Goal: Task Accomplishment & Management: Manage account settings

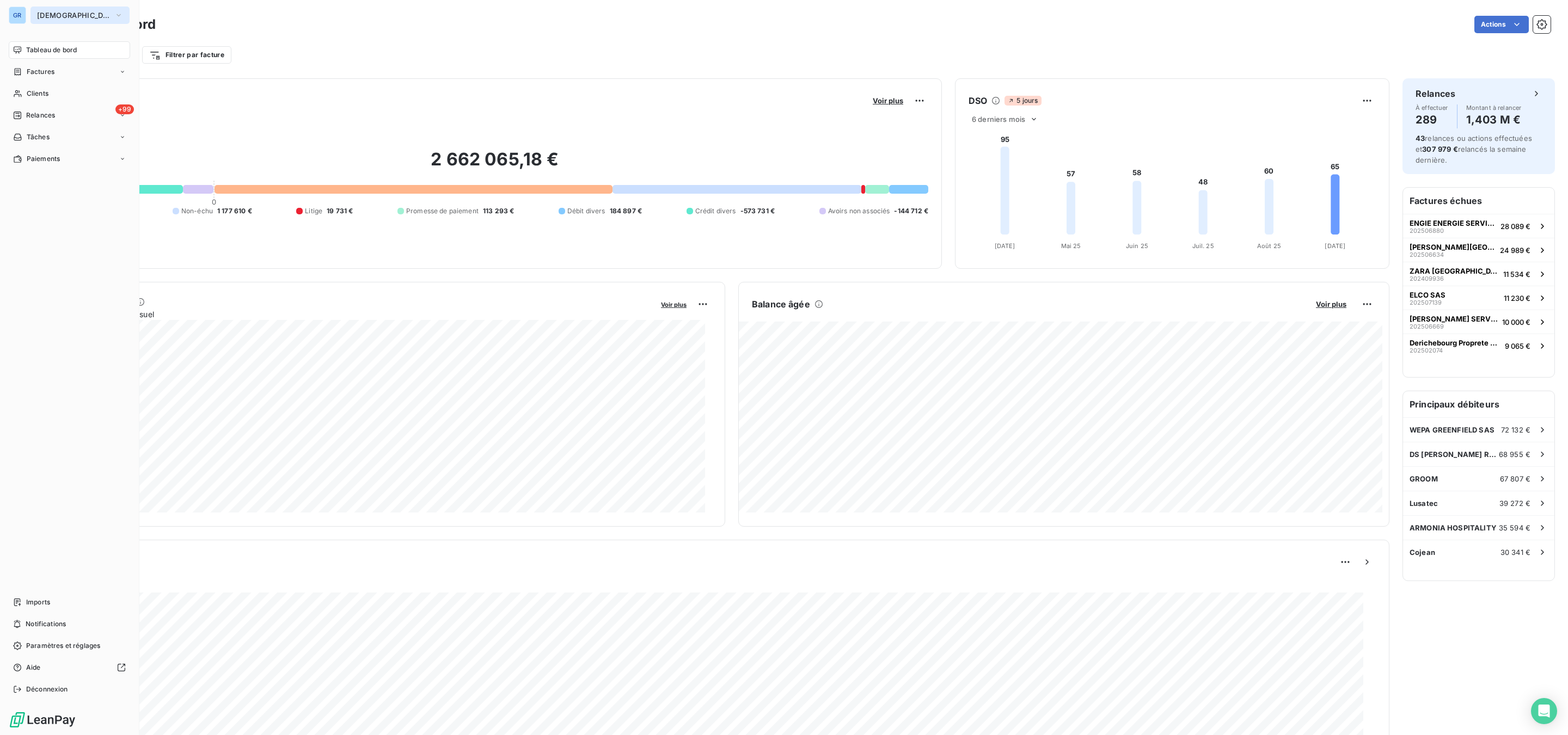
click at [88, 18] on span "[DEMOGRAPHIC_DATA]" at bounding box center [74, 15] width 73 height 9
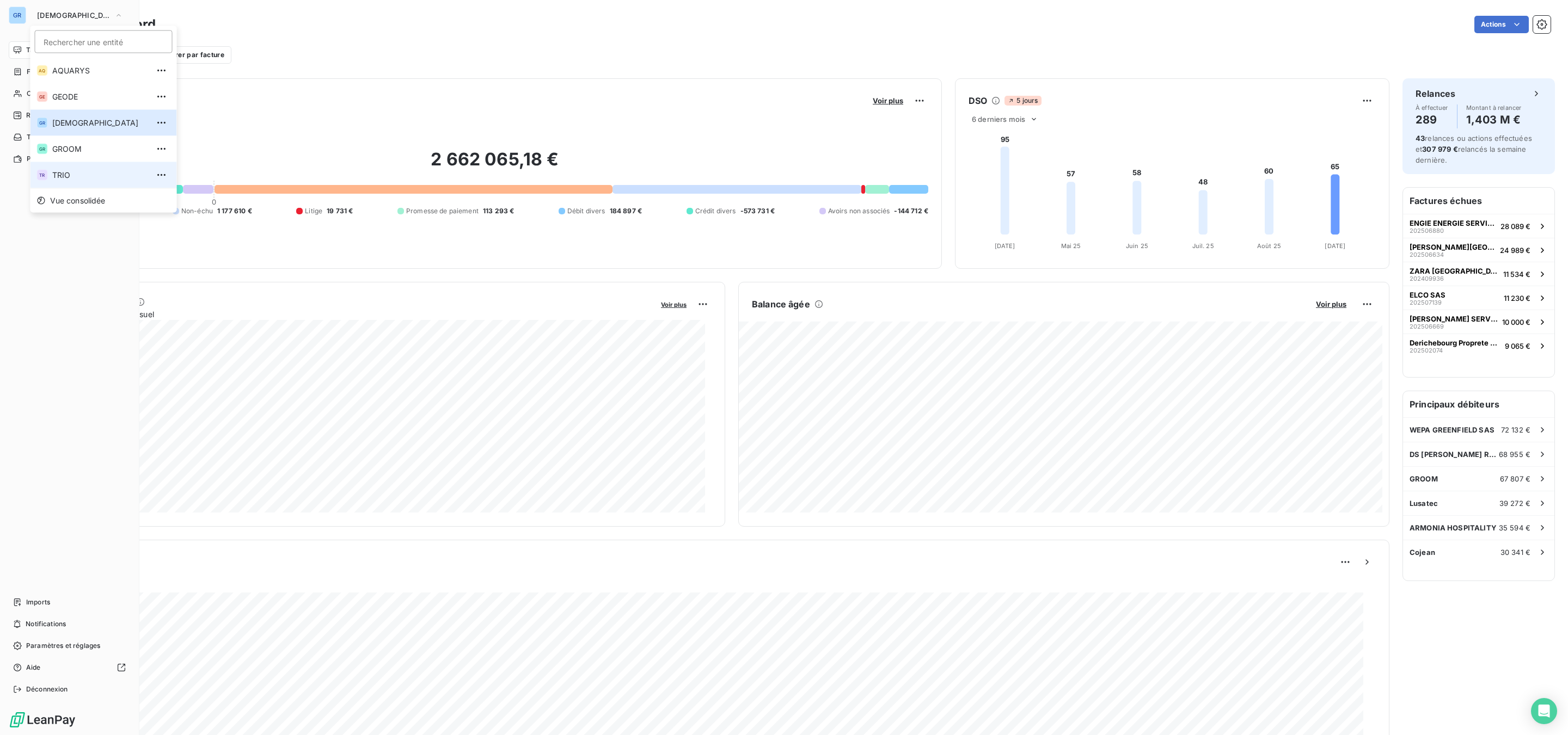
click at [56, 180] on li "TR TRIO" at bounding box center [103, 175] width 147 height 26
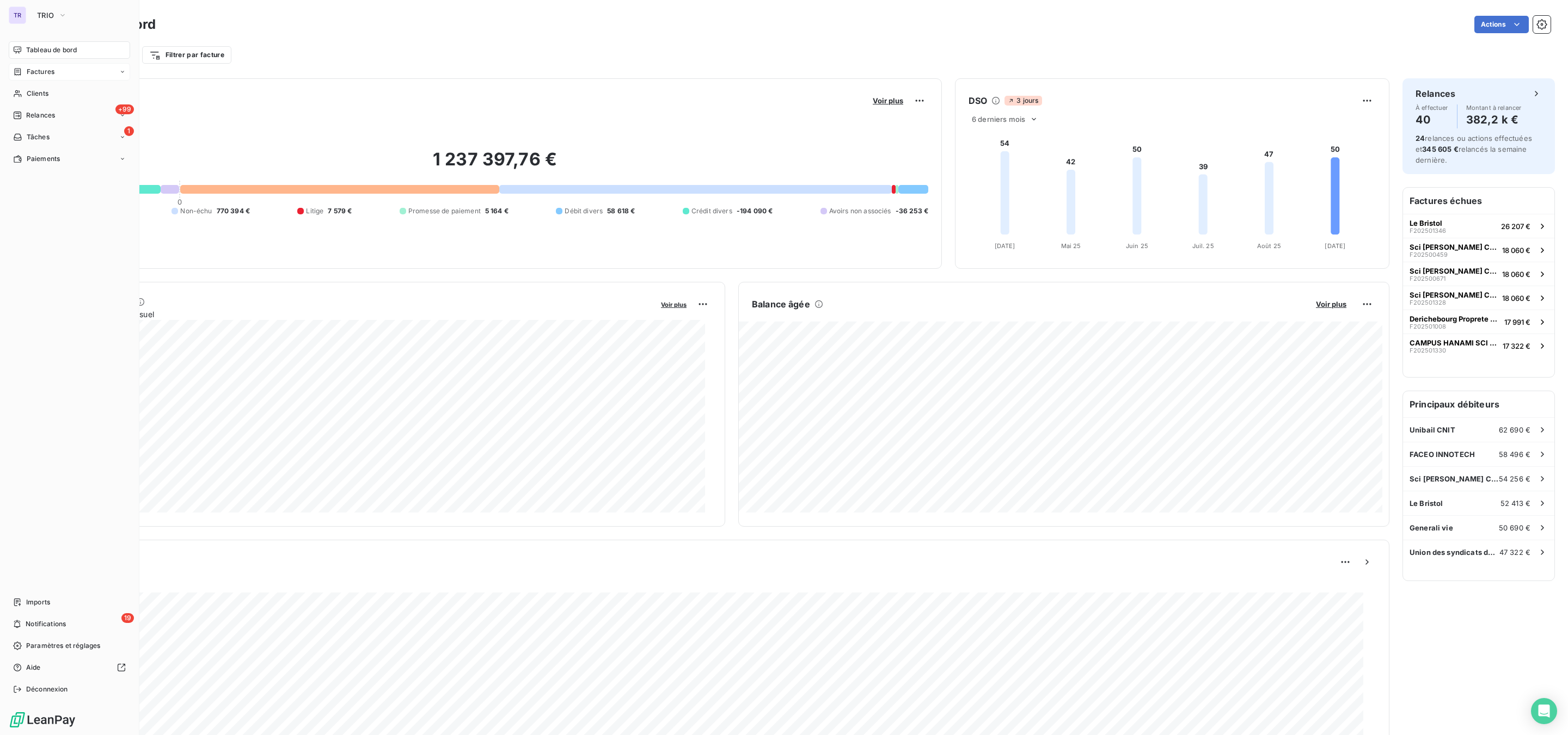
click at [47, 72] on span "Factures" at bounding box center [41, 72] width 28 height 10
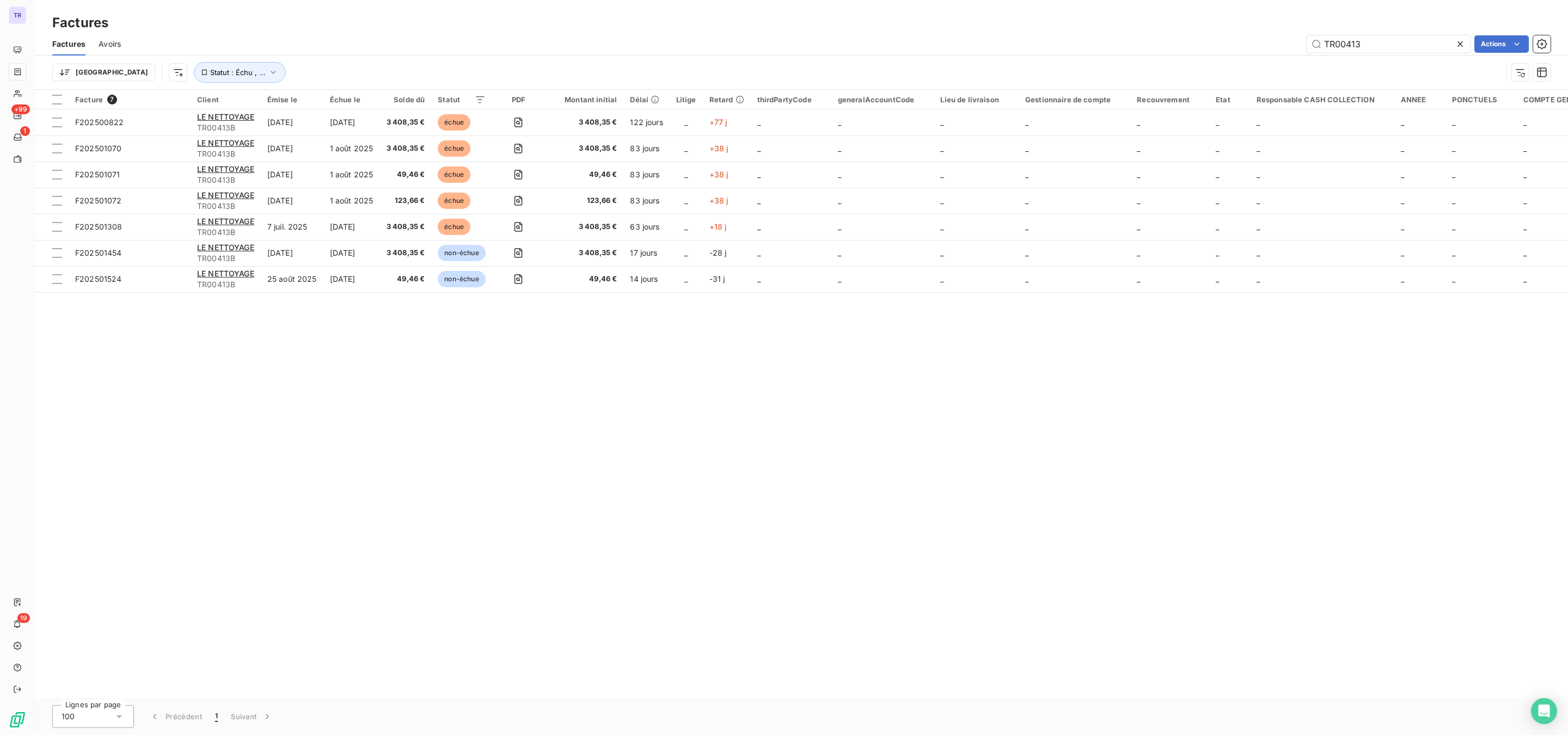
drag, startPoint x: 1374, startPoint y: 46, endPoint x: 1215, endPoint y: 49, distance: 159.0
click at [1236, 46] on div "TR00413 Actions" at bounding box center [842, 44] width 1416 height 18
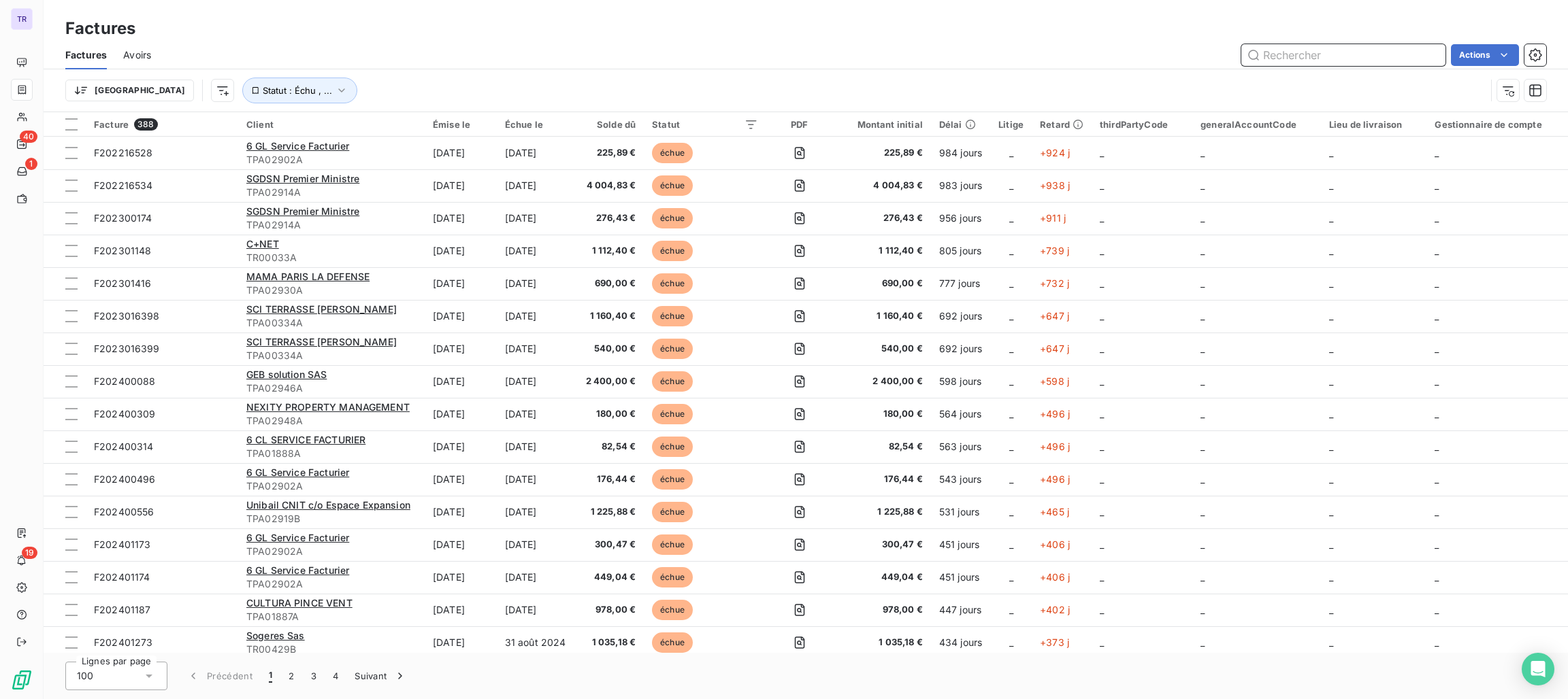
click at [1325, 52] on input "text" at bounding box center [1343, 55] width 204 height 22
paste input "F202501362"
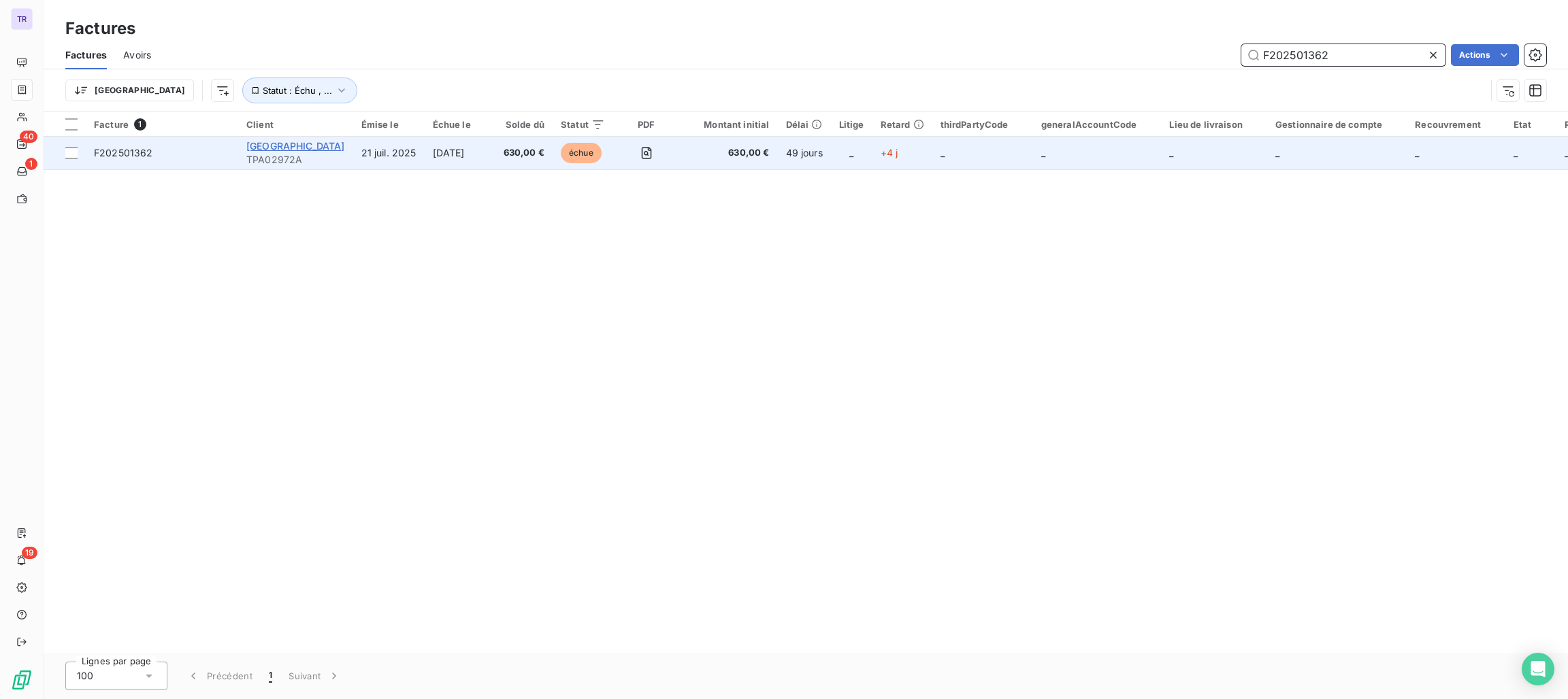
type input "F202501362"
click at [323, 144] on span "[GEOGRAPHIC_DATA]" at bounding box center [296, 145] width 99 height 11
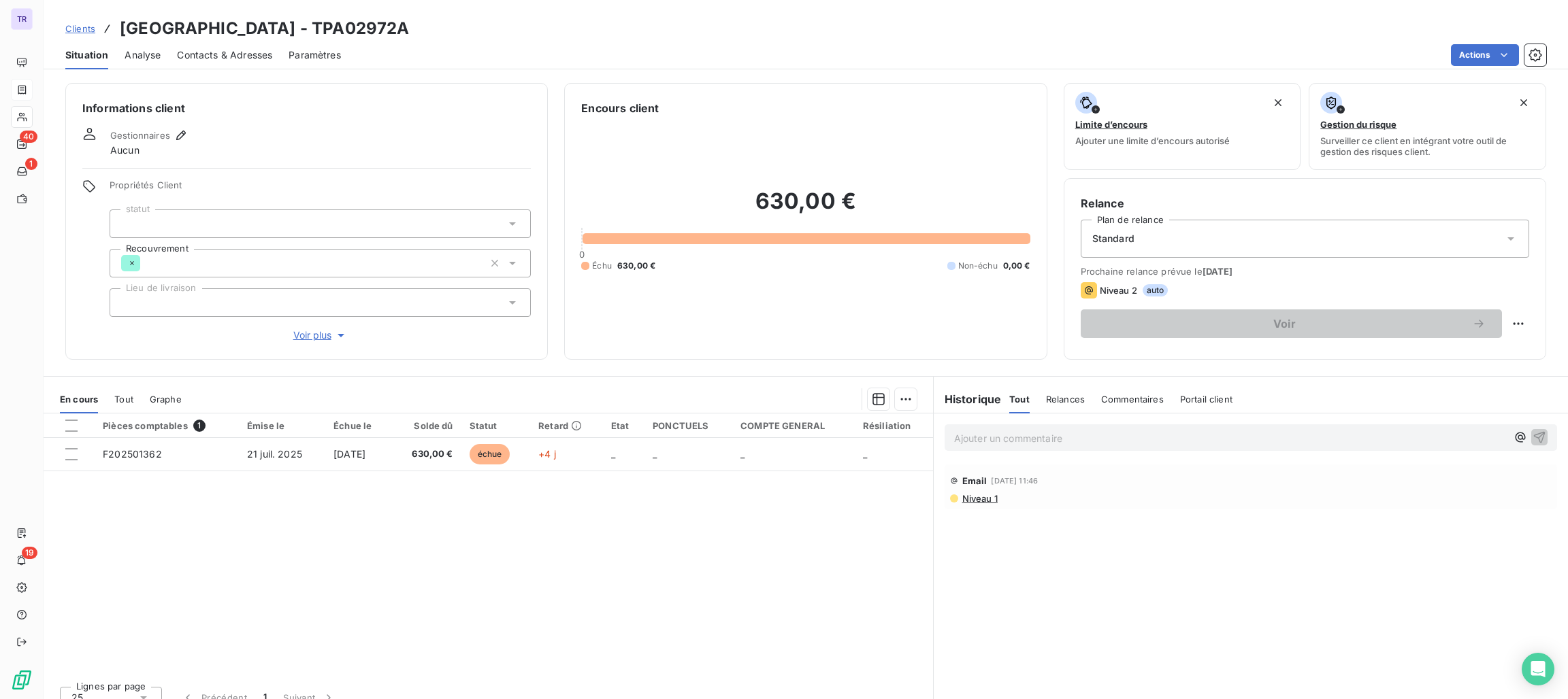
drag, startPoint x: 571, startPoint y: 29, endPoint x: 470, endPoint y: 29, distance: 101.0
click at [470, 29] on div "Clients [GEOGRAPHIC_DATA] - TPA02972A" at bounding box center [806, 28] width 1525 height 24
copy h3 "TPA02972A"
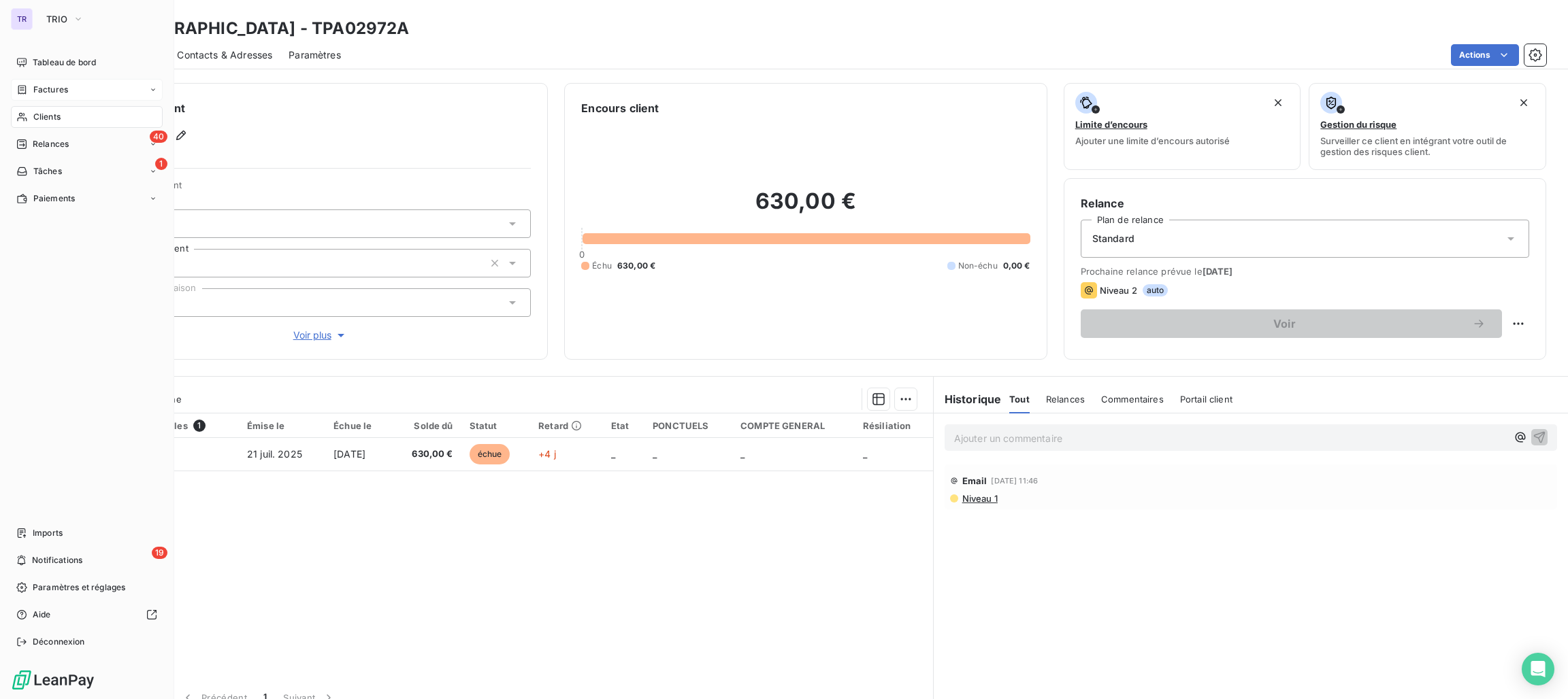
click at [51, 87] on span "Factures" at bounding box center [51, 90] width 35 height 12
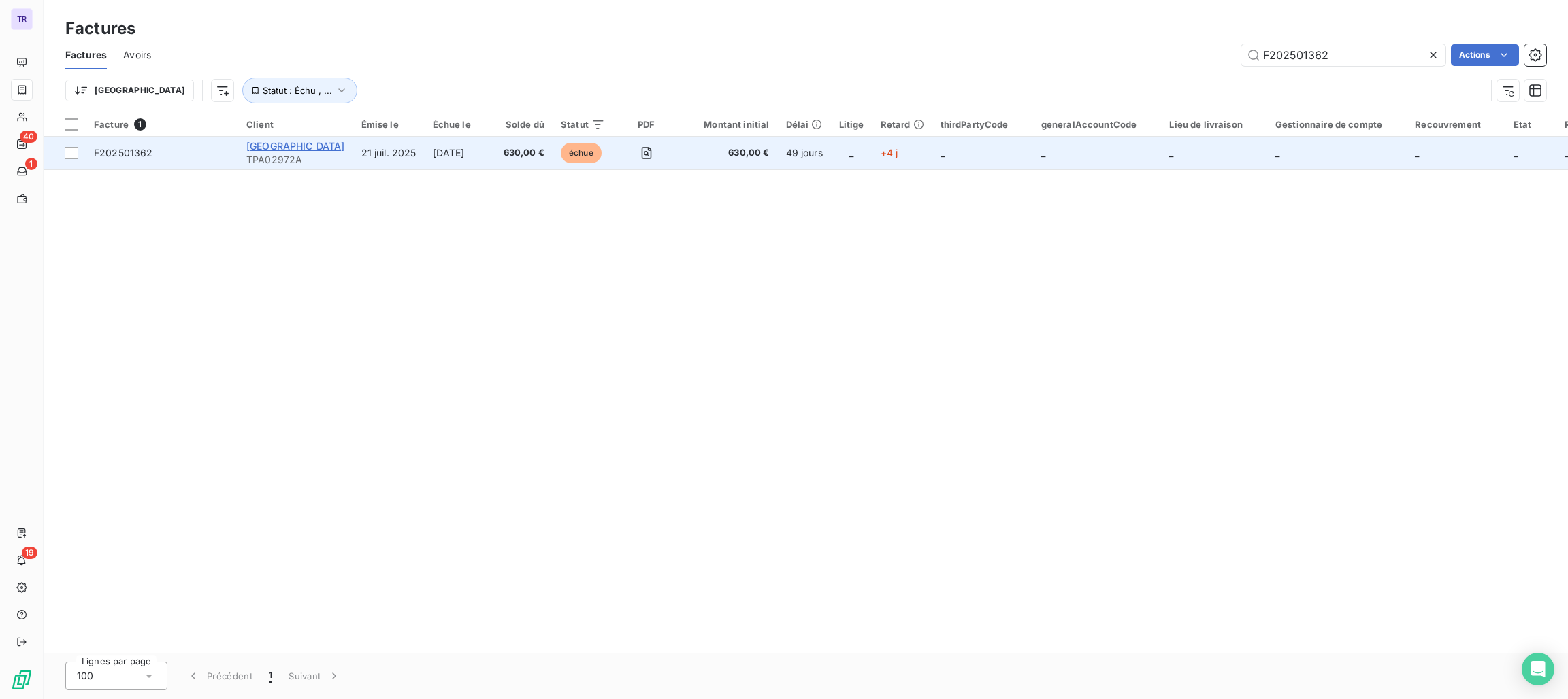
click at [259, 144] on span "[GEOGRAPHIC_DATA]" at bounding box center [296, 145] width 99 height 11
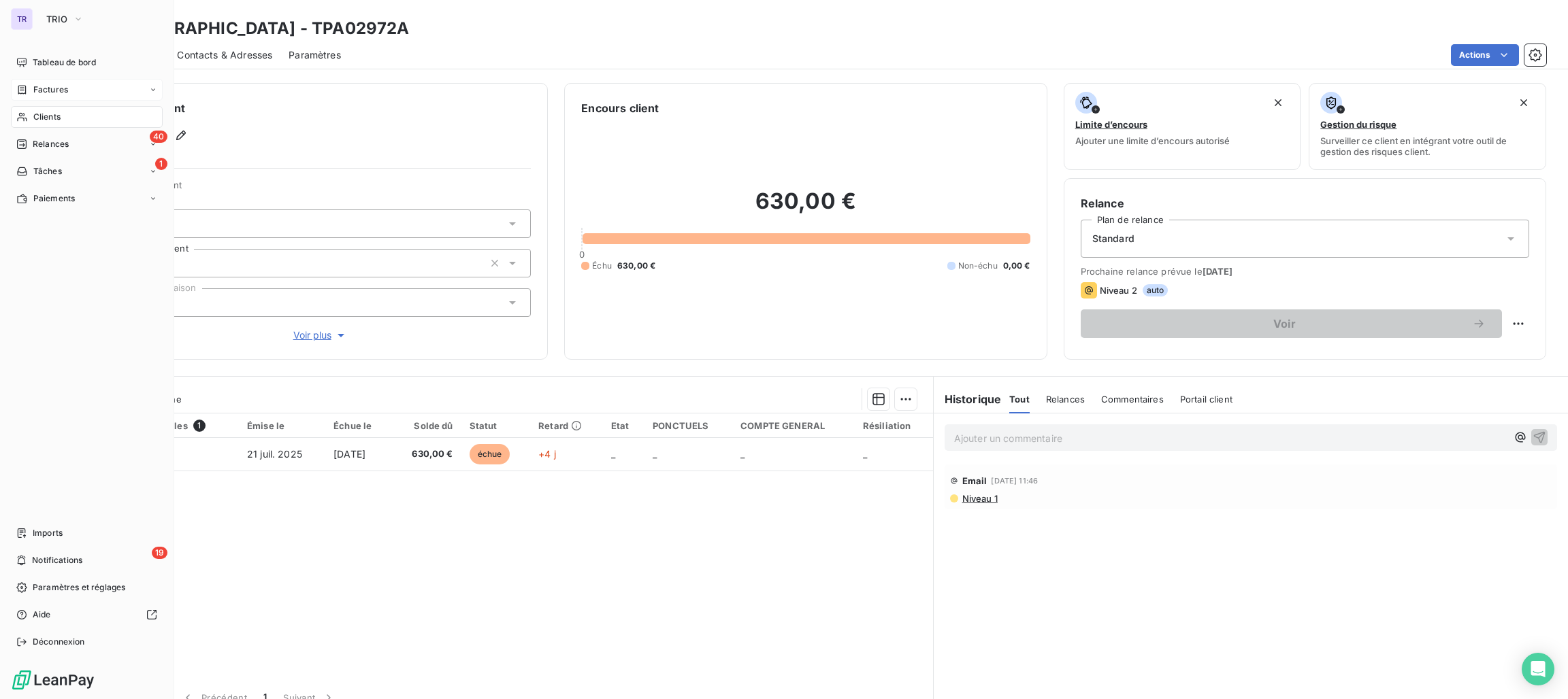
drag, startPoint x: 59, startPoint y: 87, endPoint x: 129, endPoint y: 92, distance: 70.2
click at [62, 87] on span "Factures" at bounding box center [51, 90] width 35 height 12
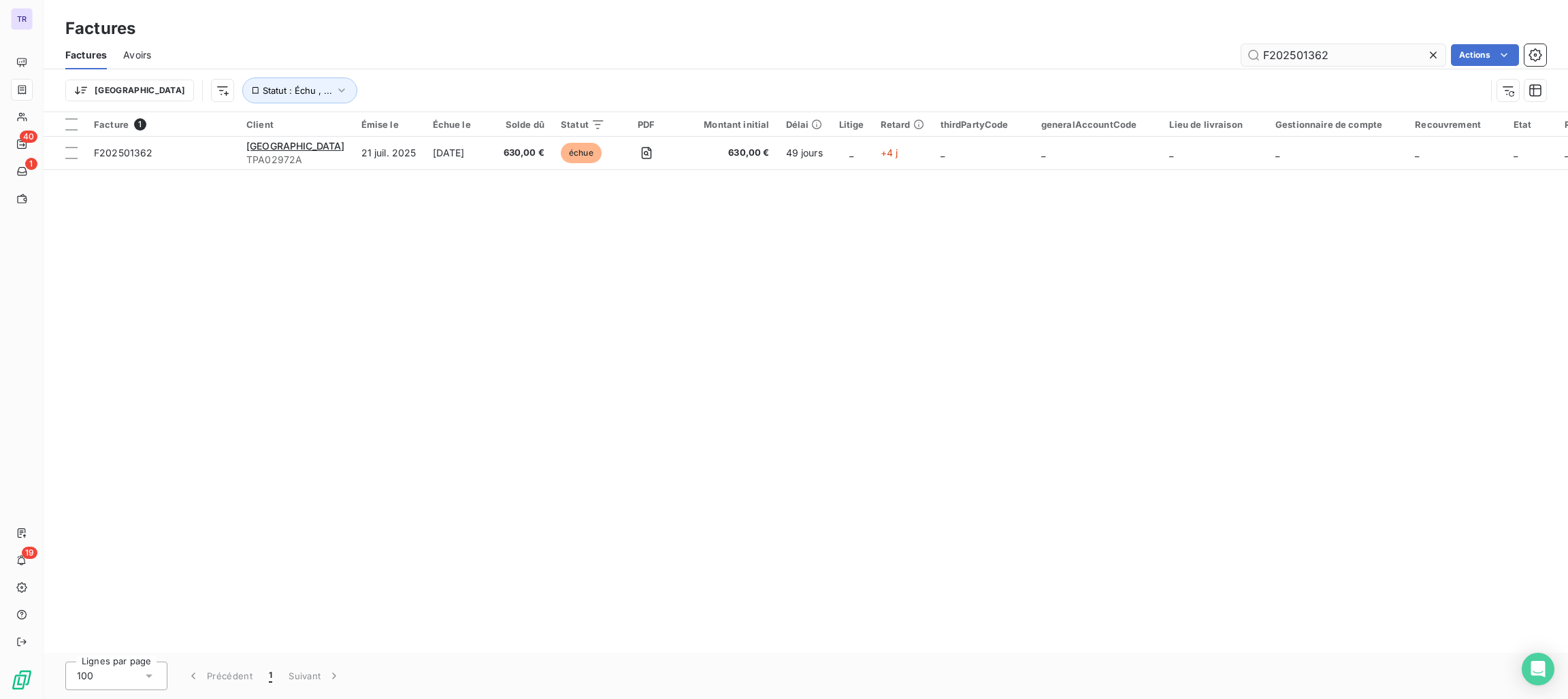
drag, startPoint x: 1337, startPoint y: 56, endPoint x: 1245, endPoint y: 56, distance: 92.0
click at [1234, 55] on div "F202501362 Actions" at bounding box center [857, 55] width 1379 height 22
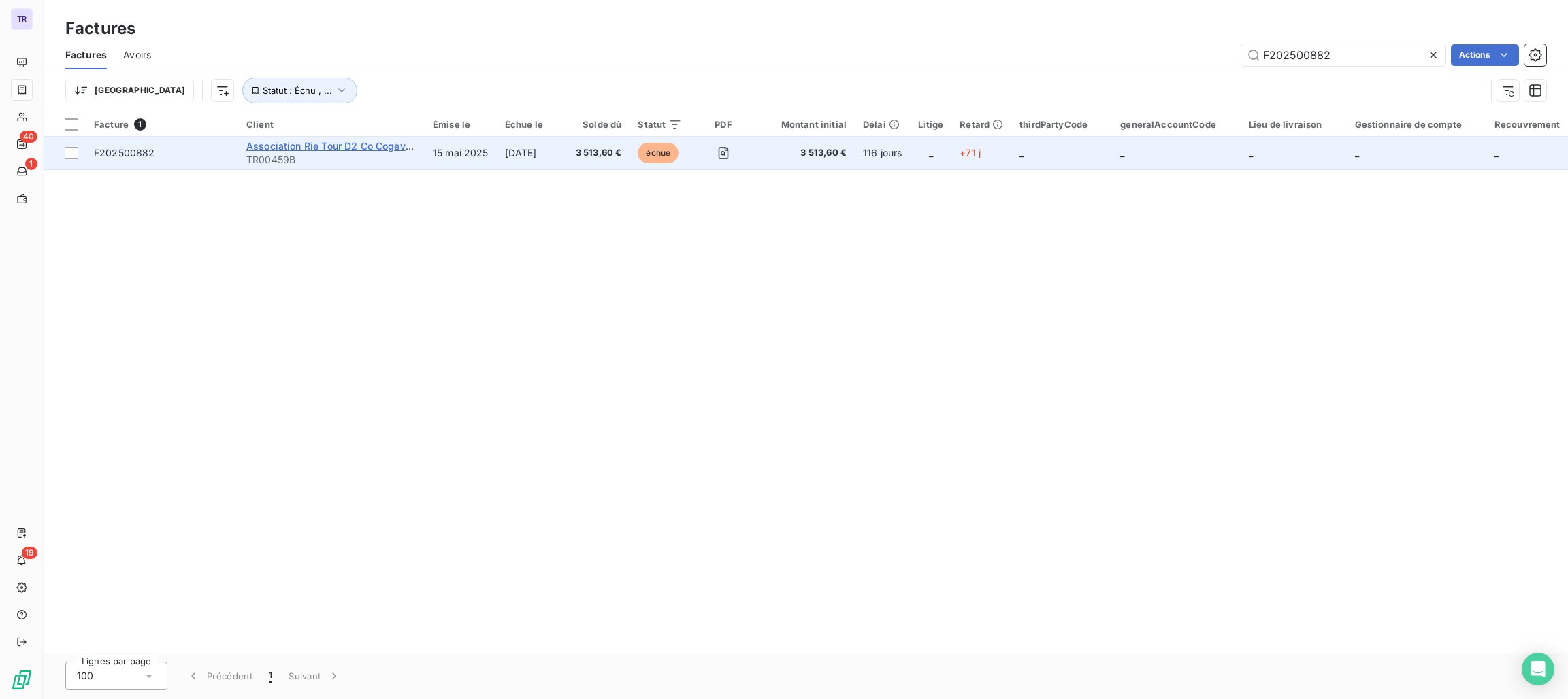
type input "F202500882"
click at [365, 144] on span "Association Rie Tour D2 Co Cogeva PM" at bounding box center [338, 145] width 183 height 11
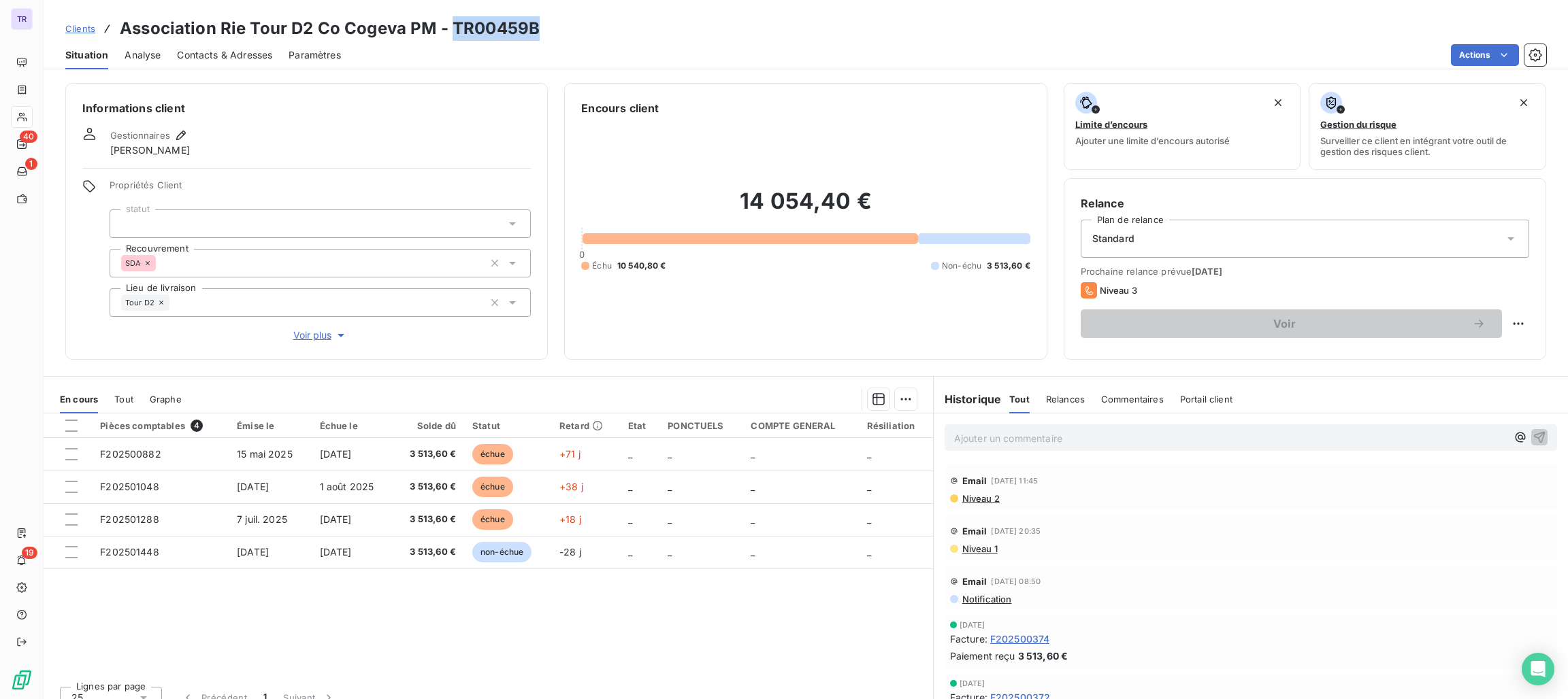
drag, startPoint x: 577, startPoint y: 37, endPoint x: 451, endPoint y: 32, distance: 126.1
click at [451, 32] on div "Clients Association Rie Tour D2 Co Cogeva PM - TR00459B" at bounding box center [806, 28] width 1525 height 24
copy h3 "TR00459B"
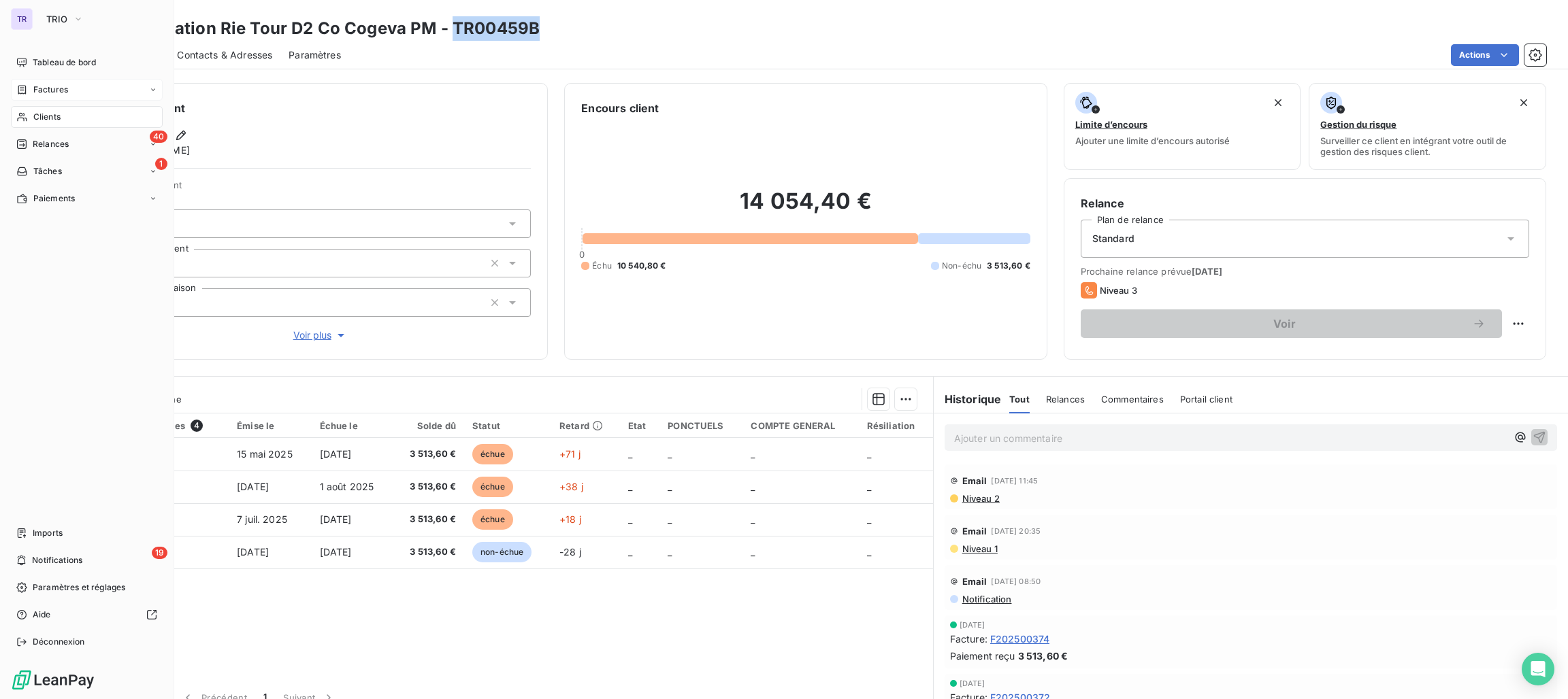
click at [55, 94] on span "Factures" at bounding box center [51, 90] width 35 height 12
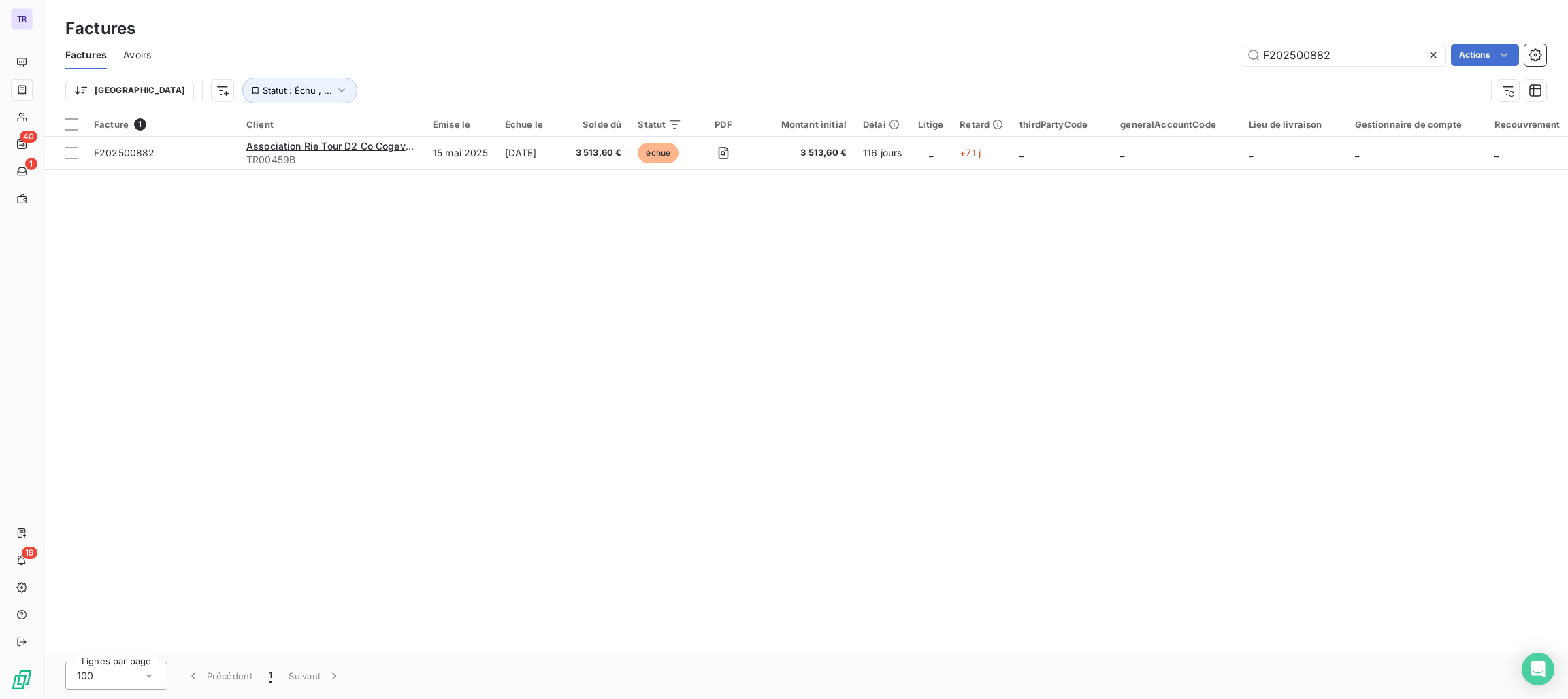
drag, startPoint x: 1341, startPoint y: 65, endPoint x: 1240, endPoint y: 71, distance: 101.2
click at [1240, 71] on div "Trier Statut : Échu , ..." at bounding box center [806, 90] width 1481 height 42
drag, startPoint x: 1341, startPoint y: 57, endPoint x: 1226, endPoint y: 59, distance: 115.0
click at [1226, 58] on div "F202500882 Actions" at bounding box center [857, 55] width 1379 height 22
paste input "1205"
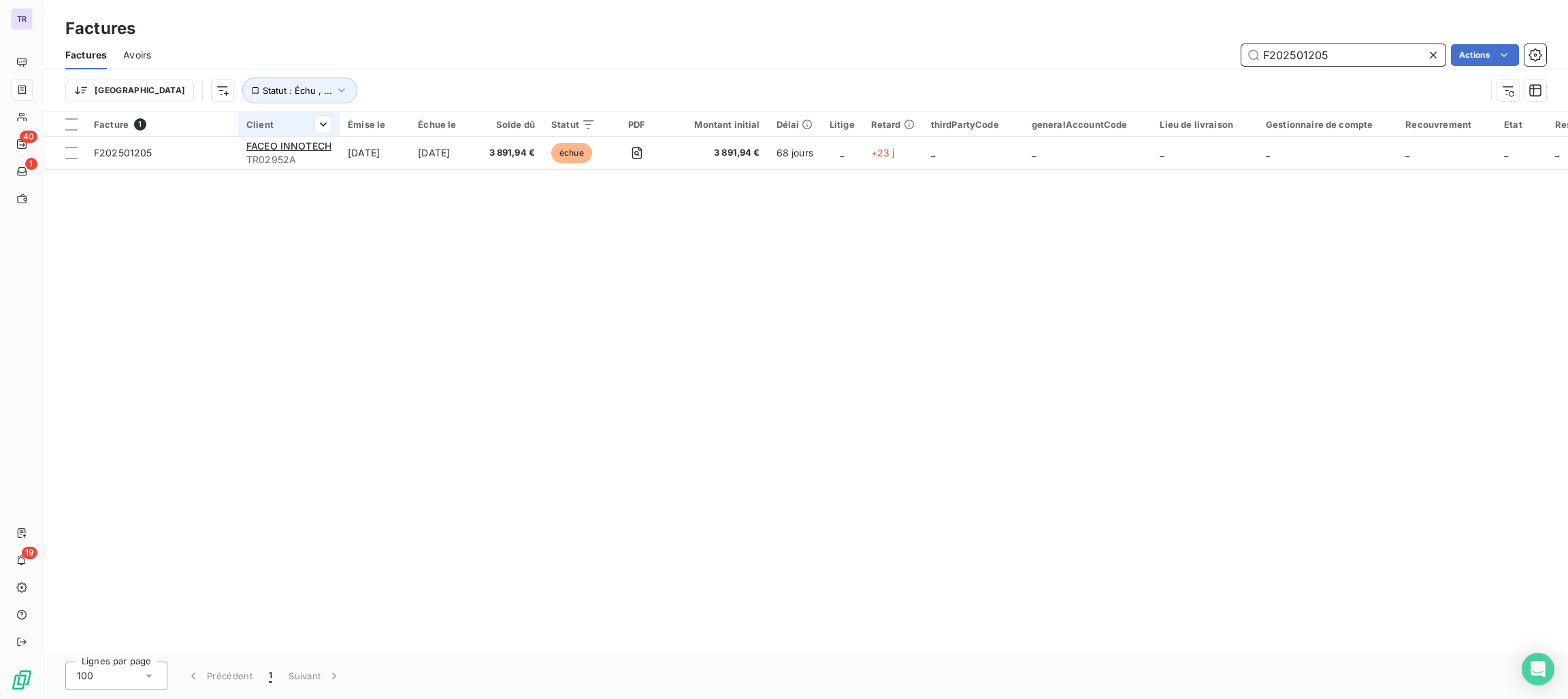
type input "F202501205"
click at [299, 136] on div at bounding box center [288, 136] width 101 height 1
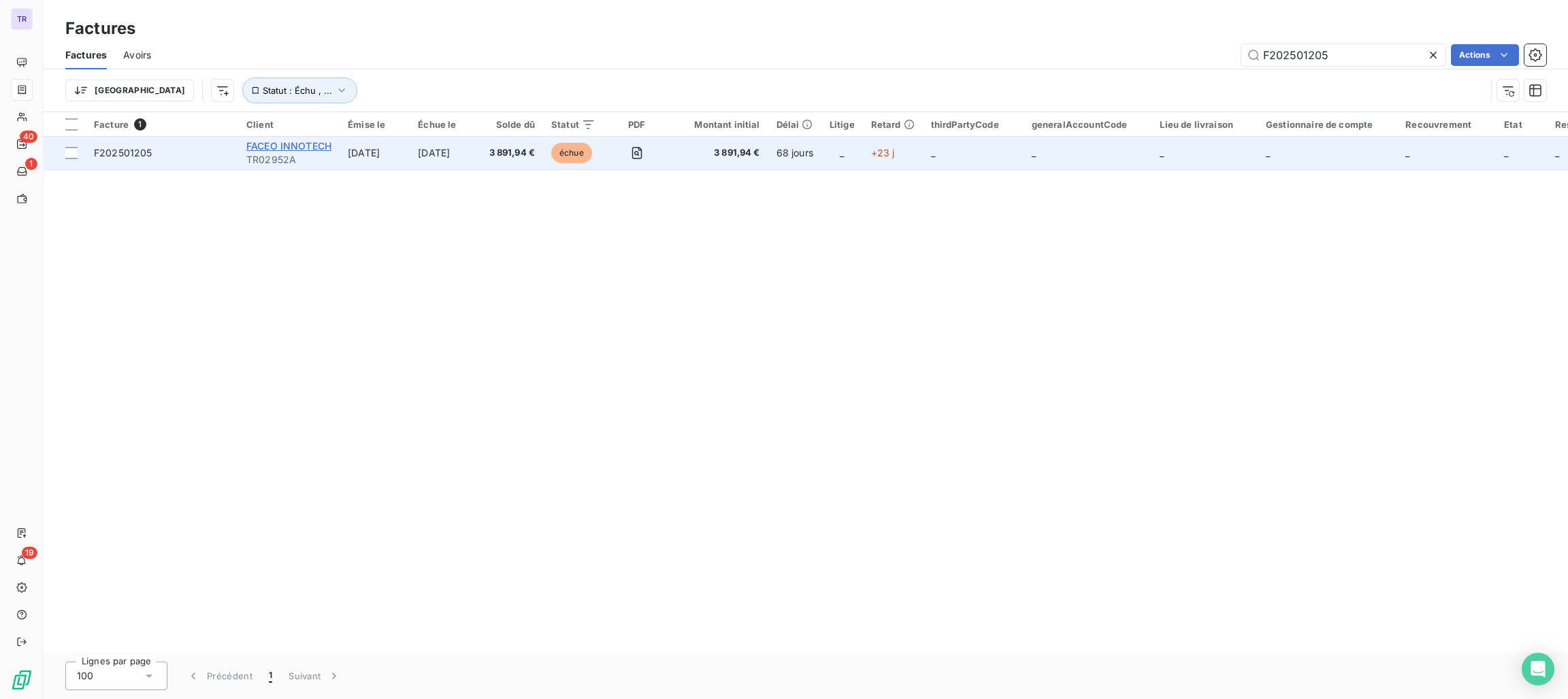
click at [294, 145] on span "FACEO INNOTECH" at bounding box center [289, 145] width 85 height 11
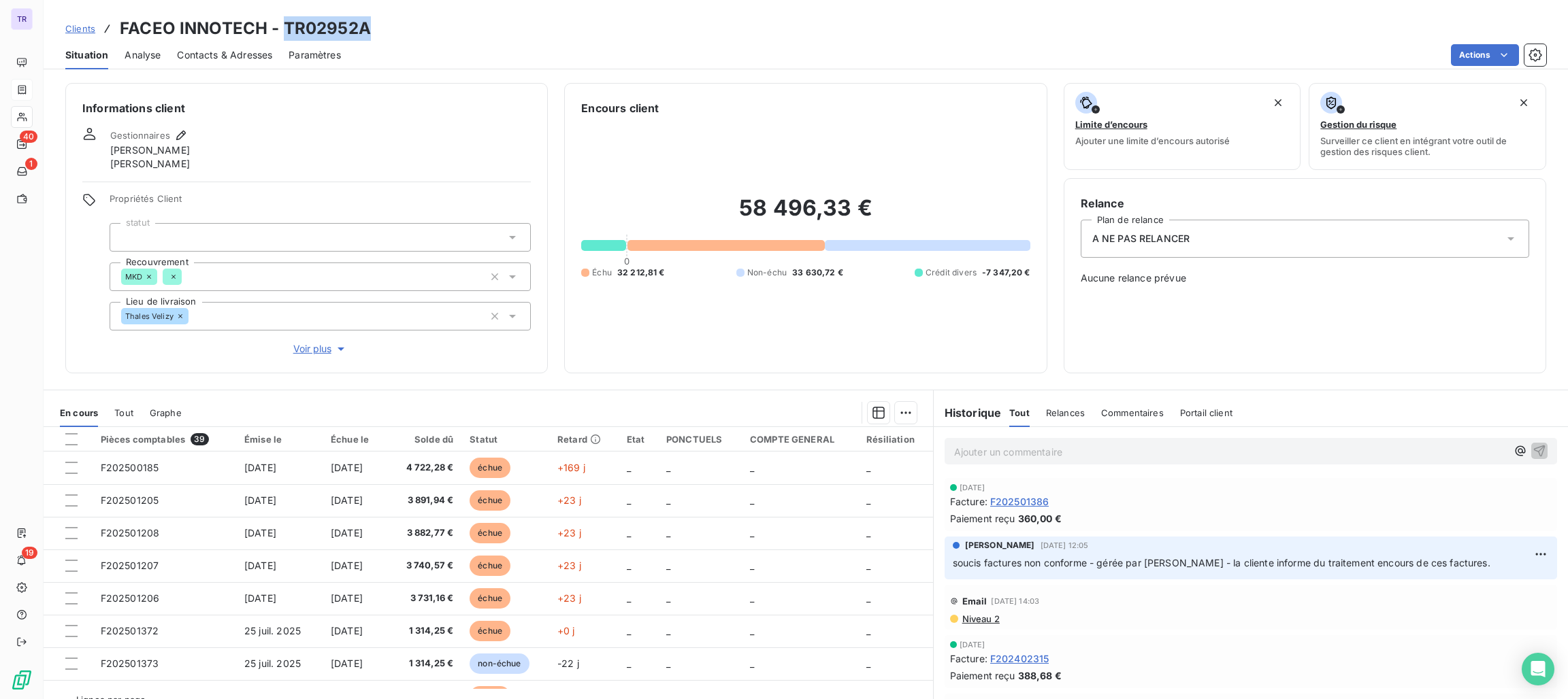
drag, startPoint x: 377, startPoint y: 33, endPoint x: 285, endPoint y: 30, distance: 92.0
click at [285, 30] on div "Clients FACEO INNOTECH - TR02952A" at bounding box center [806, 28] width 1525 height 24
copy h3 "TR02952A"
drag, startPoint x: 270, startPoint y: 28, endPoint x: 127, endPoint y: 29, distance: 143.0
click at [107, 21] on div "Clients FACEO INNOTECH - TR02952A" at bounding box center [218, 28] width 306 height 24
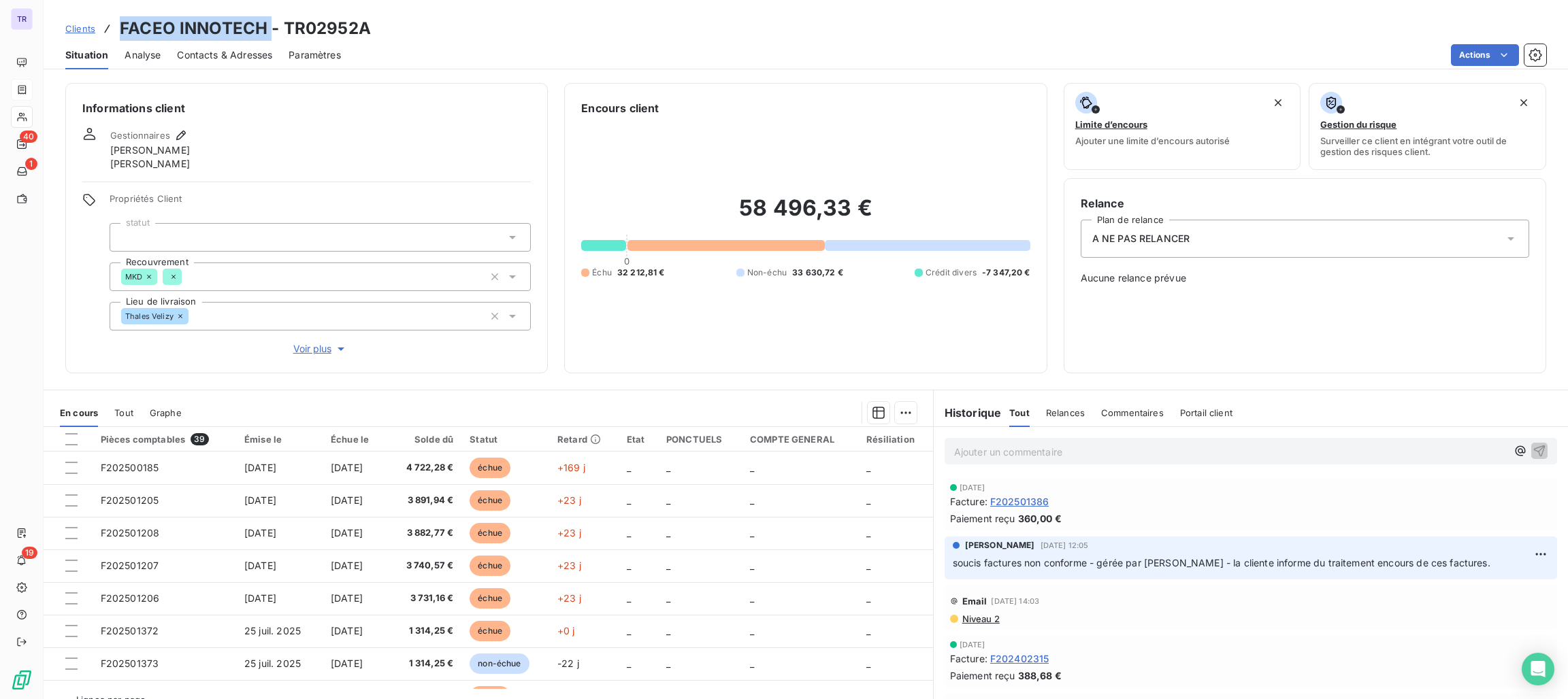
copy h3 "FACEO INNOTECH"
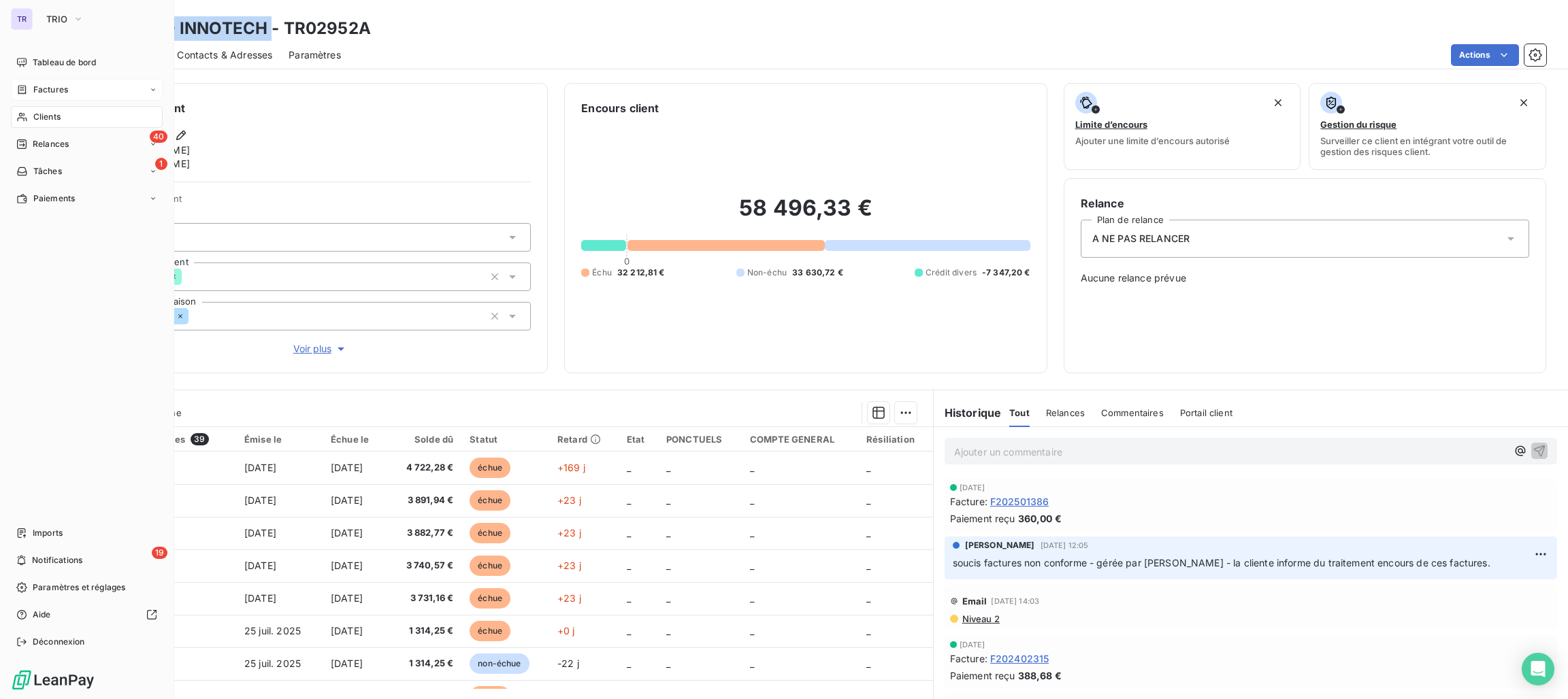
click at [56, 87] on span "Factures" at bounding box center [51, 90] width 35 height 12
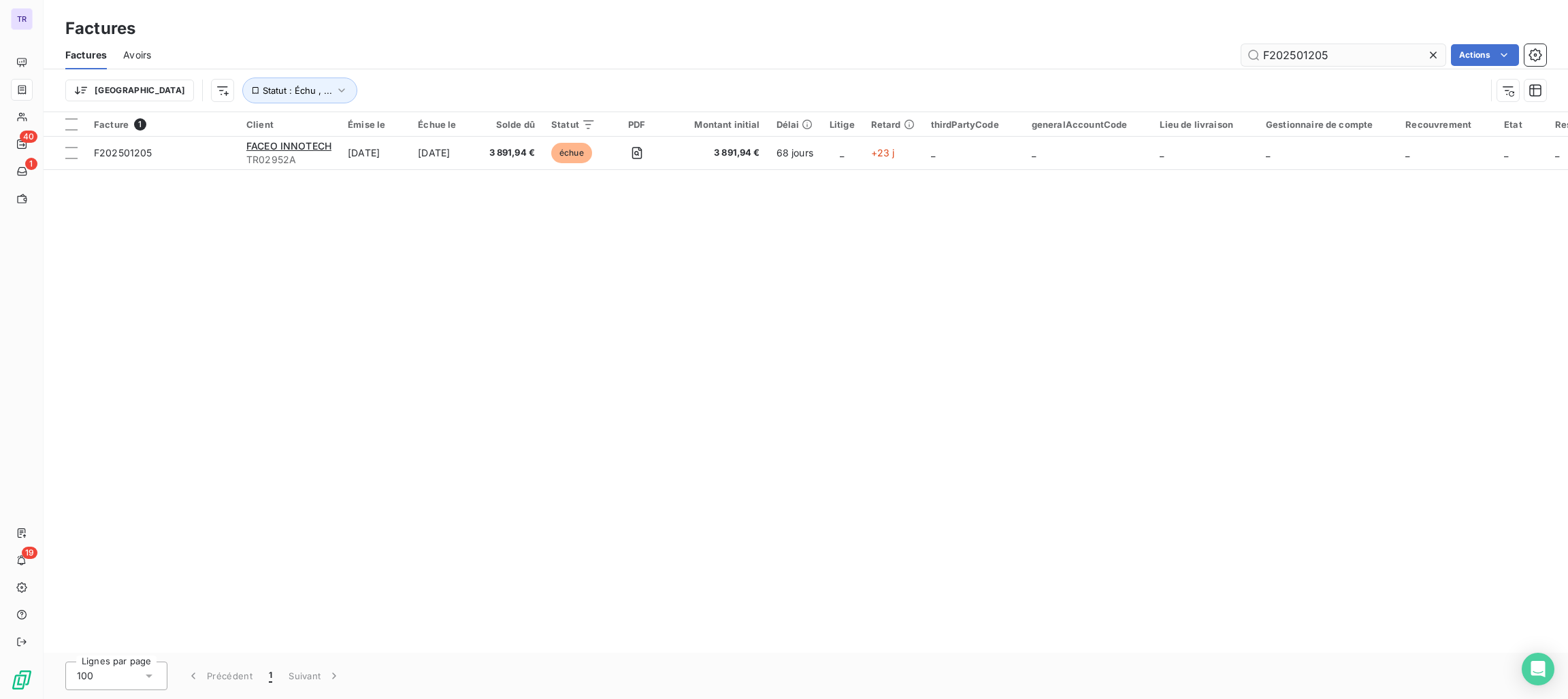
drag, startPoint x: 1348, startPoint y: 57, endPoint x: 1253, endPoint y: 62, distance: 95.1
click at [1193, 56] on div "F202501205 Actions" at bounding box center [857, 55] width 1379 height 22
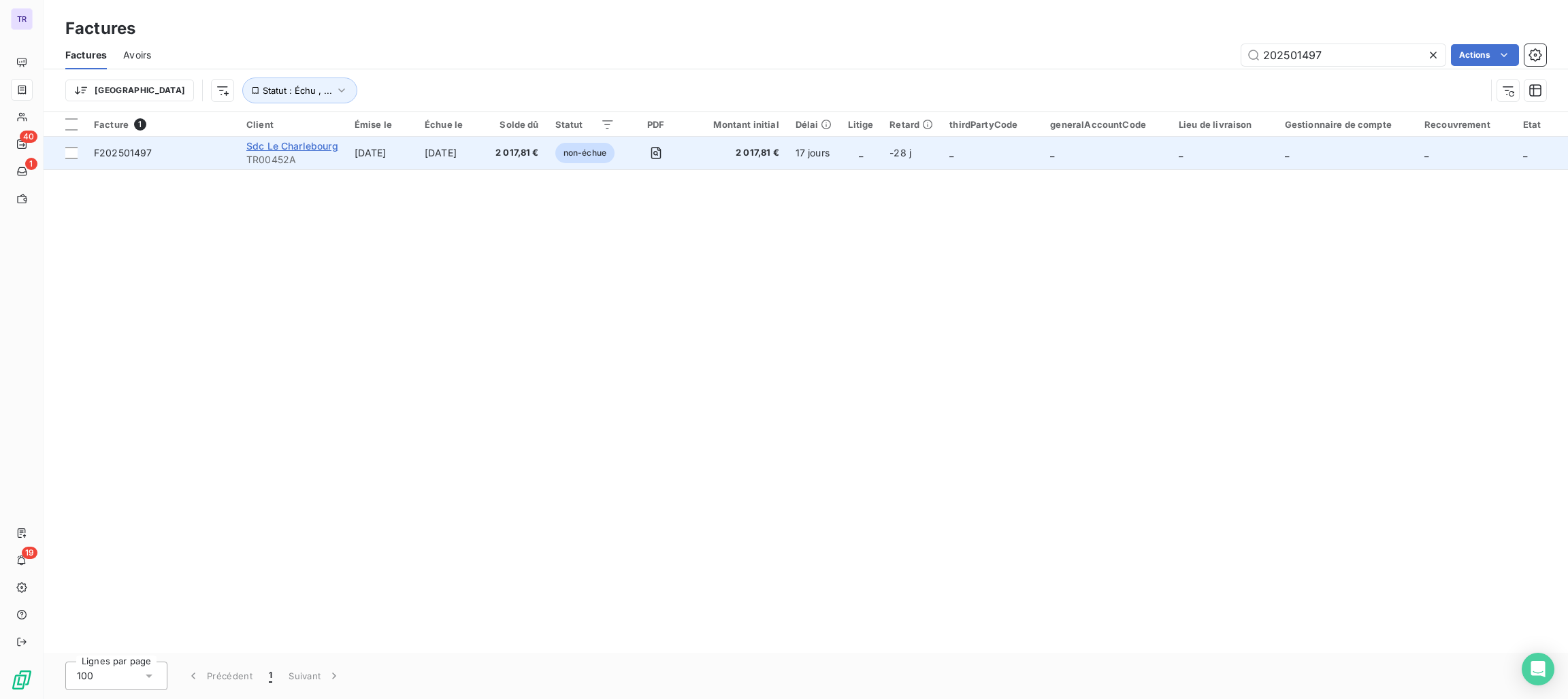
type input "202501497"
click at [326, 145] on span "Sdc Le Charlebourg" at bounding box center [292, 145] width 92 height 11
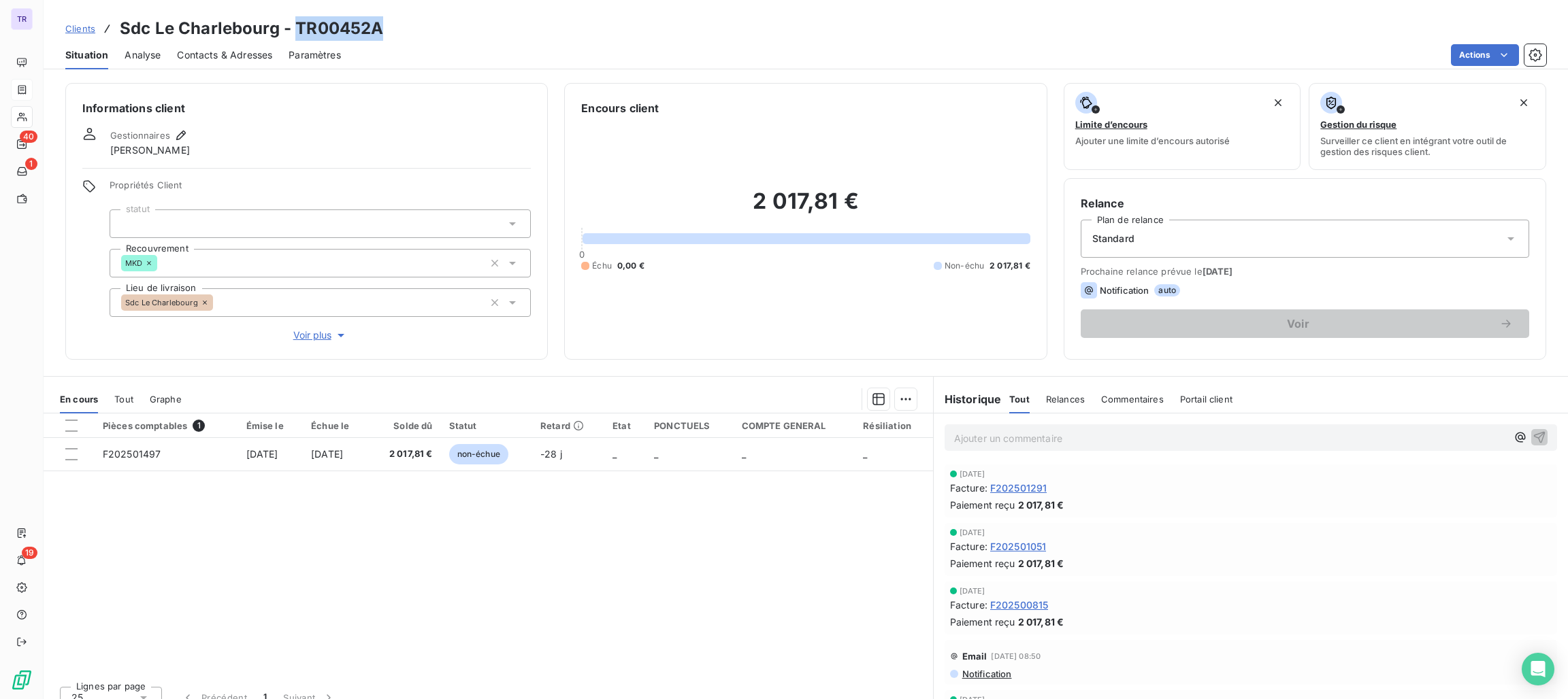
drag, startPoint x: 402, startPoint y: 37, endPoint x: 297, endPoint y: 36, distance: 105.0
click at [297, 36] on div "Clients Sdc Le Charlebourg - TR00452A" at bounding box center [806, 28] width 1525 height 24
copy h3 "TR00452A"
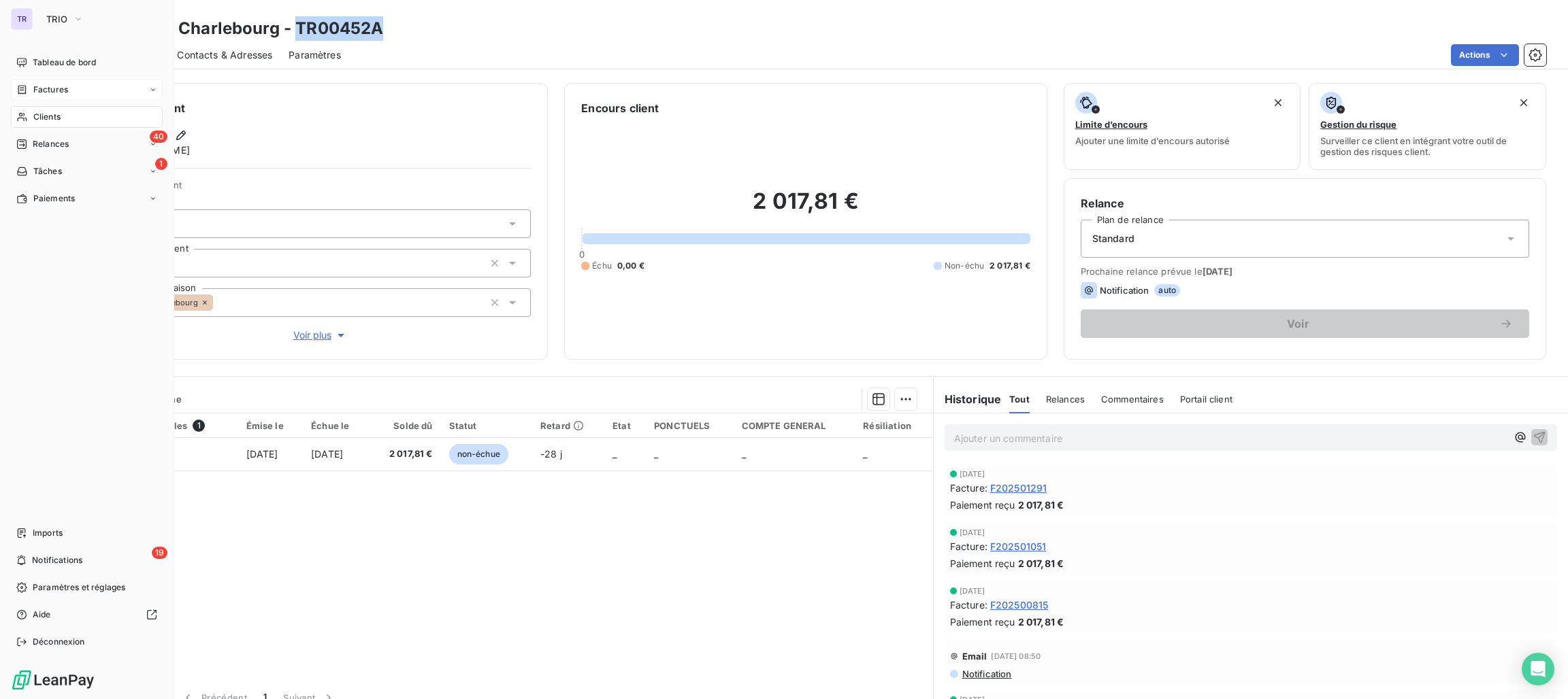
click at [51, 87] on span "Factures" at bounding box center [51, 90] width 35 height 12
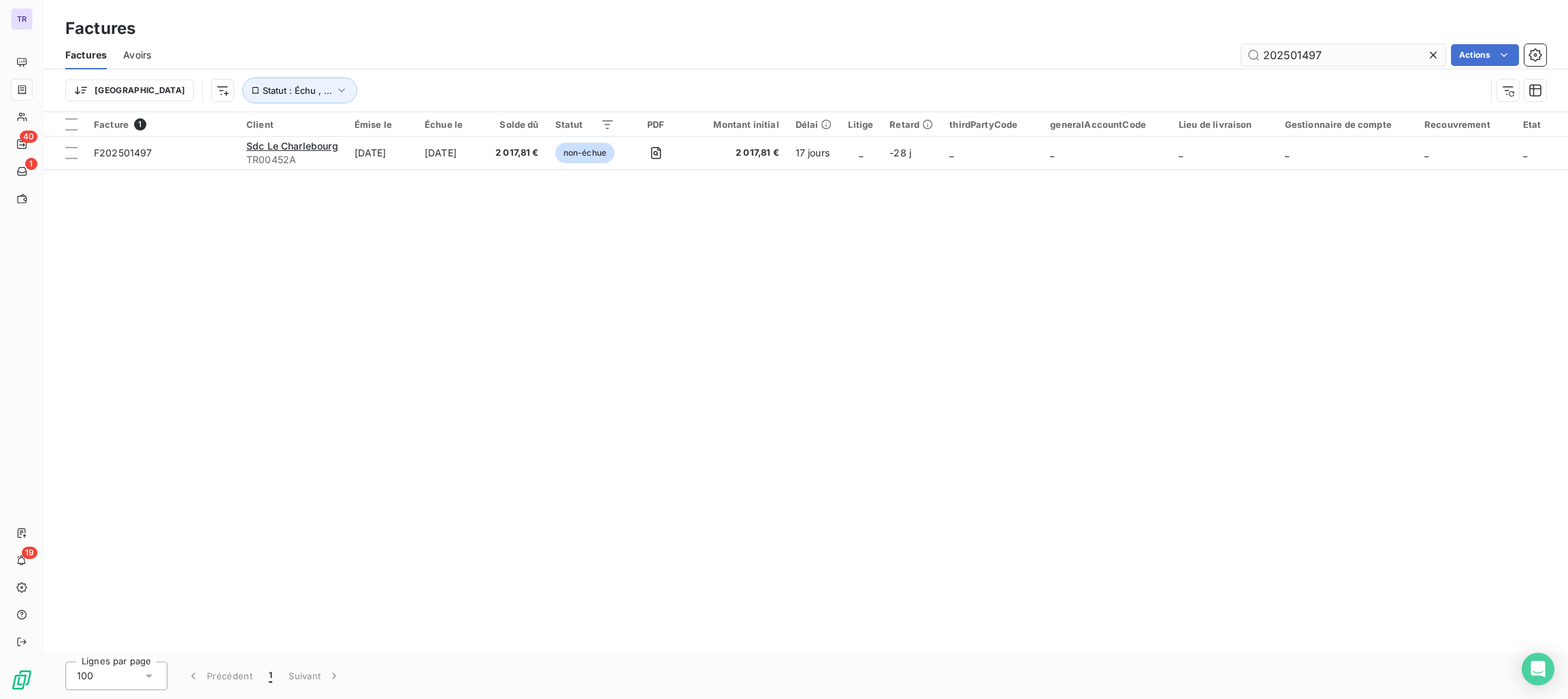
drag, startPoint x: 1350, startPoint y: 62, endPoint x: 1267, endPoint y: 59, distance: 83.1
click at [1243, 59] on input "202501497" at bounding box center [1343, 55] width 204 height 22
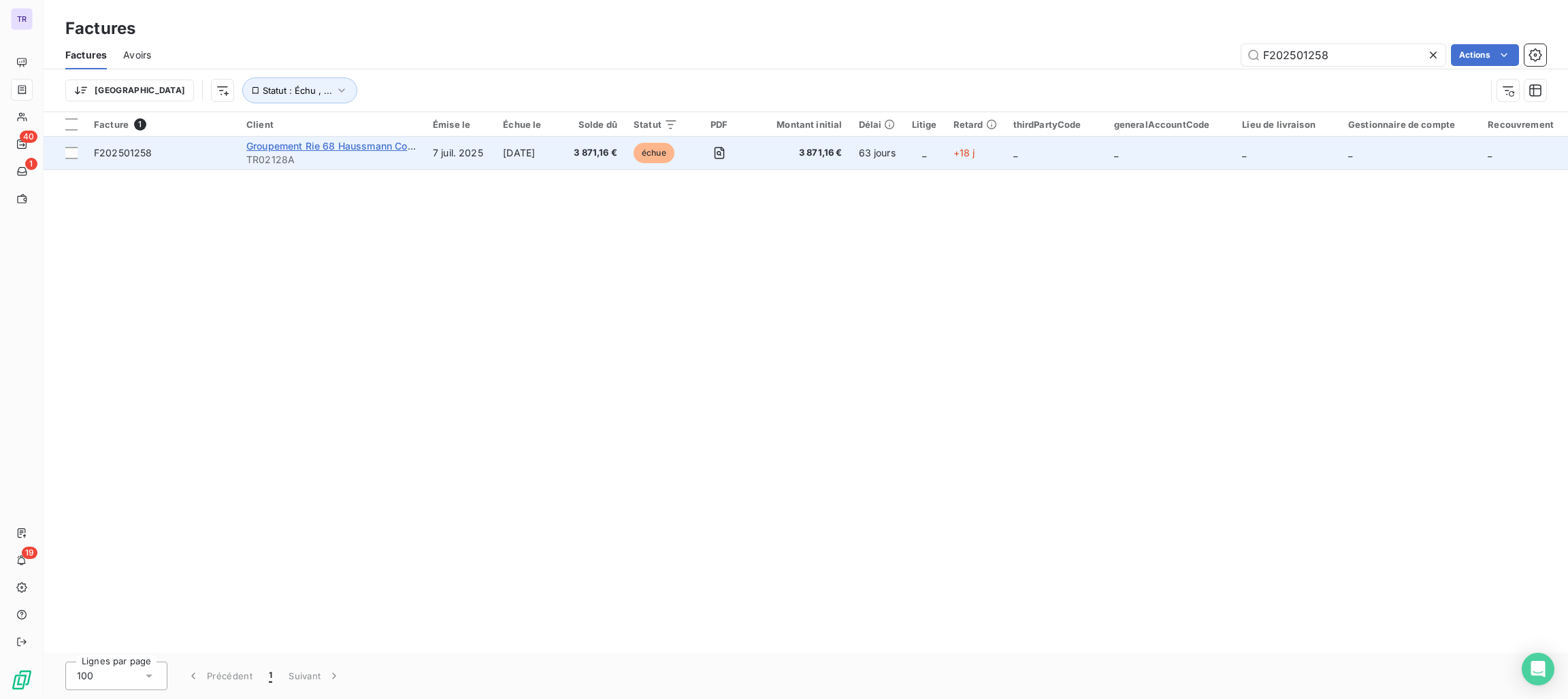
type input "F202501258"
click at [344, 140] on span "Groupement Rie 68 Haussmann Co Cogeva Pm" at bounding box center [355, 145] width 216 height 11
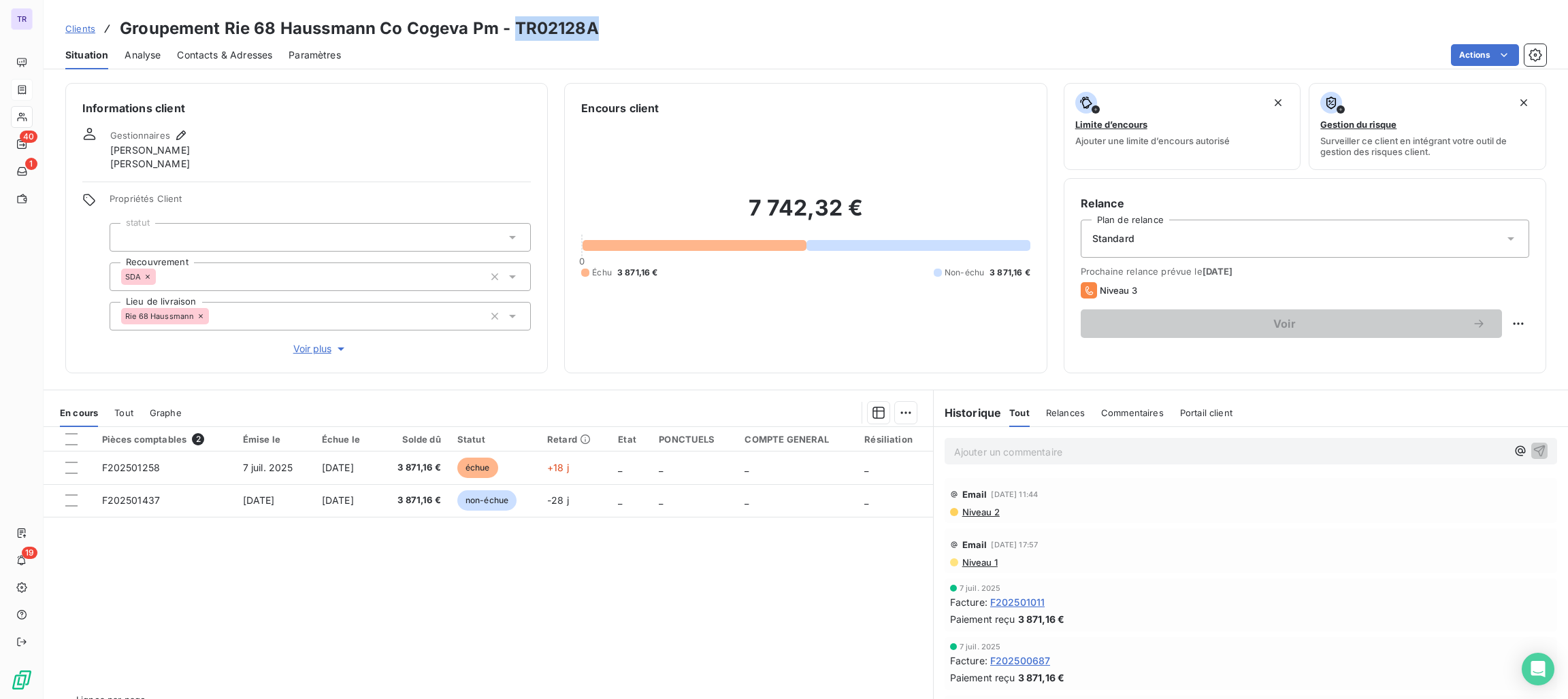
drag, startPoint x: 591, startPoint y: 29, endPoint x: 514, endPoint y: 21, distance: 77.4
click at [514, 21] on h3 "Groupement Rie 68 Haussmann Co Cogeva Pm - TR02128A" at bounding box center [359, 28] width 479 height 24
copy h3 "TR02128A"
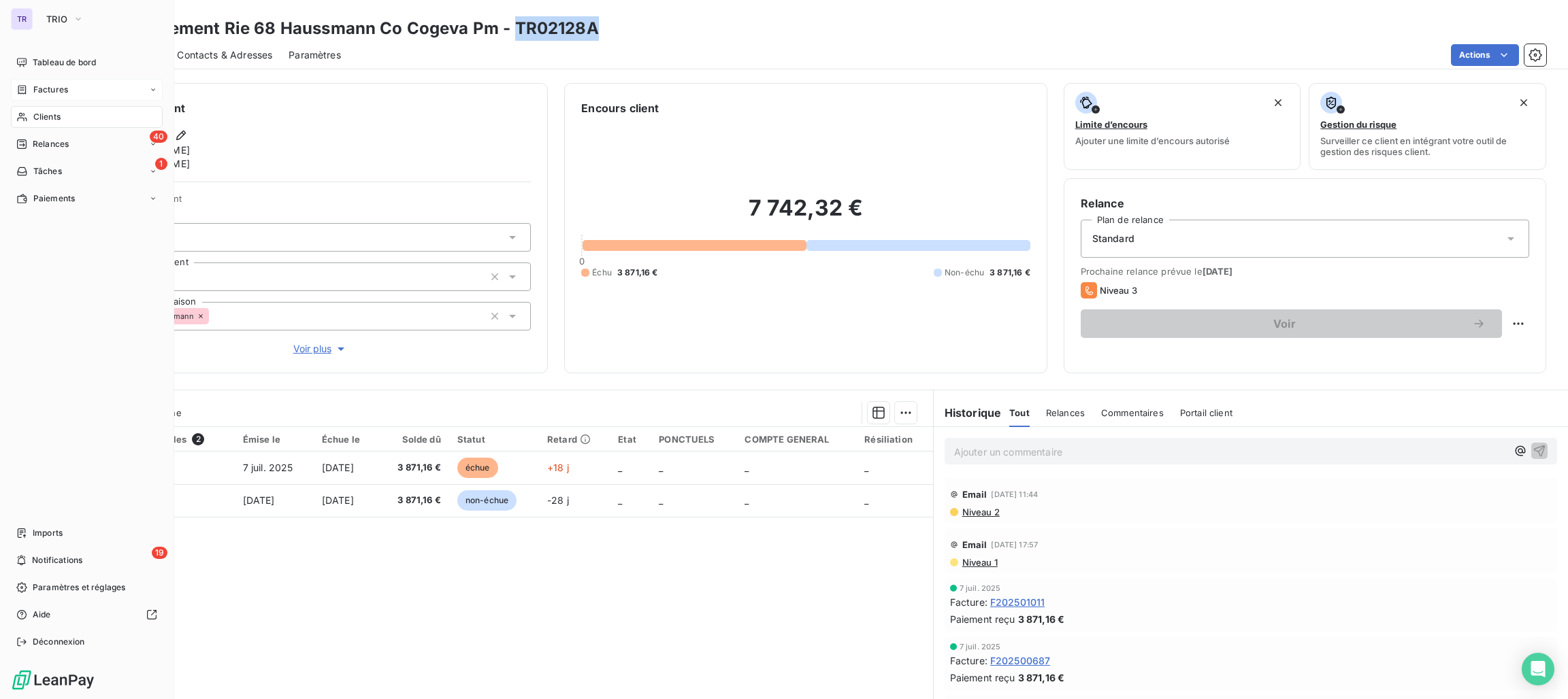
click at [40, 111] on span "Clients" at bounding box center [47, 117] width 27 height 12
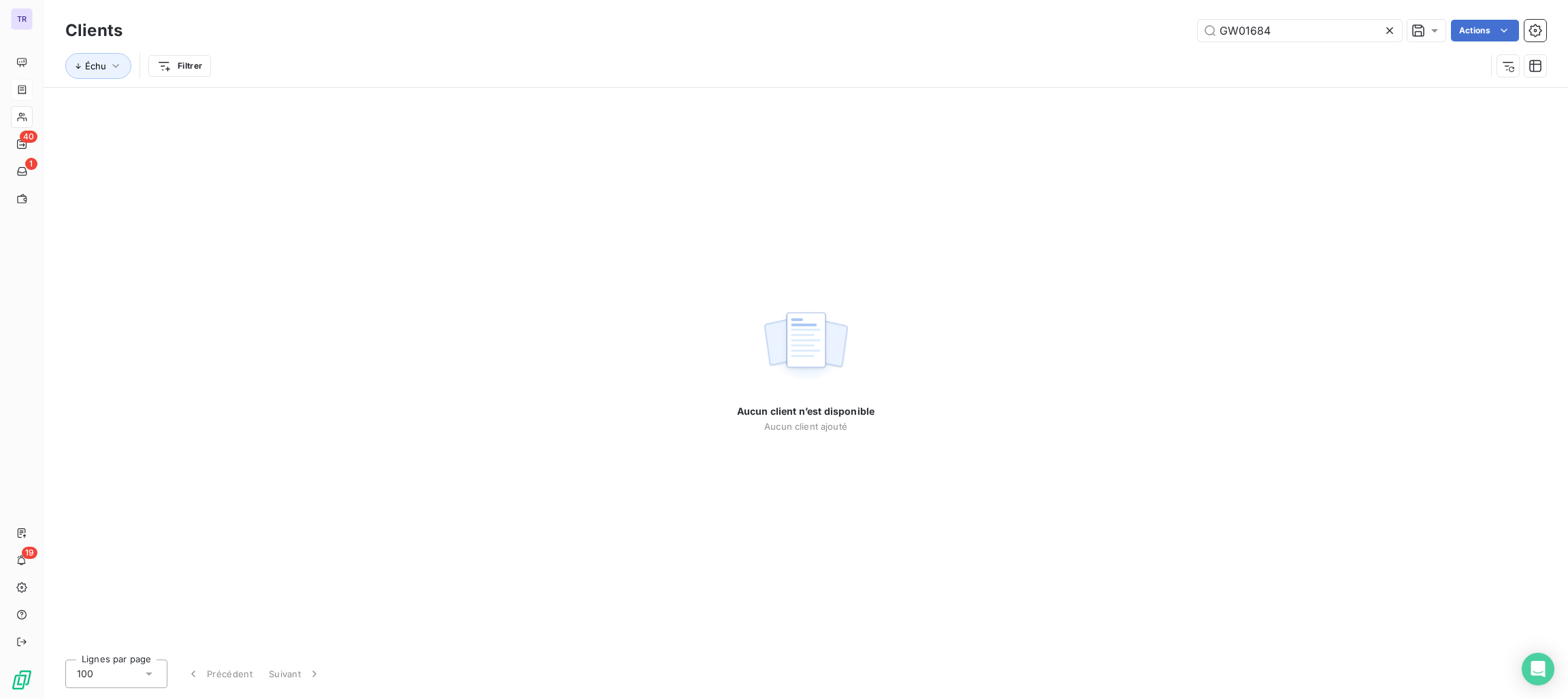
drag, startPoint x: 1269, startPoint y: 36, endPoint x: 977, endPoint y: 30, distance: 292.1
click at [1023, 30] on div "GW01684 Actions" at bounding box center [842, 30] width 1407 height 22
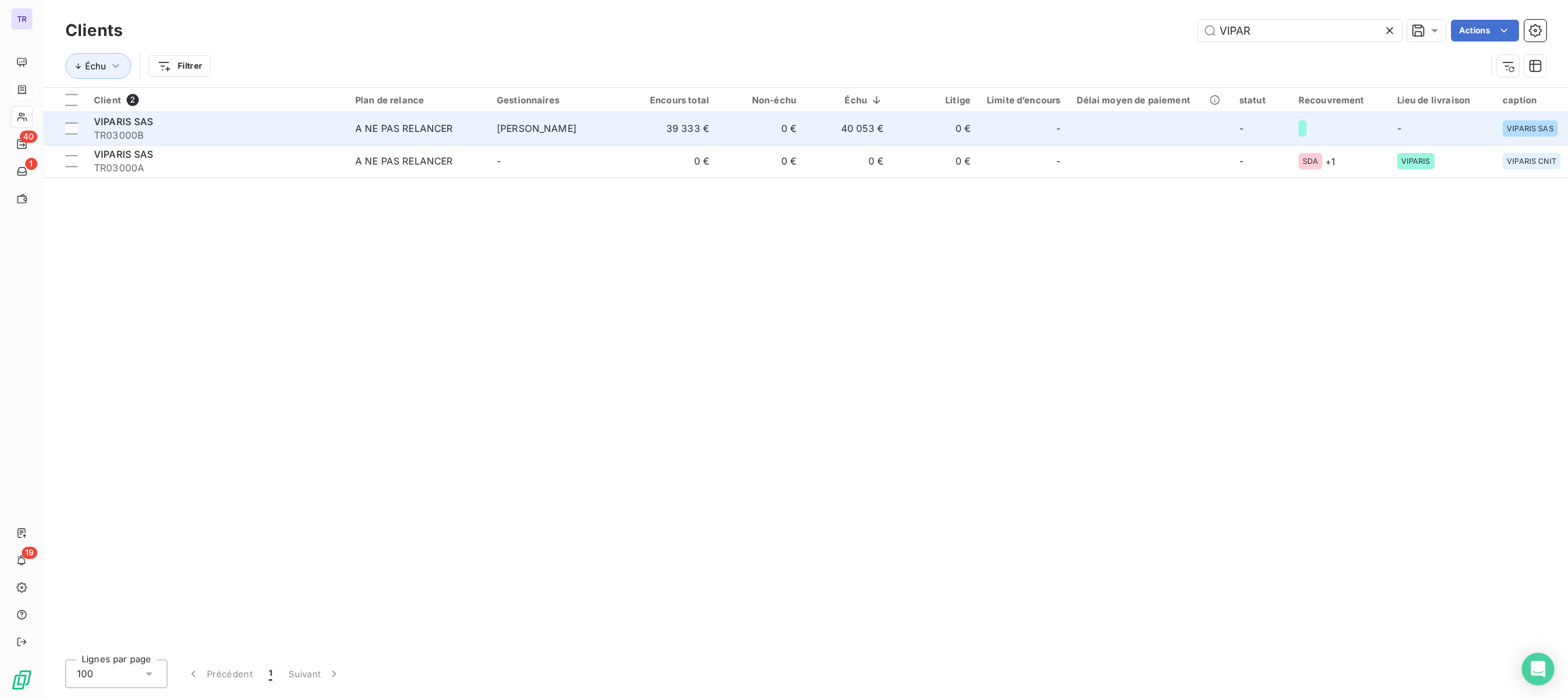
type input "VIPAR"
click at [366, 126] on div "A NE PAS RELANCER" at bounding box center [404, 129] width 98 height 14
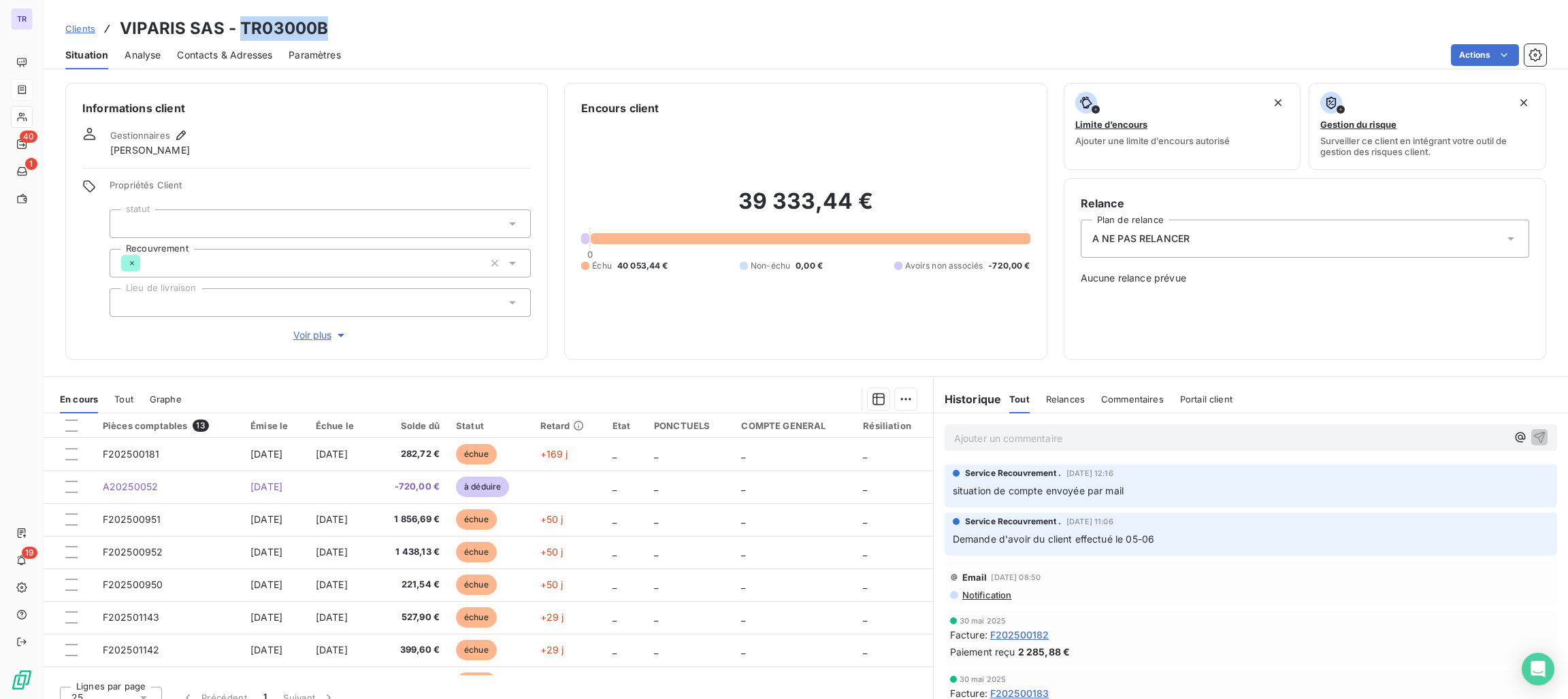
drag, startPoint x: 348, startPoint y: 26, endPoint x: 240, endPoint y: 30, distance: 108.1
click at [240, 30] on div "Clients VIPARIS SAS - TR03000B" at bounding box center [806, 28] width 1525 height 24
copy h3 "TR03000B"
click at [1196, 237] on div "A NE PAS RELANCER" at bounding box center [1304, 239] width 448 height 38
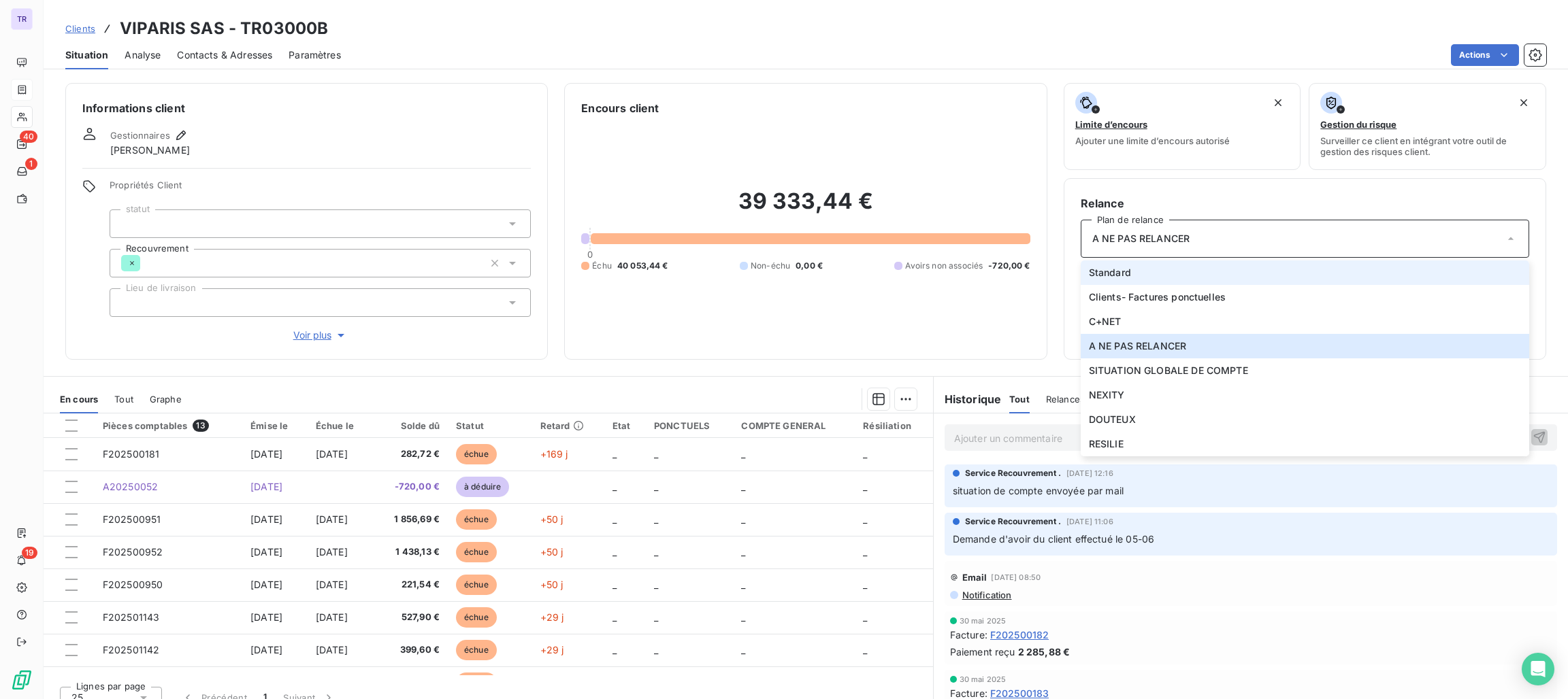
click at [1112, 274] on span "Standard" at bounding box center [1109, 273] width 42 height 14
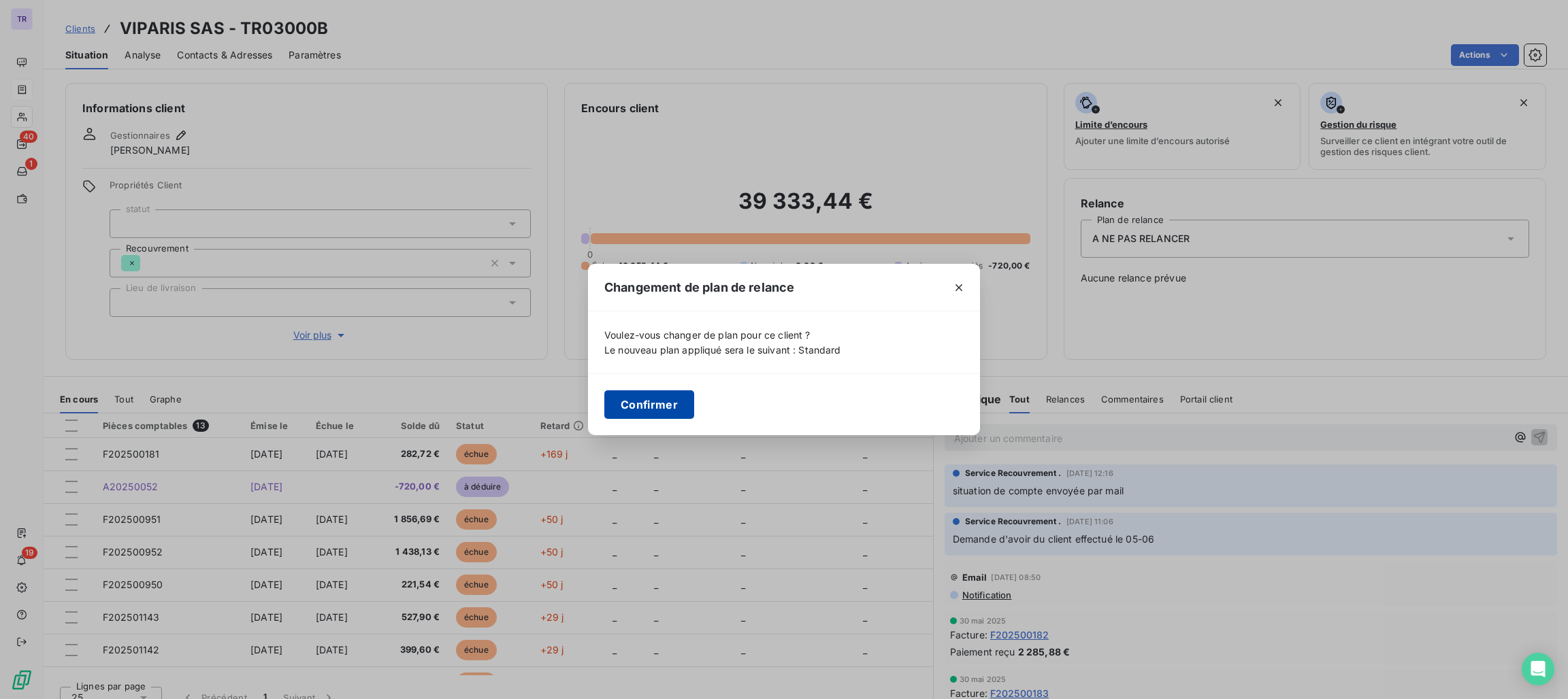
click at [679, 409] on button "Confirmer" at bounding box center [649, 405] width 90 height 29
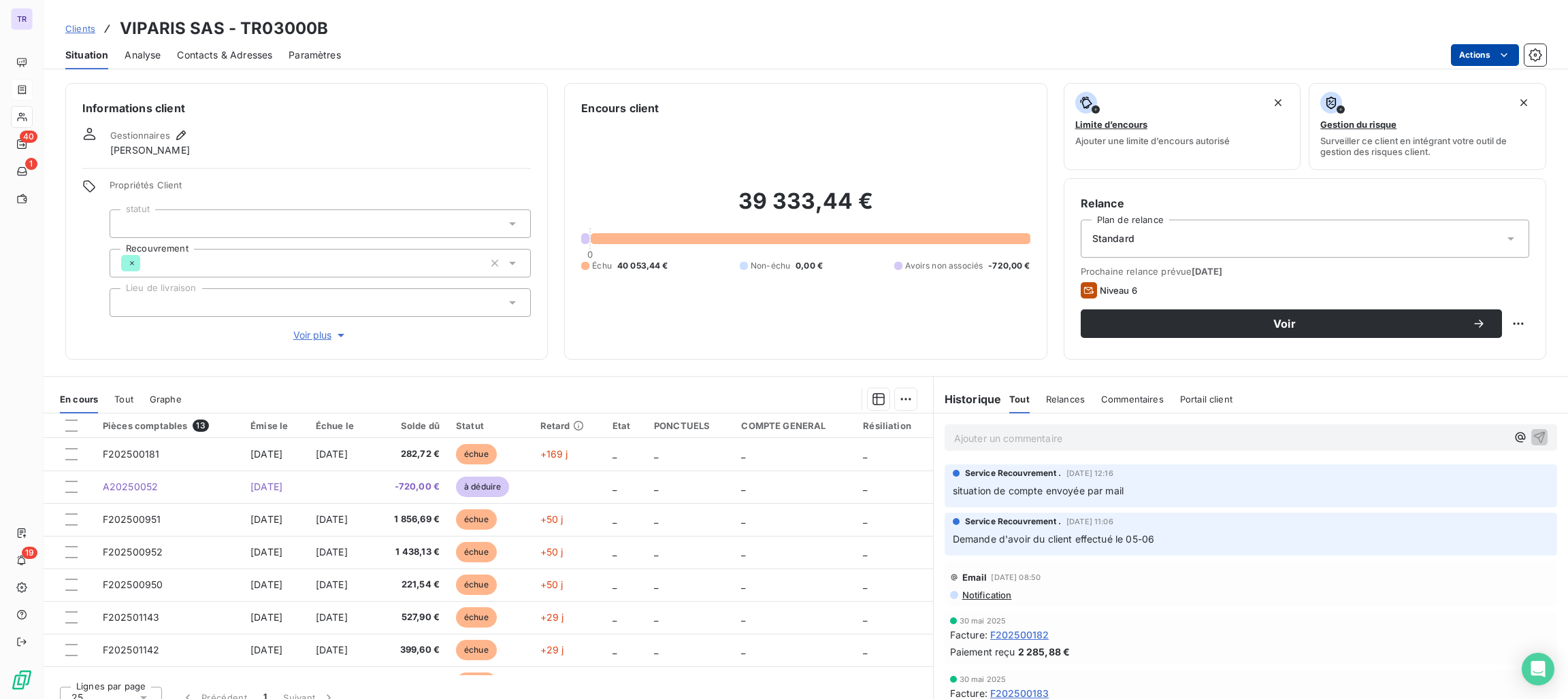
click at [1474, 50] on html "TR 40 1 19 Clients VIPARIS SAS - TR03000B Situation Analyse Contacts & Adresses…" at bounding box center [784, 349] width 1568 height 699
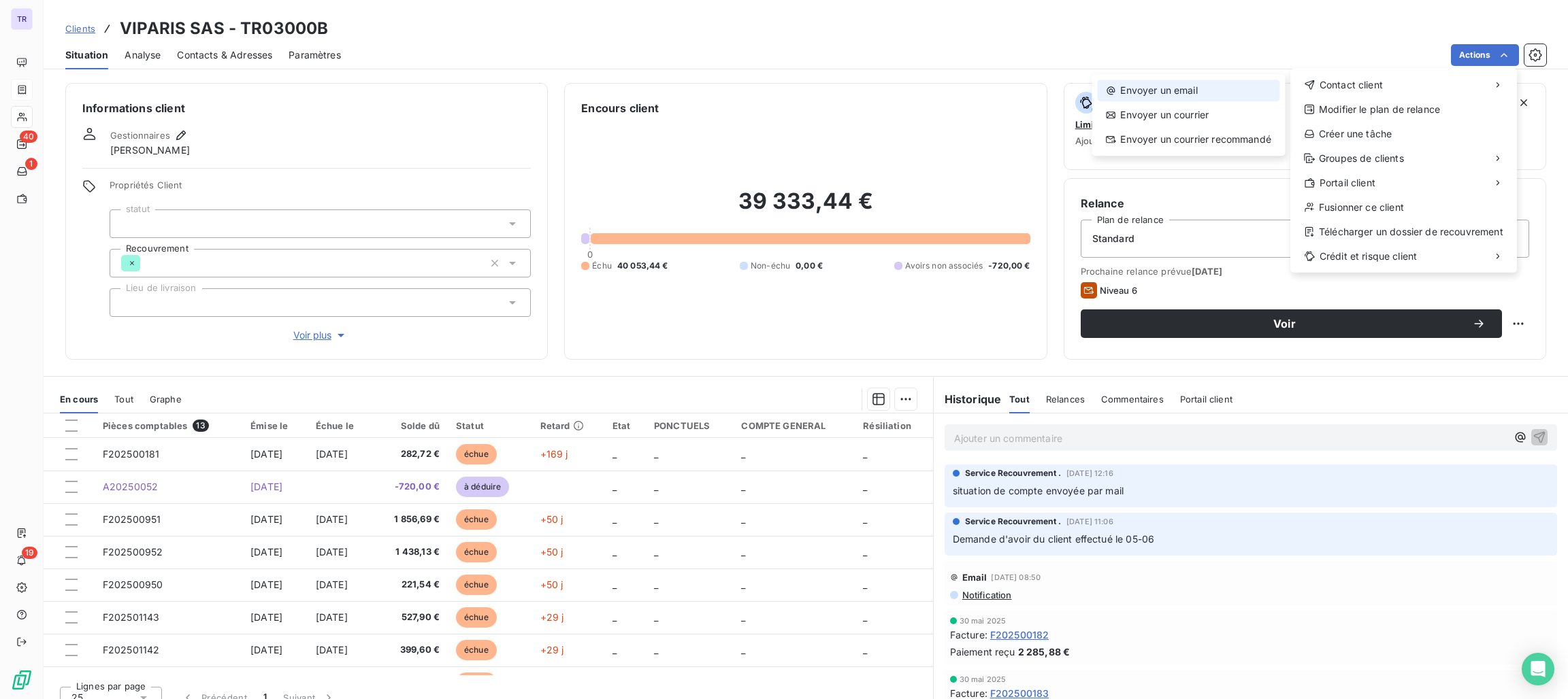
click at [1201, 92] on div "Envoyer un email" at bounding box center [1188, 91] width 183 height 22
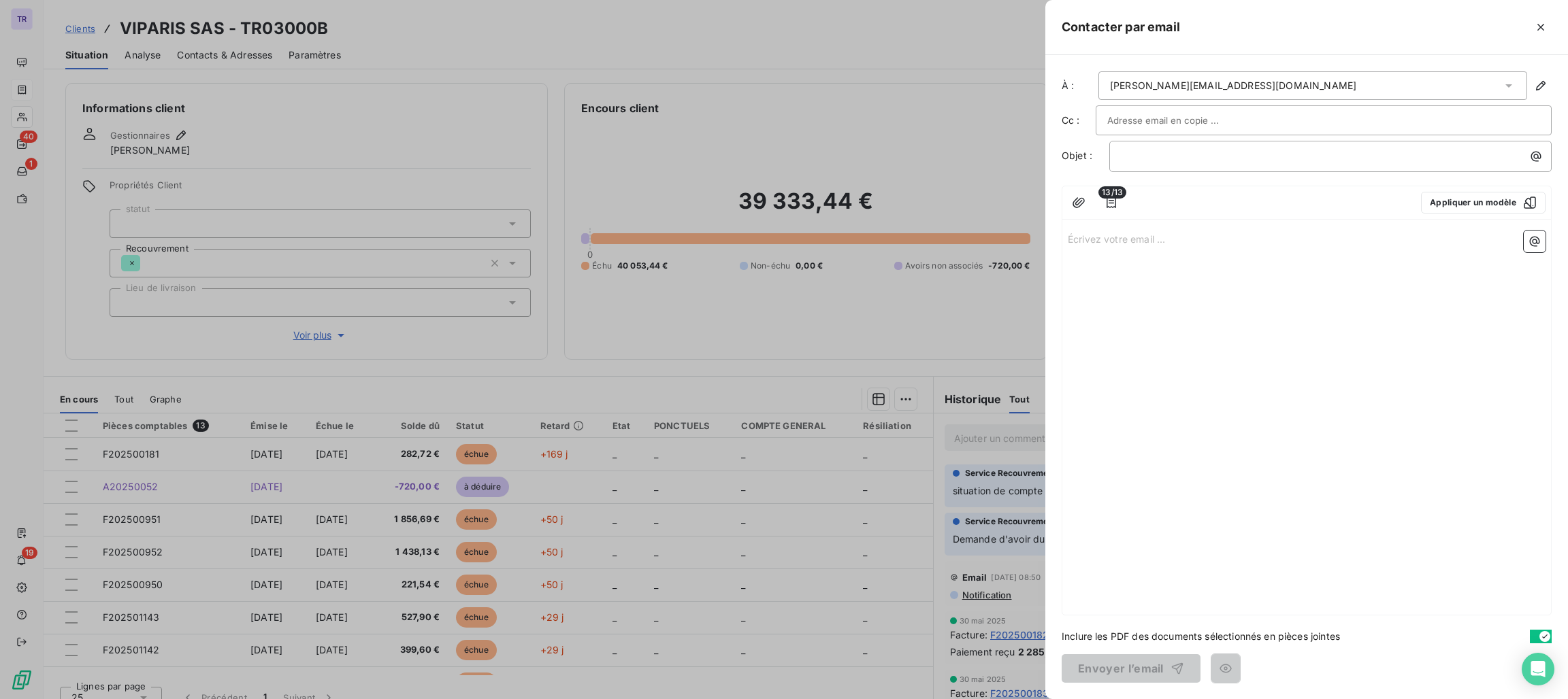
click at [1162, 126] on input "text" at bounding box center [1180, 120] width 146 height 21
click at [1145, 164] on p "﻿" at bounding box center [1334, 156] width 426 height 16
click at [1155, 228] on div "Écrivez votre email ... ﻿" at bounding box center [1306, 420] width 488 height 390
click at [1155, 239] on p "Écrivez votre email ... ﻿" at bounding box center [1306, 238] width 478 height 16
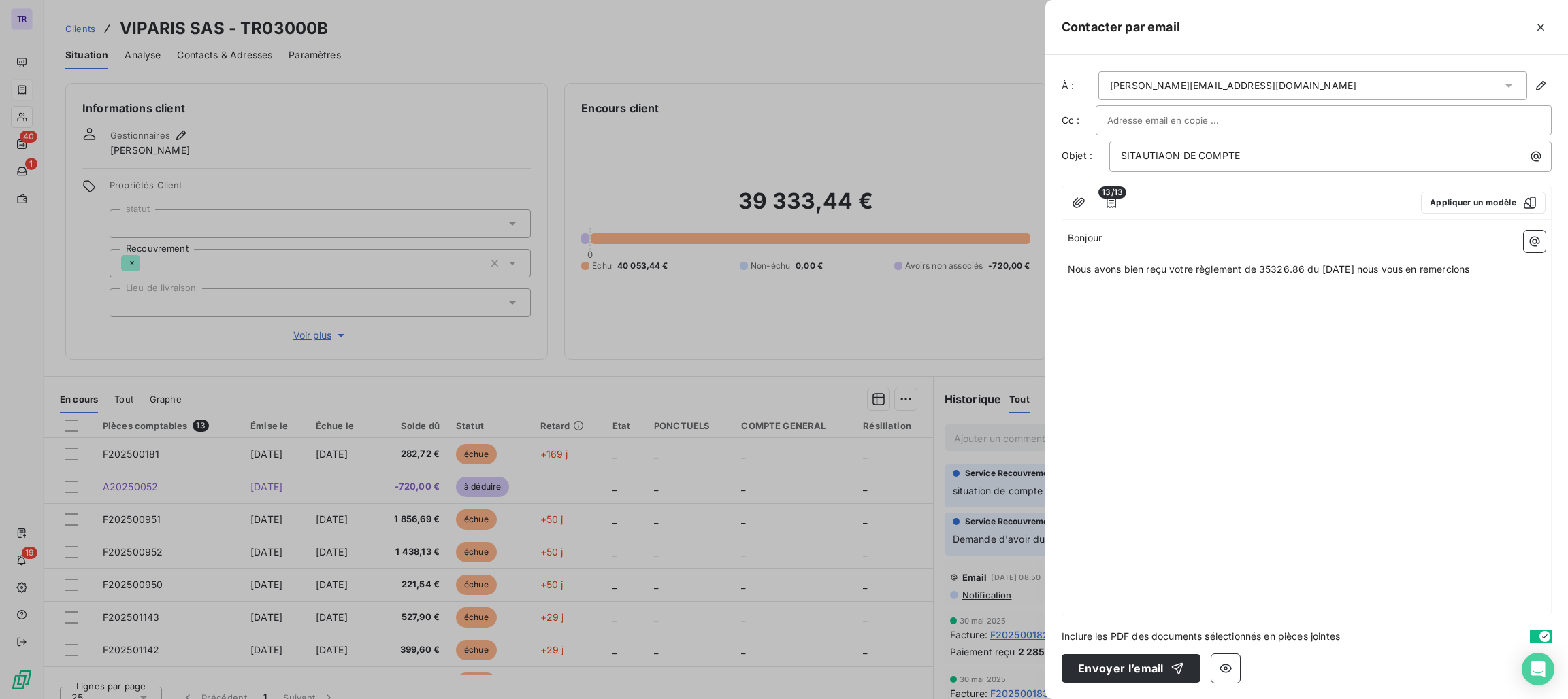
click at [1469, 273] on span "Nous avons bien reçu votre règlement de 35326.86 du [DATE] nous vous en remerci…" at bounding box center [1268, 268] width 402 height 11
click at [1363, 304] on p "Toute fois nous avons remarqué que des factures plus anciennes ne nous ont pas …" at bounding box center [1306, 293] width 478 height 31
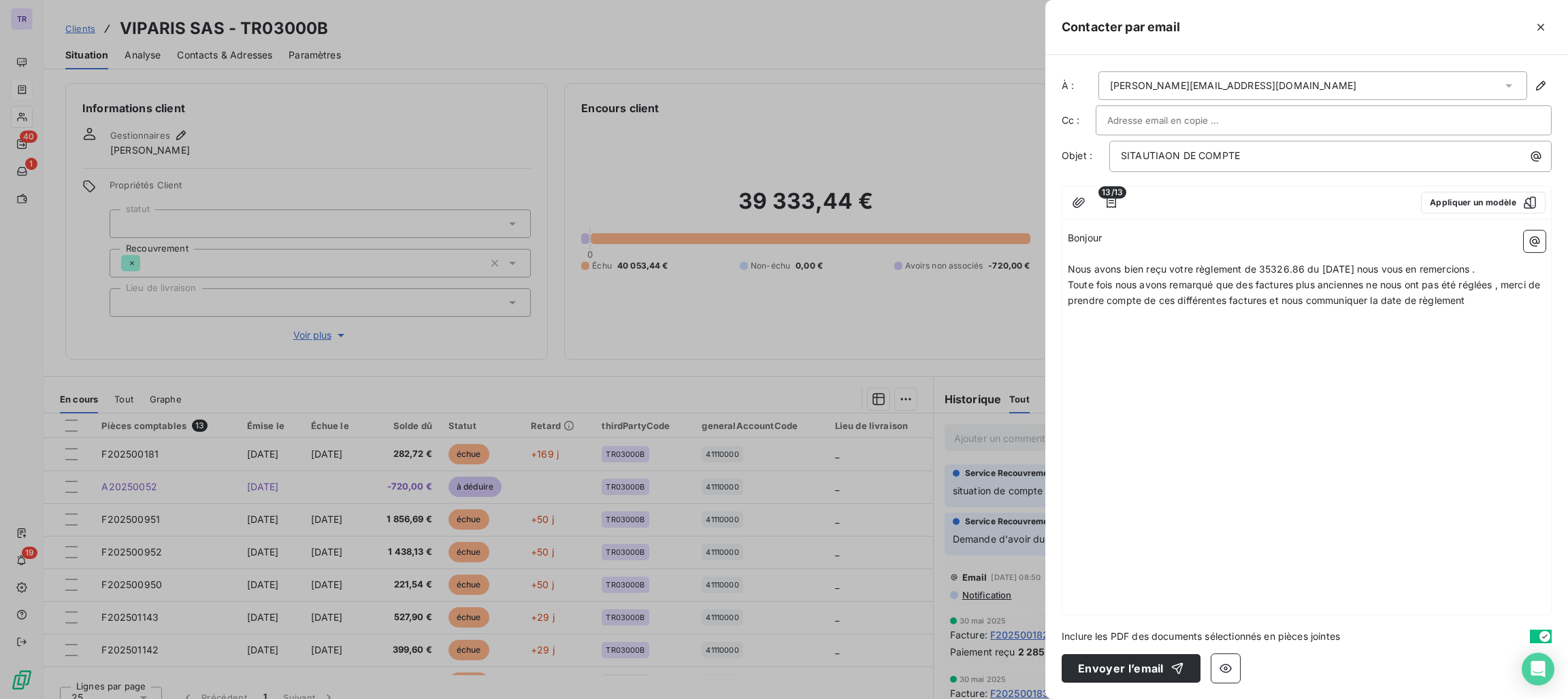
click at [1520, 244] on p "Bonjour" at bounding box center [1306, 238] width 478 height 16
click at [1529, 245] on icon "button" at bounding box center [1535, 242] width 14 height 14
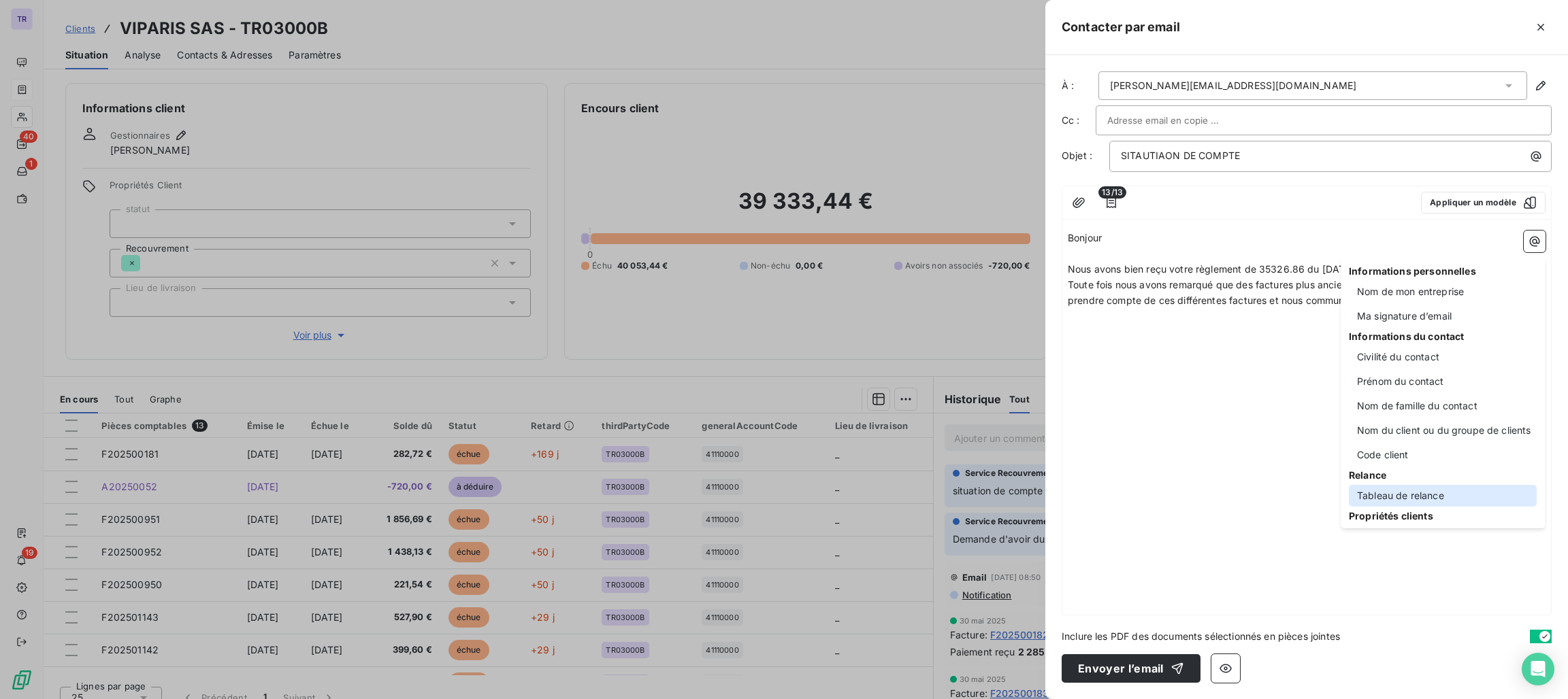
click at [1377, 498] on div "Tableau de relance" at bounding box center [1442, 496] width 188 height 22
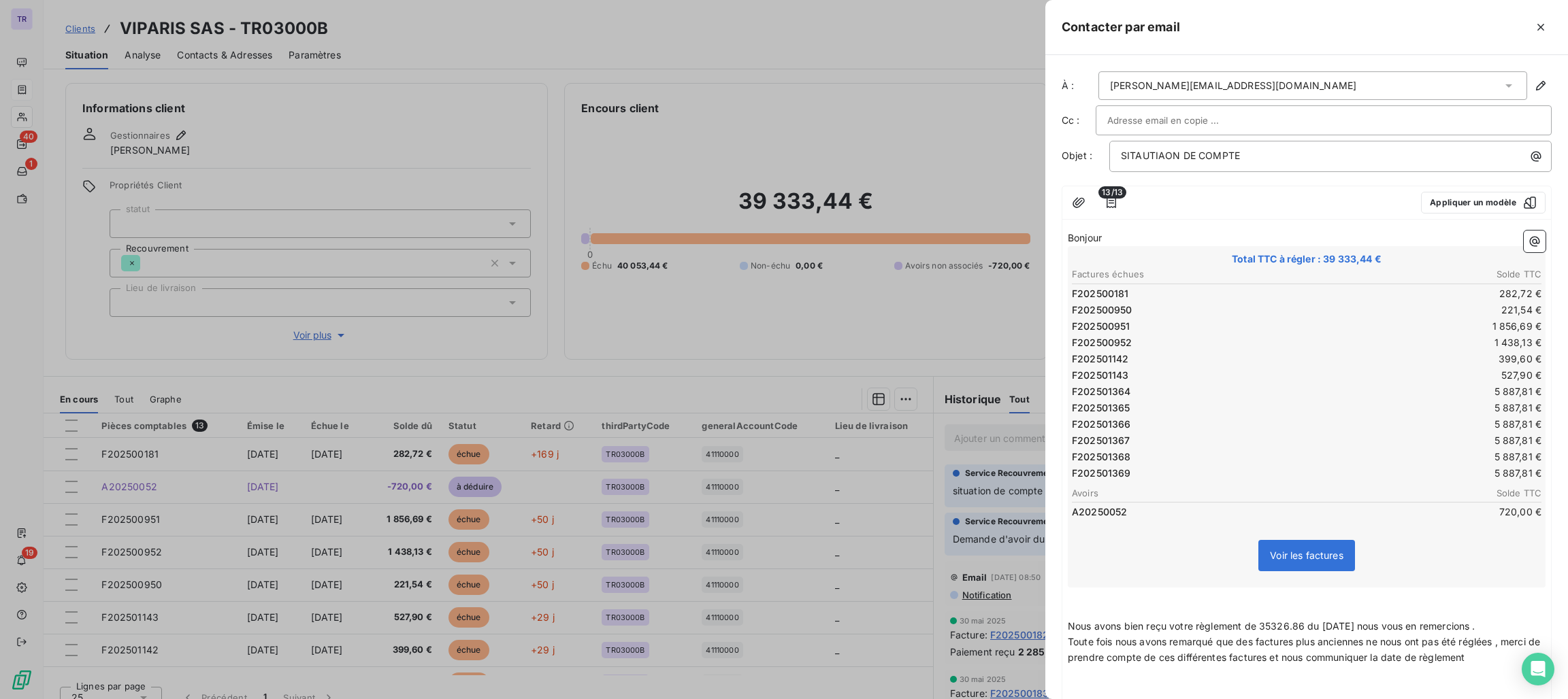
click at [1341, 356] on td "399,60 €" at bounding box center [1424, 359] width 235 height 15
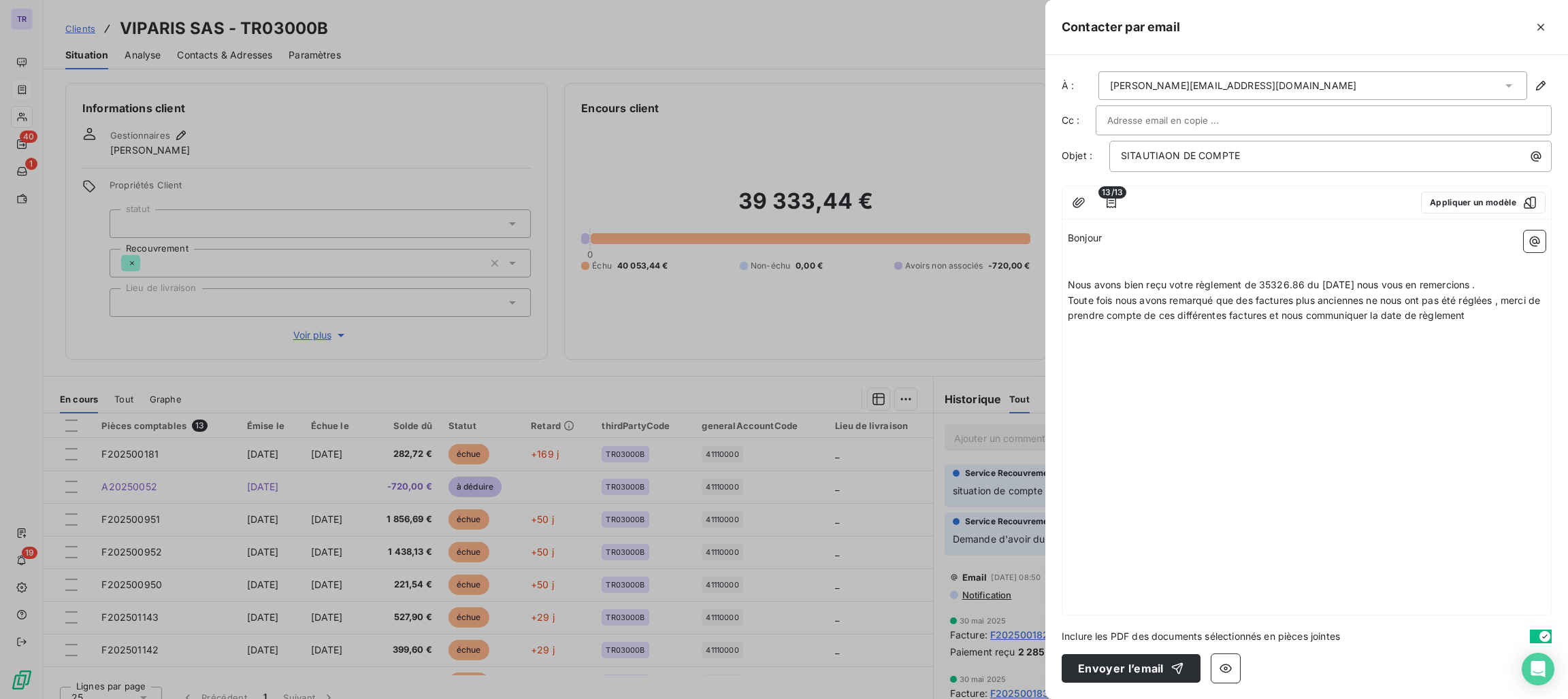
click at [1496, 319] on p "Toute fois nous avons remarqué que des factures plus anciennes ne nous ont pas …" at bounding box center [1306, 309] width 478 height 31
click at [1545, 250] on div "Bonjour ﻿ ﻿ Nous avons bien reçu votre règlement de 35326.86 du [DATE] nous vou…" at bounding box center [1306, 420] width 488 height 390
click at [1545, 249] on div "Bonjour ﻿ ﻿ Nous avons bien reçu votre règlement de 35326.86 du [DATE] nous vou…" at bounding box center [1306, 420] width 488 height 390
click at [1530, 241] on icon "button" at bounding box center [1535, 241] width 10 height 10
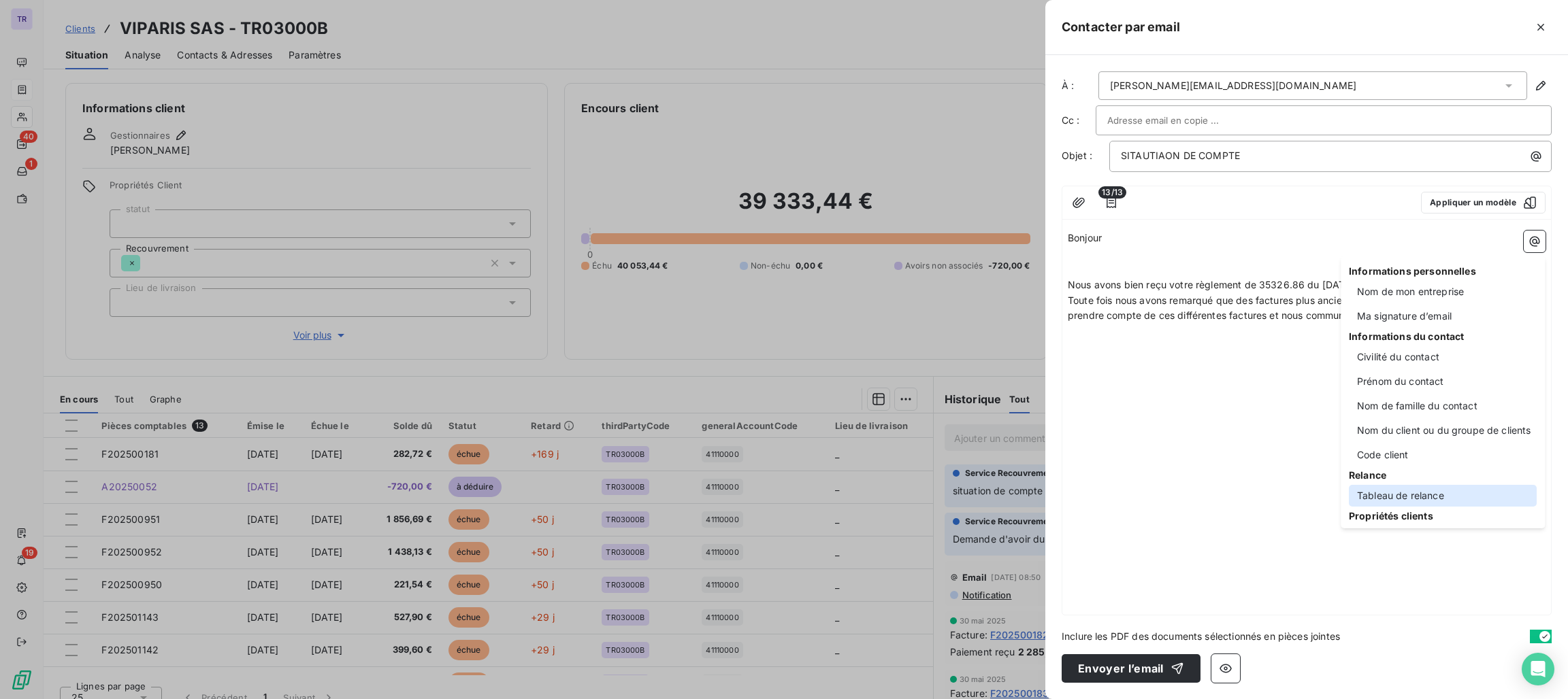
click at [1403, 494] on div "Tableau de relance" at bounding box center [1442, 496] width 188 height 22
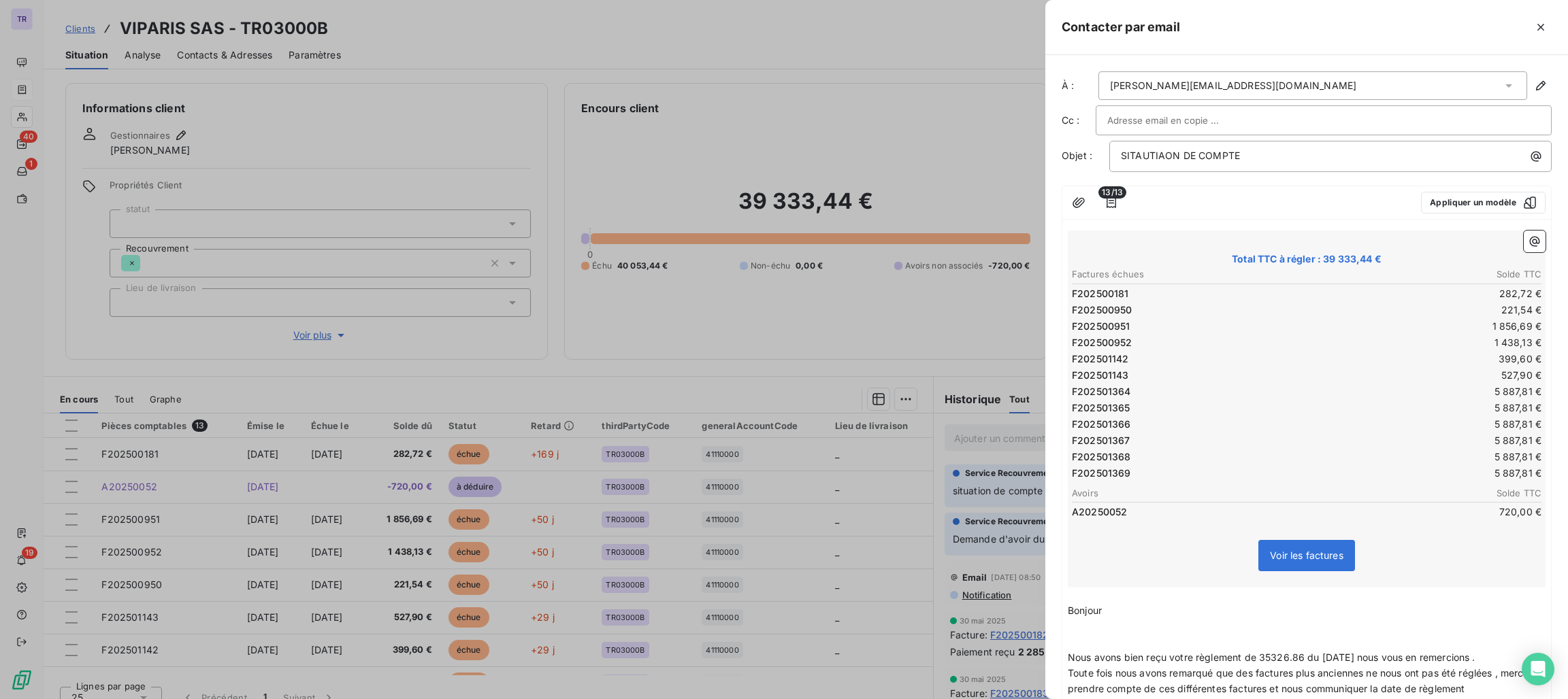
click at [1307, 372] on td "527,90 €" at bounding box center [1424, 376] width 235 height 15
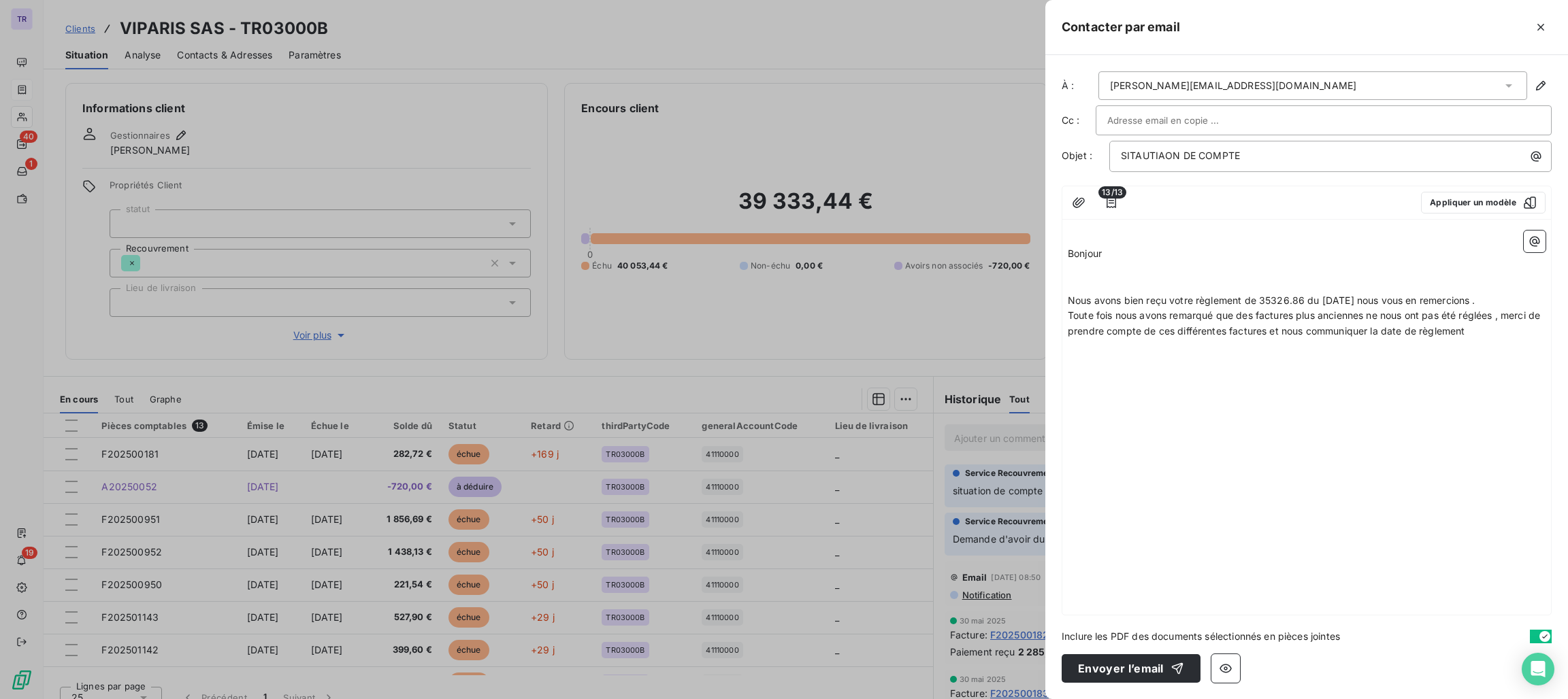
click at [1068, 254] on span "Bonjour" at bounding box center [1084, 253] width 34 height 11
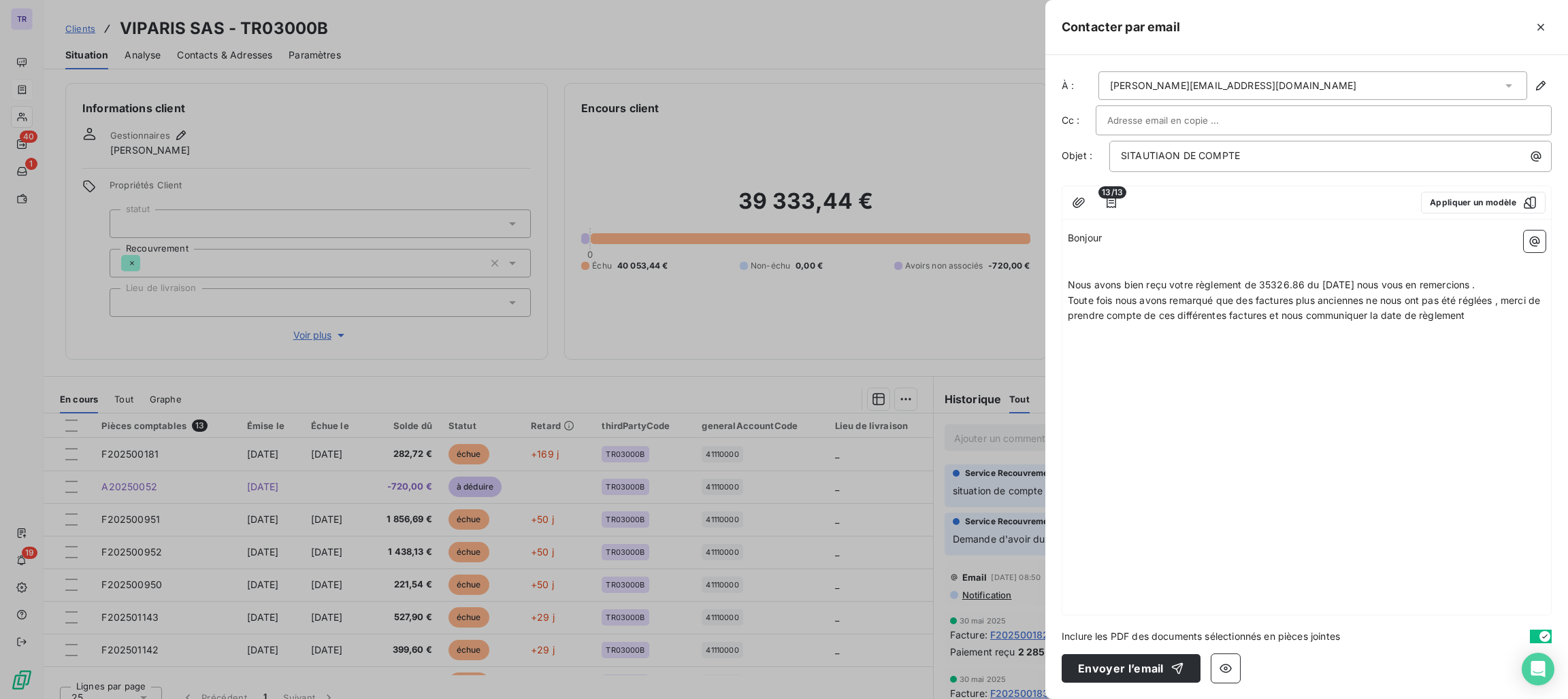
click at [1481, 313] on span "Toute fois nous avons remarqué que des factures plus anciennes ne nous ont pas …" at bounding box center [1305, 308] width 475 height 27
click at [1528, 235] on icon "button" at bounding box center [1535, 242] width 14 height 14
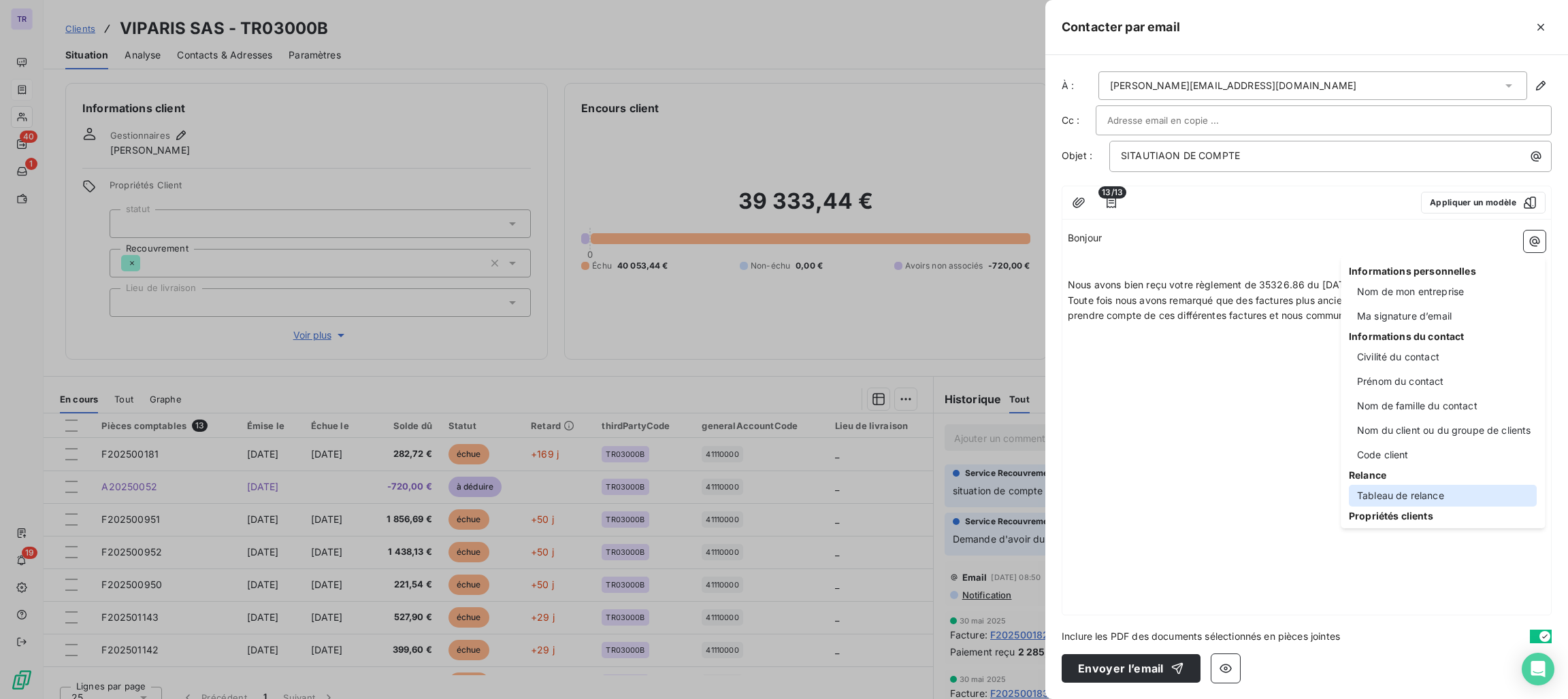
click at [1402, 494] on div "Tableau de relance" at bounding box center [1442, 496] width 188 height 22
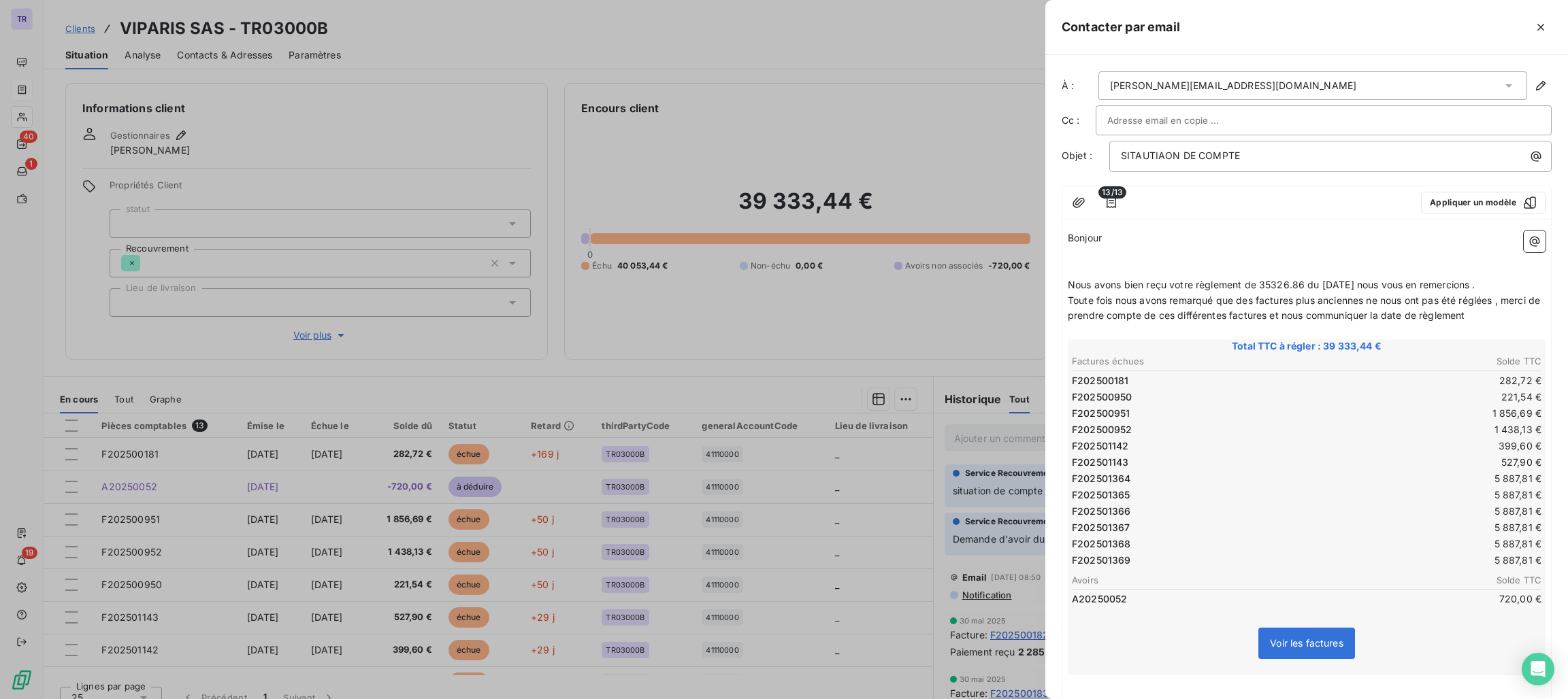
click at [1112, 199] on span "13/13" at bounding box center [1112, 192] width 28 height 12
click at [1116, 208] on icon "button" at bounding box center [1112, 203] width 14 height 14
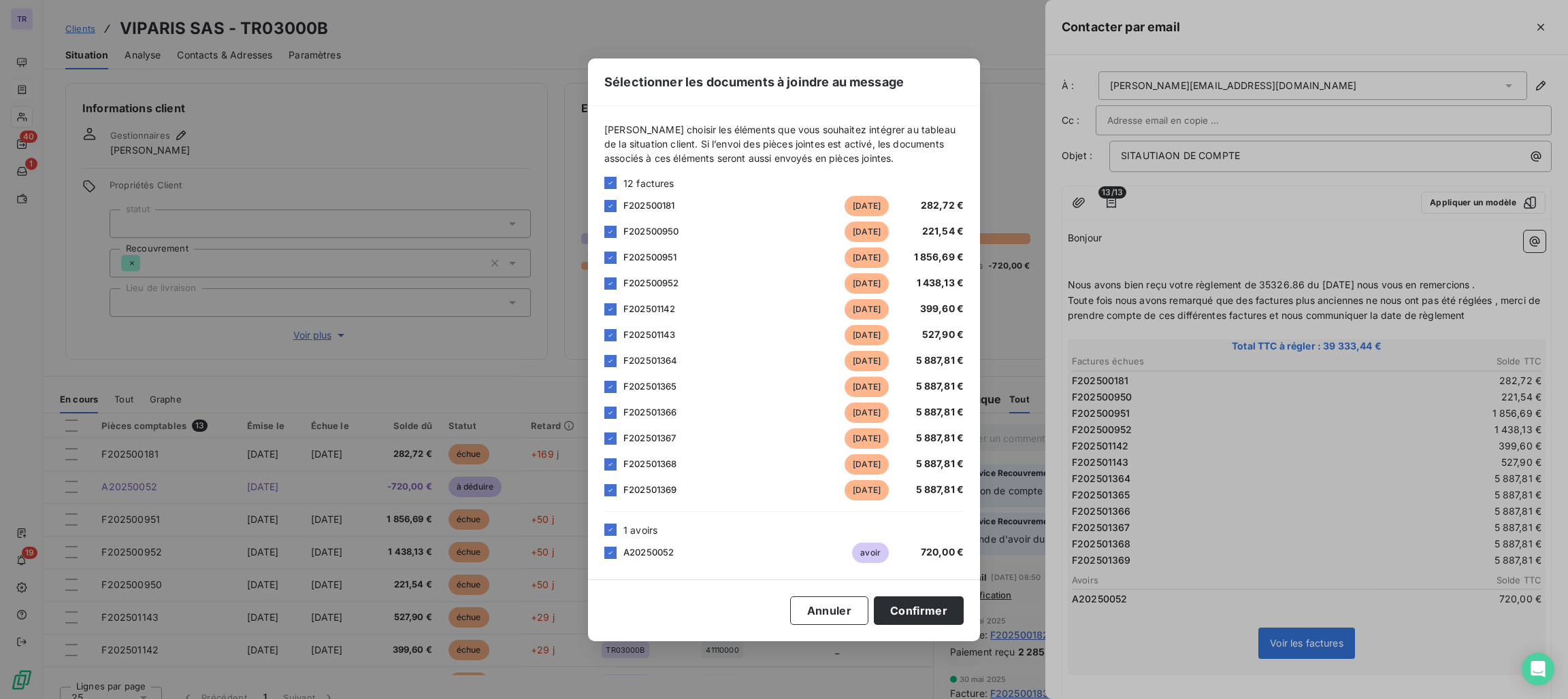
click at [619, 491] on div "F202501369 [DATE] 5 887,81 €" at bounding box center [784, 490] width 359 height 21
click at [605, 467] on div at bounding box center [610, 465] width 12 height 12
click at [607, 486] on div at bounding box center [610, 491] width 12 height 12
click at [610, 437] on icon at bounding box center [610, 439] width 8 height 8
click at [612, 411] on icon at bounding box center [610, 413] width 8 height 8
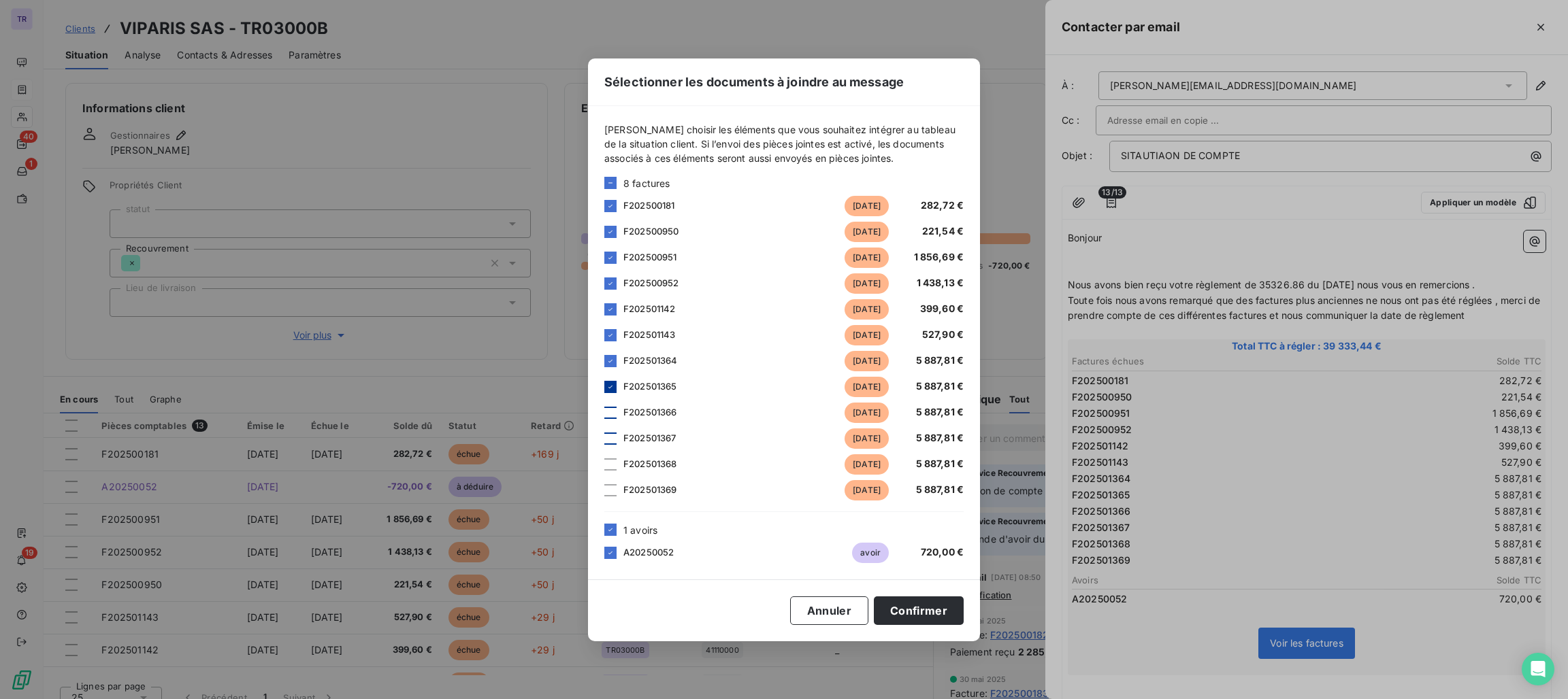
click at [612, 387] on icon at bounding box center [610, 387] width 8 height 8
click at [619, 361] on div "F202501364 [DATE] 5 887,81 €" at bounding box center [784, 361] width 359 height 21
click at [611, 361] on icon at bounding box center [610, 361] width 8 height 8
click at [915, 606] on button "Confirmer" at bounding box center [918, 611] width 90 height 29
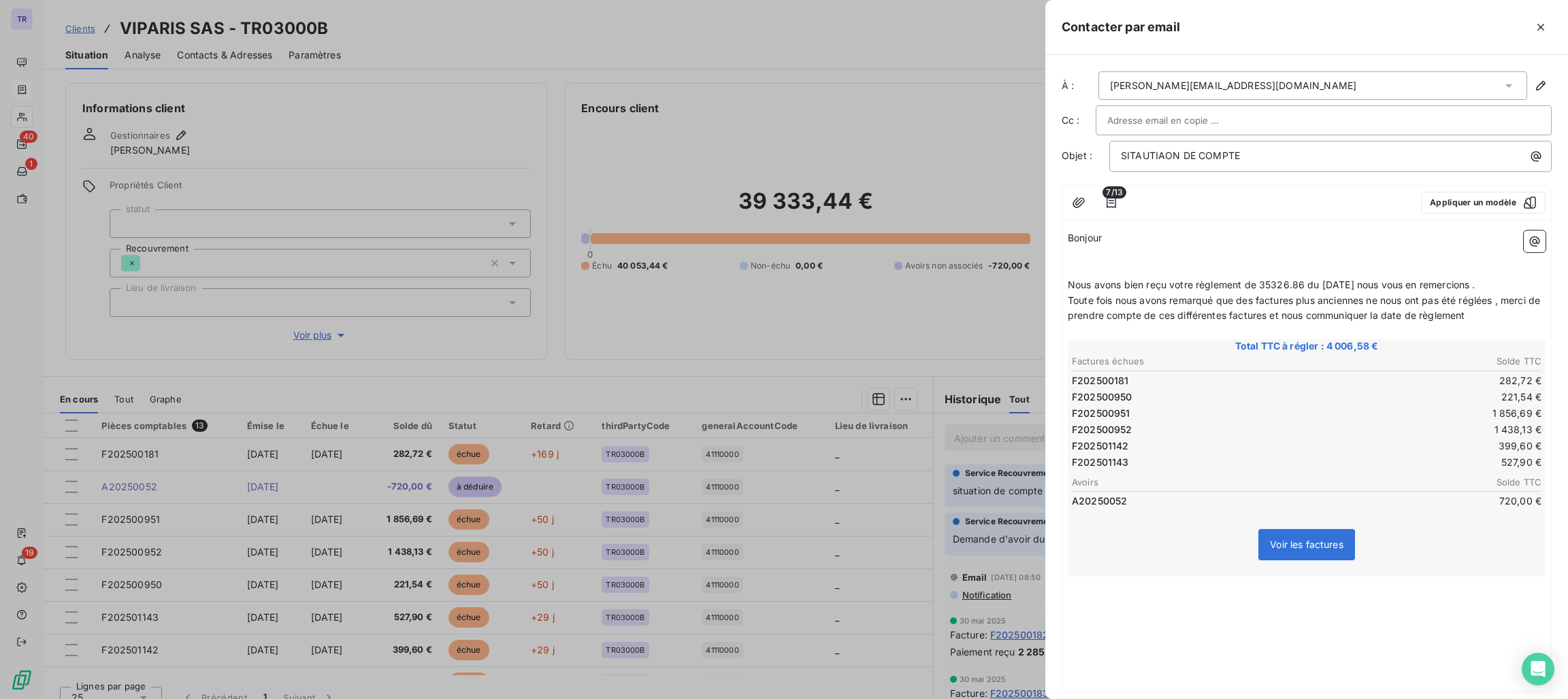
click at [1175, 612] on p "﻿" at bounding box center [1306, 616] width 478 height 16
click at [1105, 624] on p "﻿" at bounding box center [1306, 631] width 478 height 16
click at [1105, 608] on p "﻿" at bounding box center [1306, 616] width 478 height 16
click at [1276, 164] on p "SITAUTIAON DE COMPTE" at bounding box center [1334, 156] width 426 height 16
click at [1067, 192] on button "button" at bounding box center [1078, 202] width 22 height 22
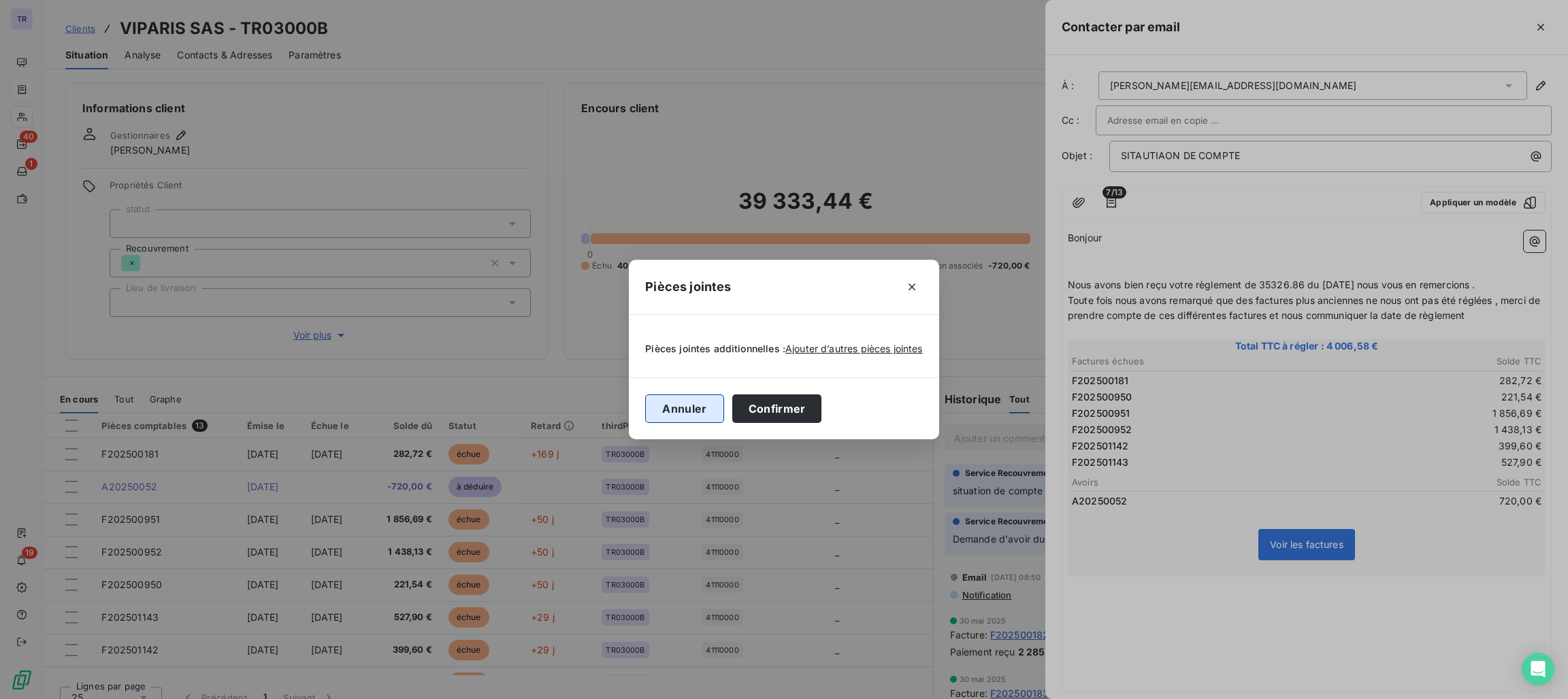
click at [685, 415] on button "Annuler" at bounding box center [684, 409] width 78 height 29
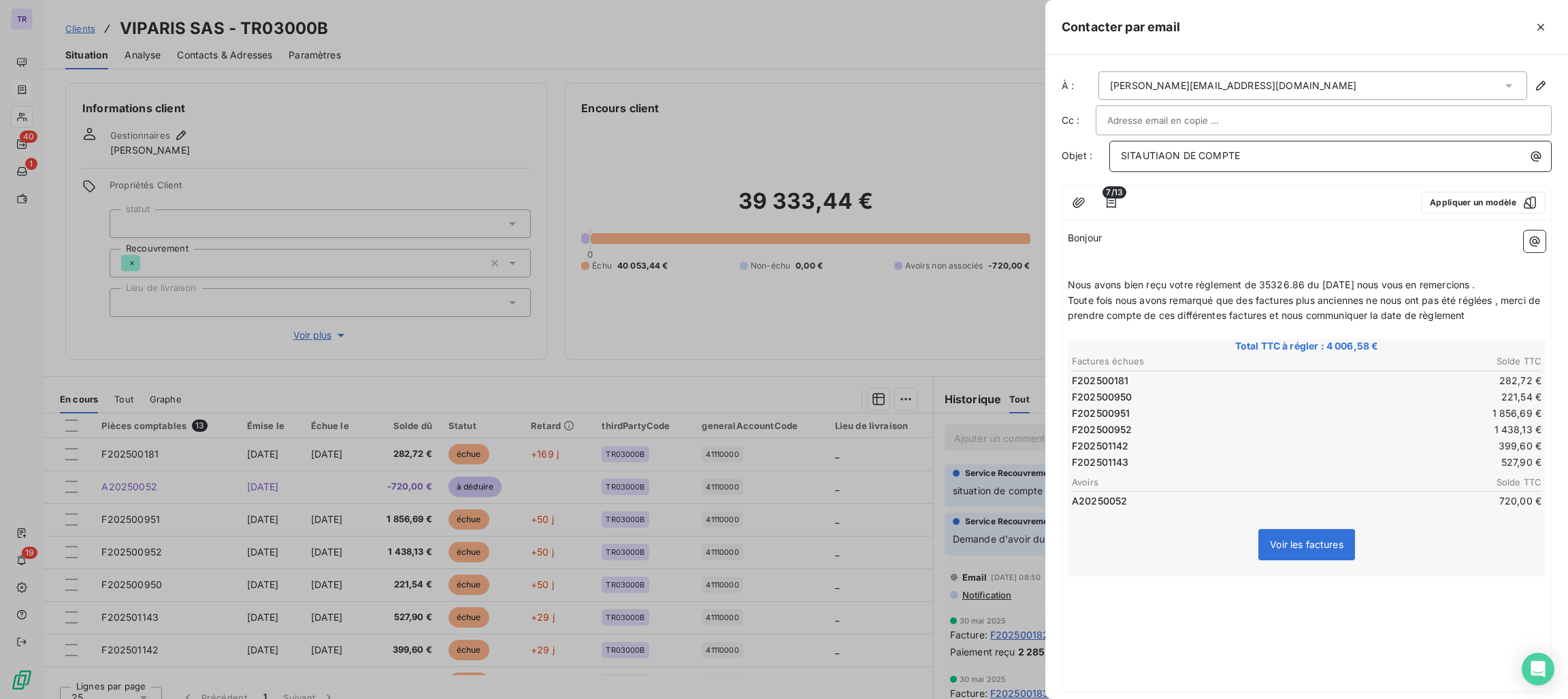
click at [1248, 160] on p "SITAUTIAON DE COMPTE" at bounding box center [1334, 156] width 426 height 16
click at [1200, 608] on p "﻿" at bounding box center [1306, 616] width 478 height 16
drag, startPoint x: 1522, startPoint y: 254, endPoint x: 1532, endPoint y: 259, distance: 11.2
click at [1524, 254] on p "﻿" at bounding box center [1306, 254] width 478 height 16
click at [1530, 238] on div "Bonjour ﻿ ﻿ Nous avons bien reçu votre règlement de 35326.86 du [DATE] nous vou…" at bounding box center [1306, 459] width 488 height 467
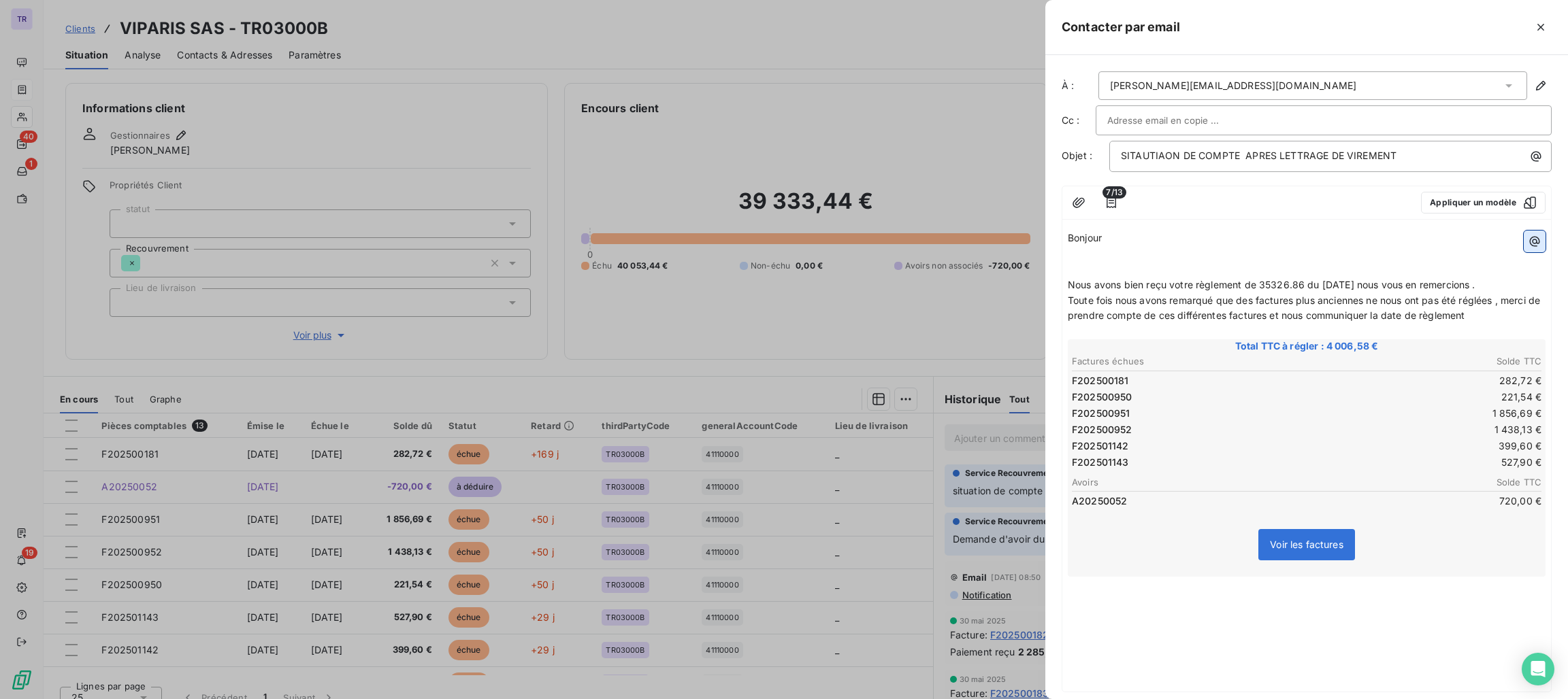
click at [1528, 238] on button "button" at bounding box center [1535, 241] width 22 height 22
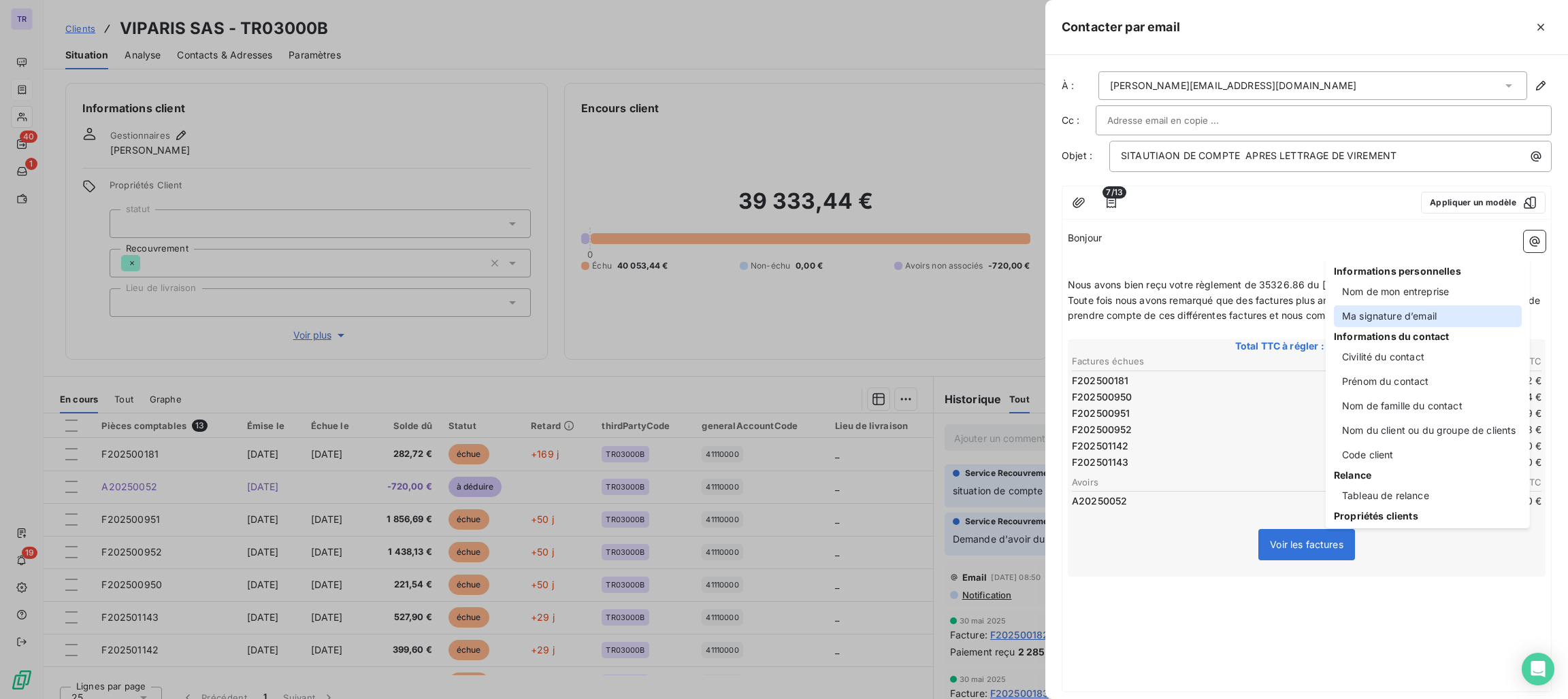
click at [1398, 313] on div "Ma signature d’email" at bounding box center [1427, 316] width 188 height 22
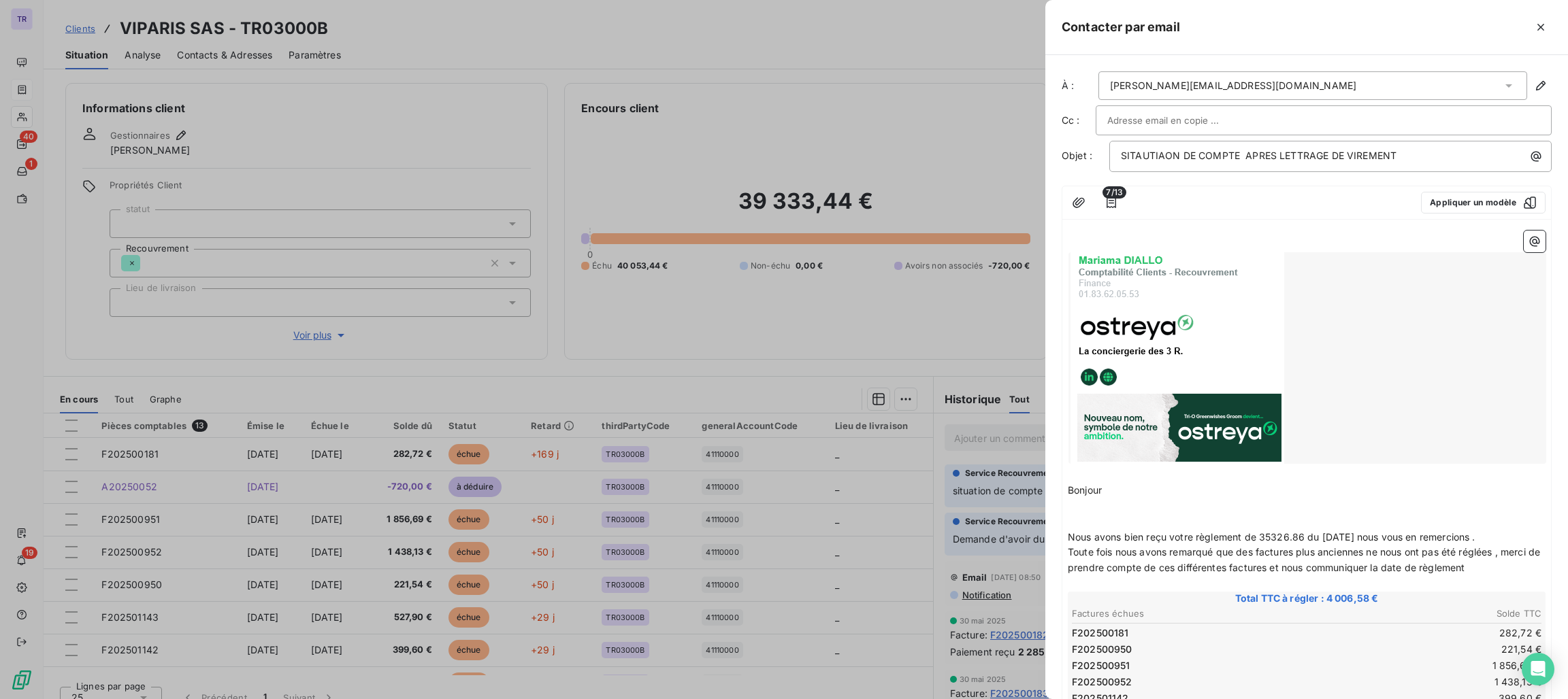
click at [1276, 357] on div at bounding box center [1307, 358] width 478 height 211
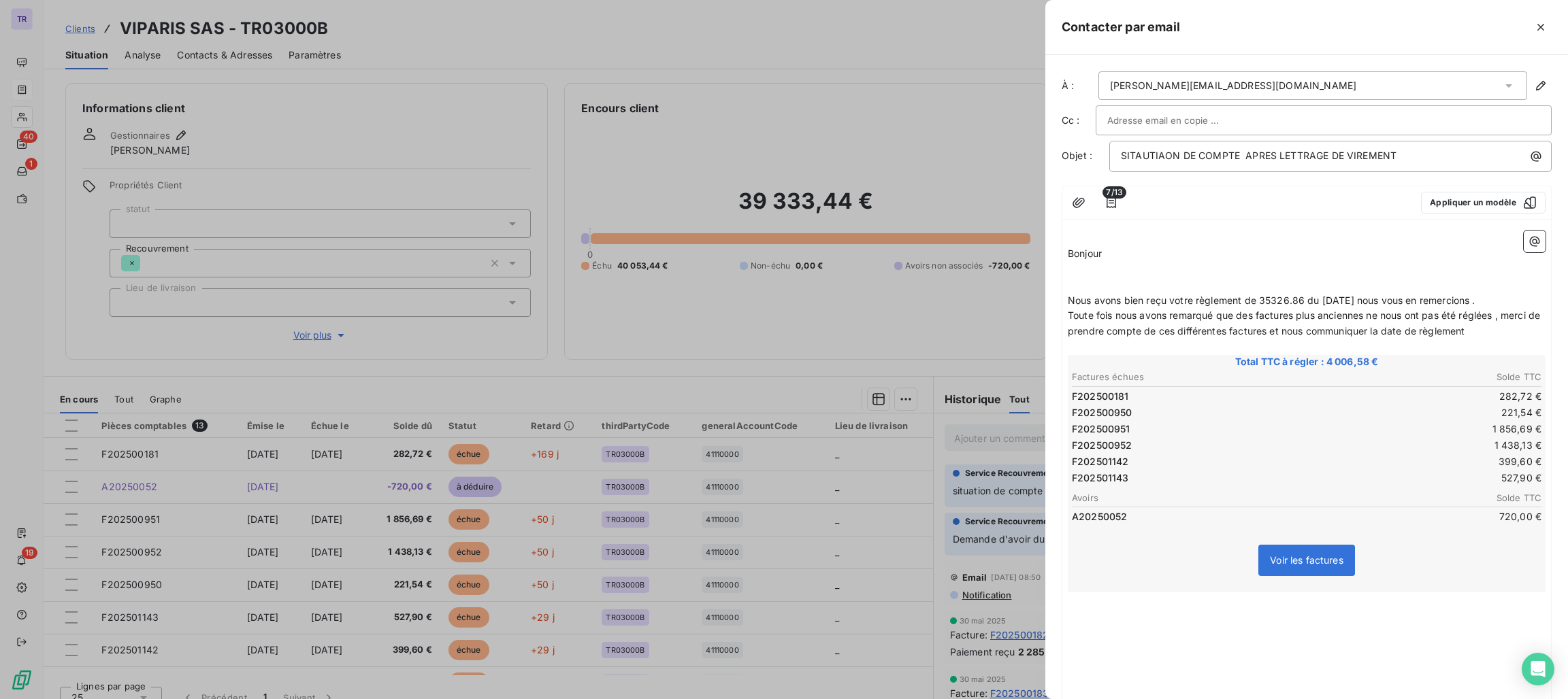
click at [1068, 255] on span "Bonjour" at bounding box center [1084, 253] width 34 height 11
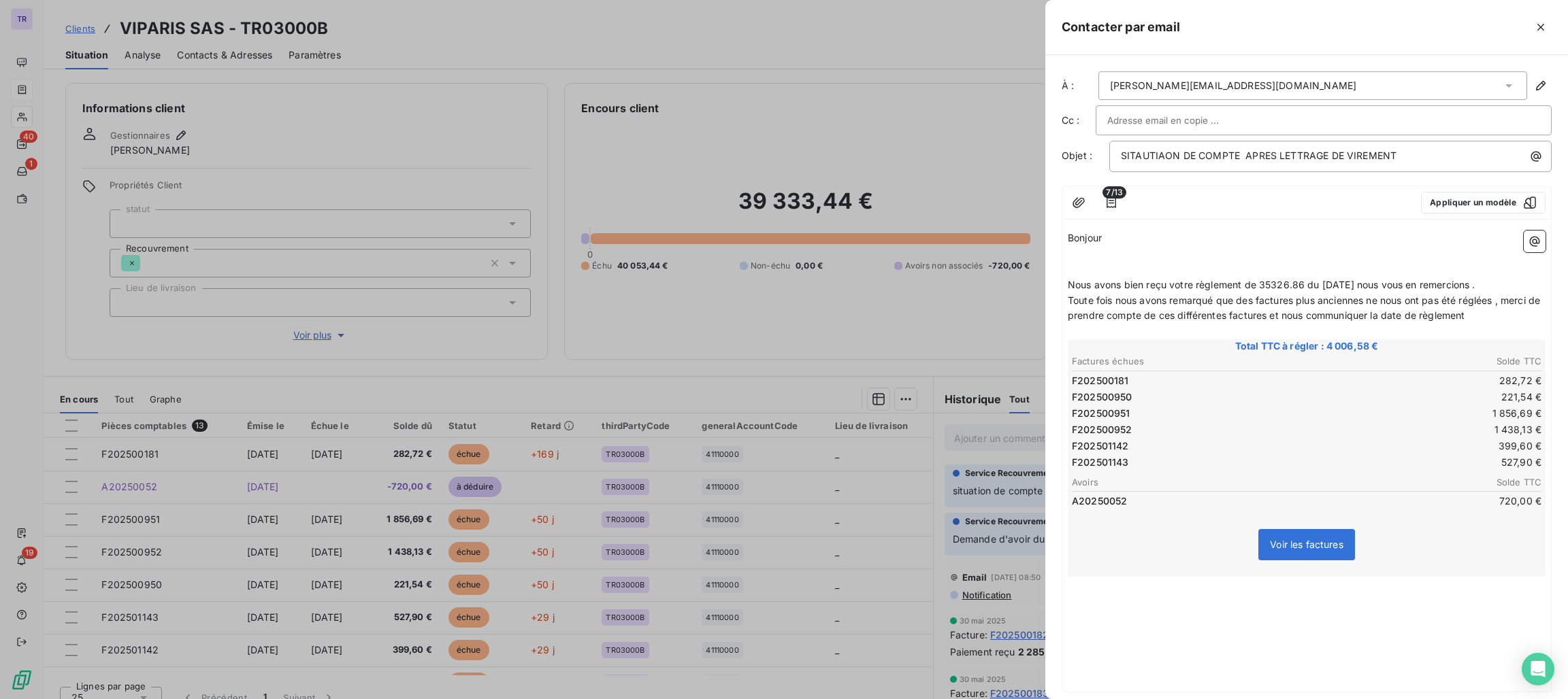
click at [1305, 597] on div "Bonjour ﻿ ﻿ Nous avons bien reçu votre règlement de 35326.86 du [DATE] nous vou…" at bounding box center [1306, 458] width 478 height 456
click at [1156, 596] on p at bounding box center [1306, 600] width 478 height 16
click at [1131, 593] on p at bounding box center [1306, 600] width 478 height 16
click at [1513, 253] on div "Bonjour ﻿ ﻿ Nous avons bien reçu votre règlement de 35326.86 du [DATE] nous vou…" at bounding box center [1306, 465] width 478 height 471
click at [1524, 249] on button "button" at bounding box center [1535, 241] width 22 height 22
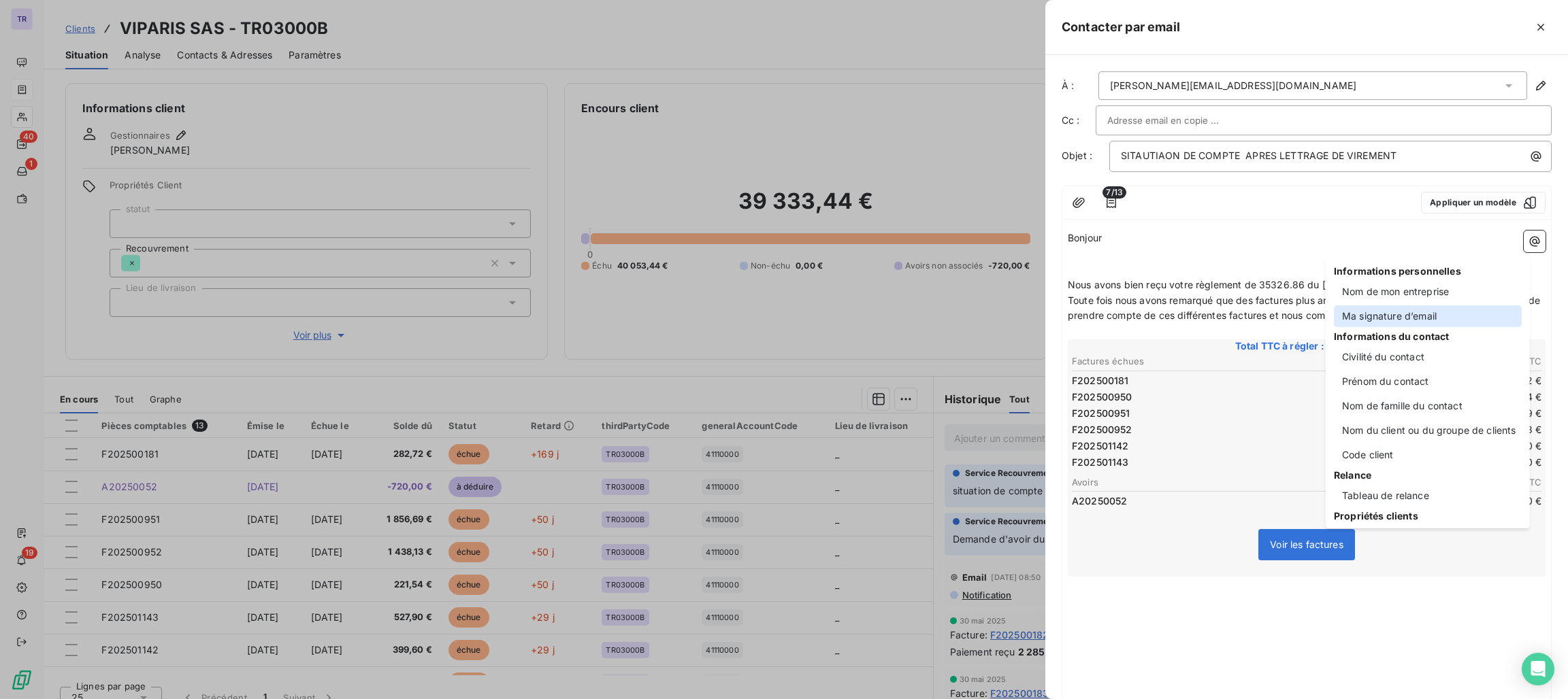
click at [1382, 319] on div "Ma signature d’email" at bounding box center [1427, 316] width 188 height 22
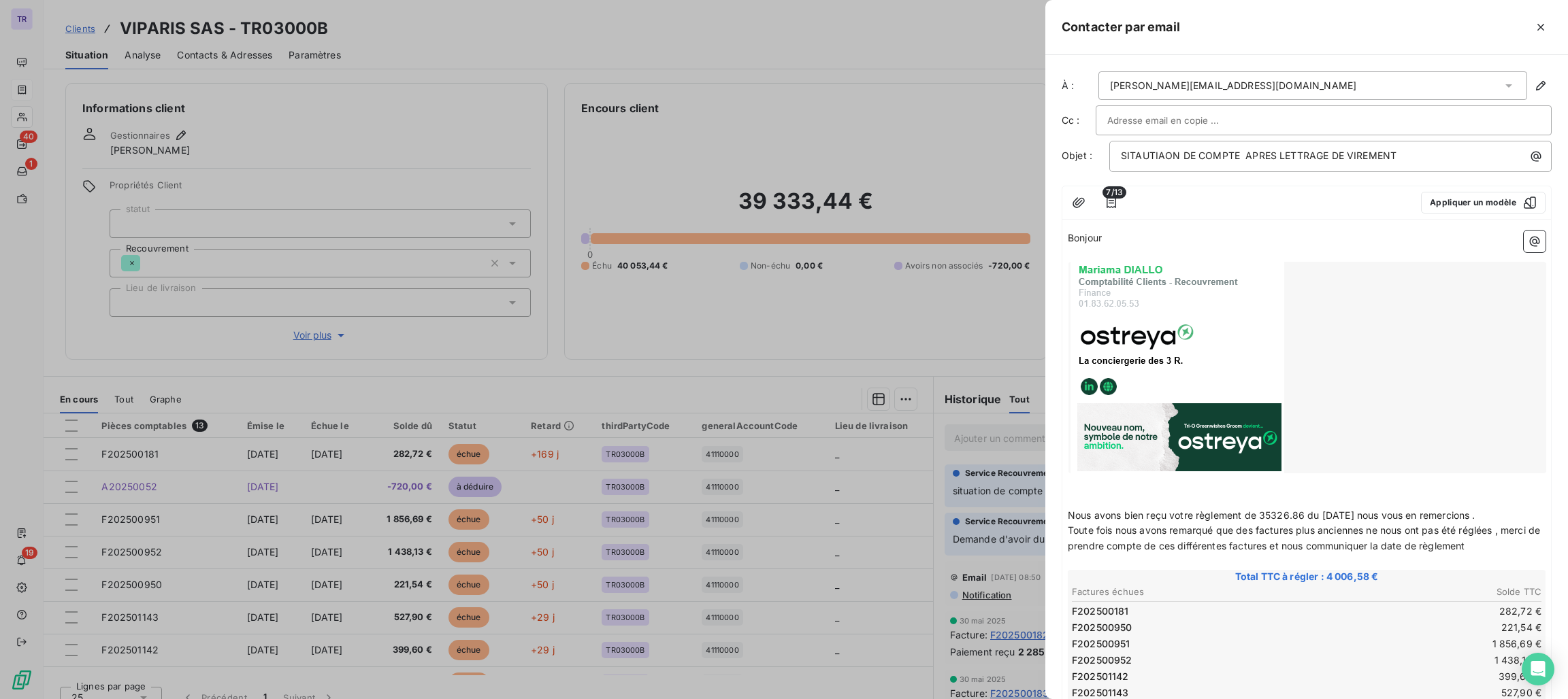
click at [1341, 338] on div at bounding box center [1307, 367] width 478 height 211
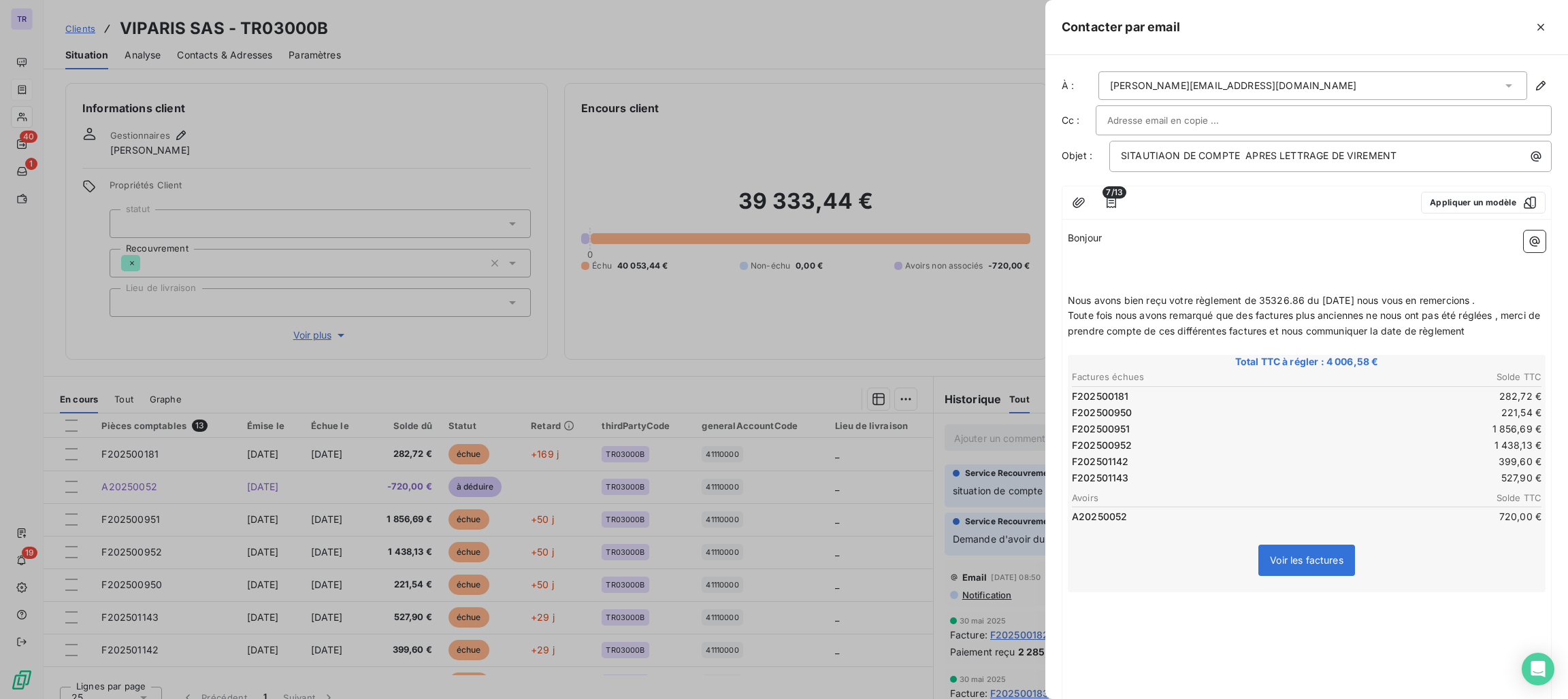
click at [1086, 288] on p "﻿" at bounding box center [1306, 285] width 478 height 16
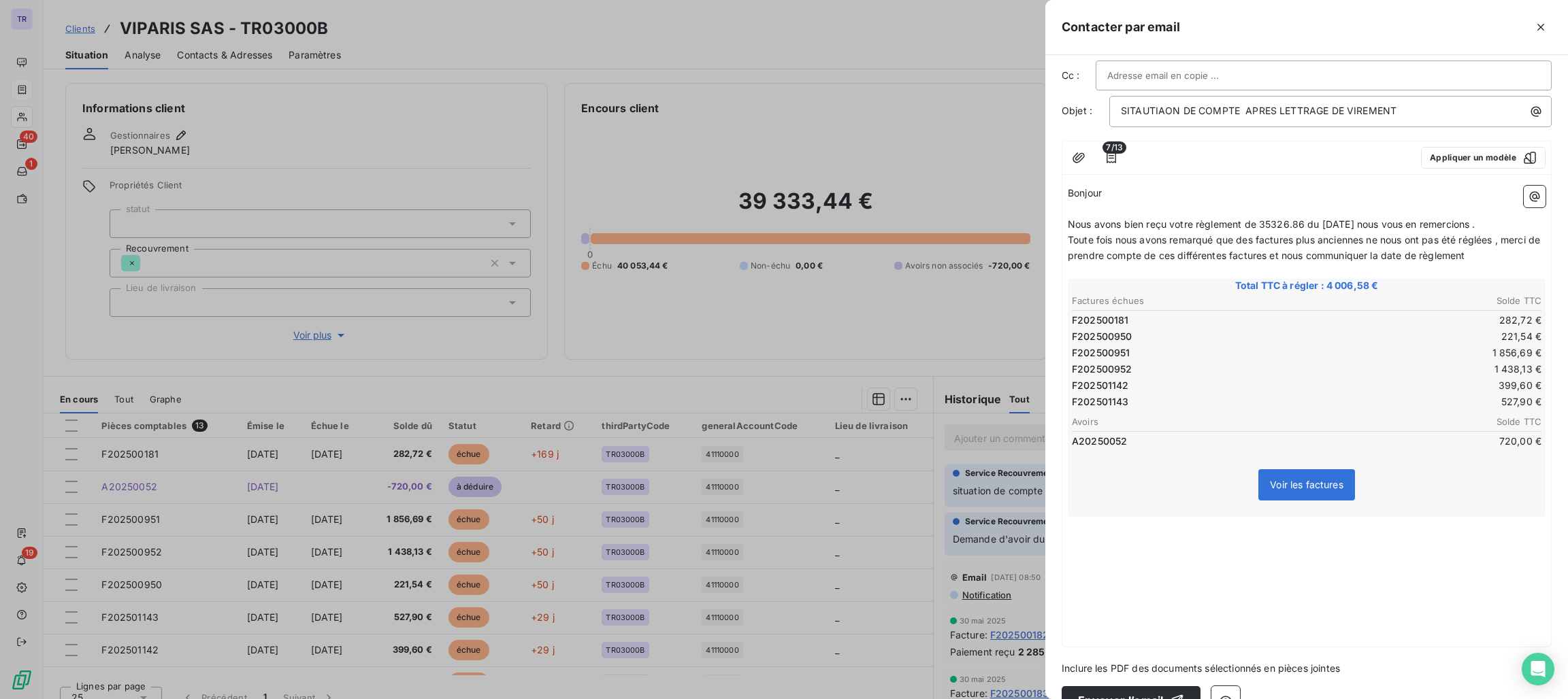
scroll to position [70, 0]
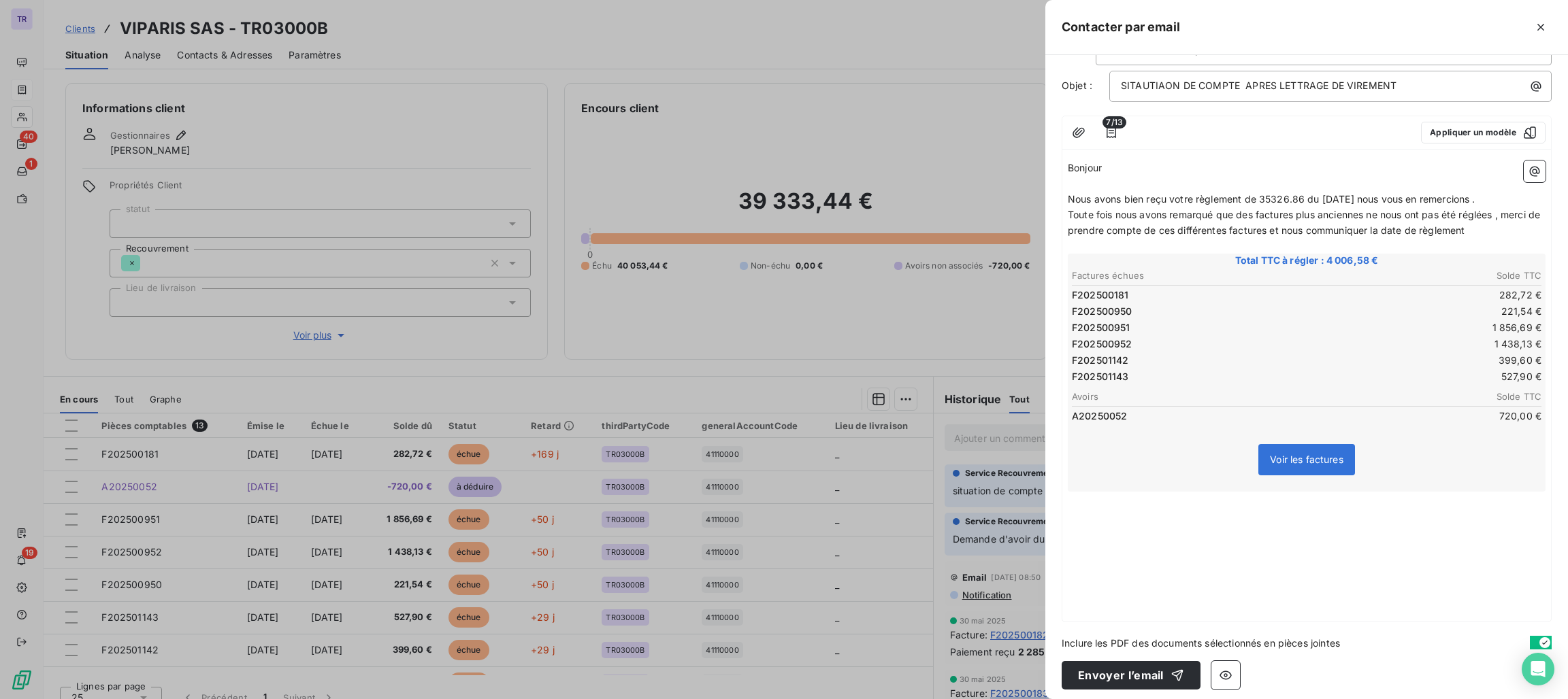
click at [1206, 507] on p at bounding box center [1306, 514] width 478 height 16
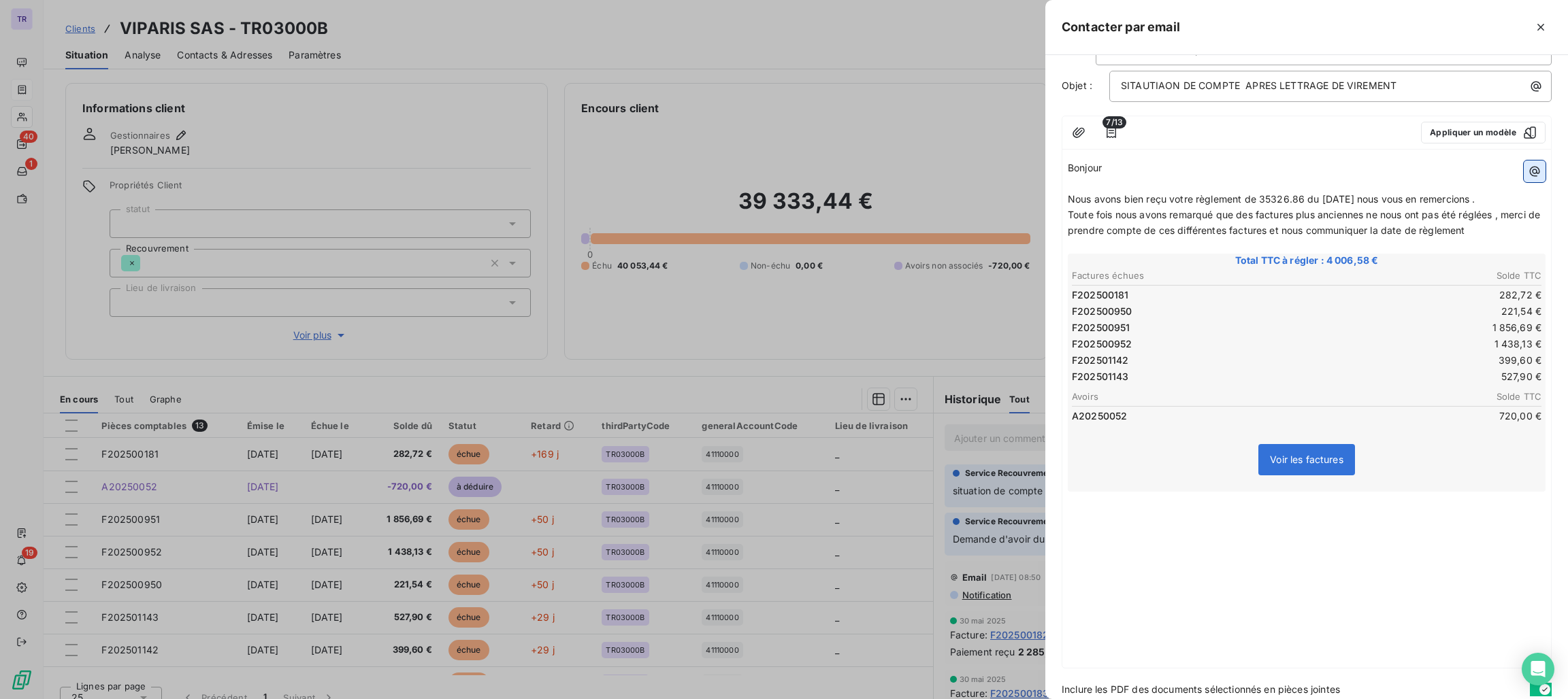
click at [1530, 171] on icon "button" at bounding box center [1535, 171] width 10 height 10
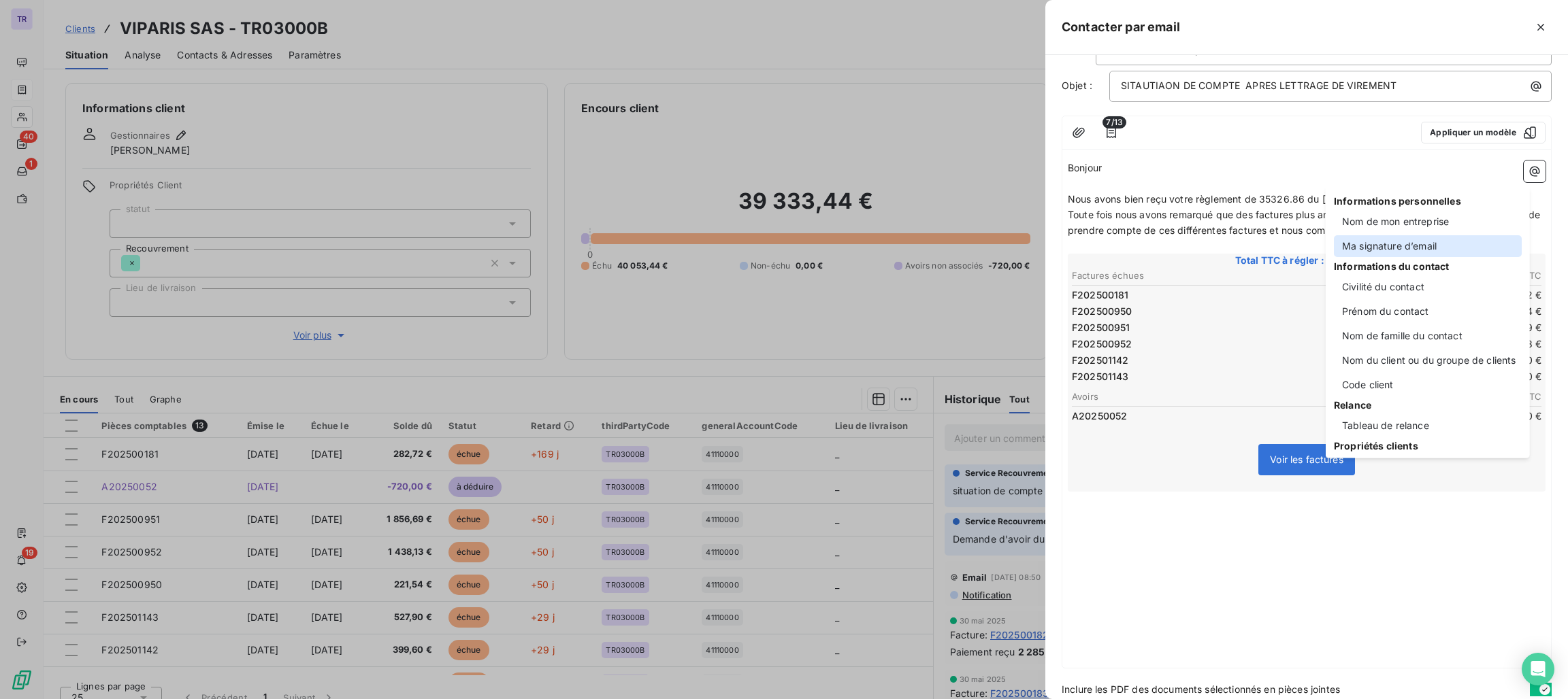
click at [1375, 246] on div "Ma signature d’email" at bounding box center [1427, 246] width 188 height 22
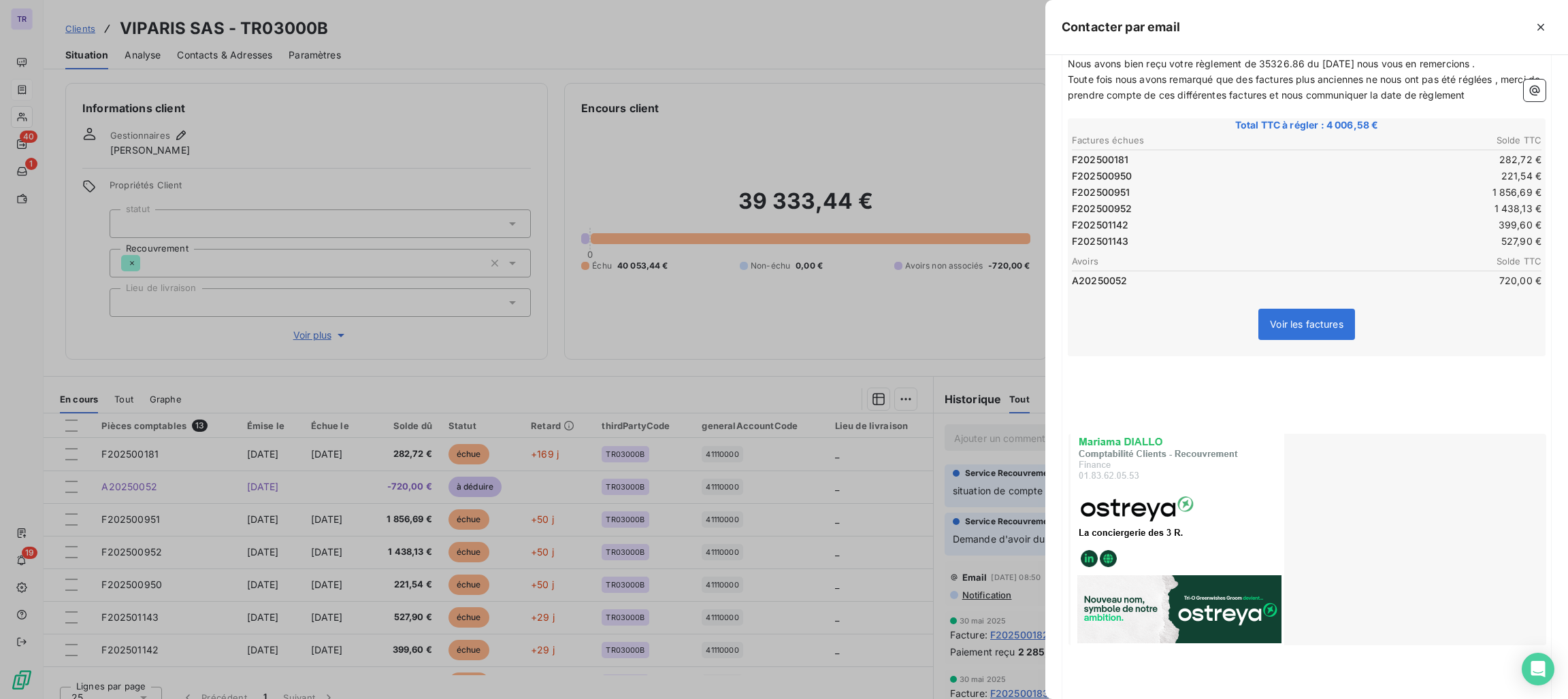
scroll to position [348, 0]
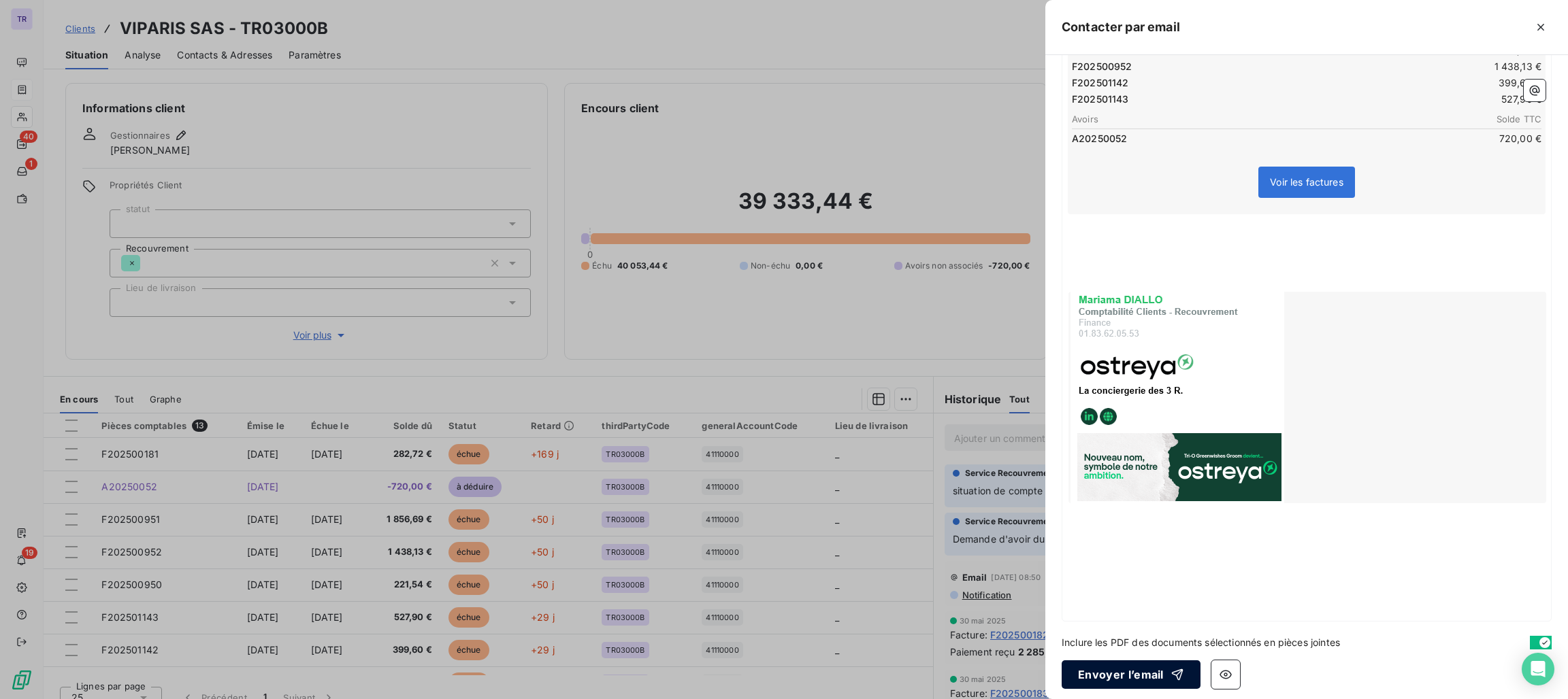
click at [1110, 671] on button "Envoyer l’email" at bounding box center [1131, 675] width 138 height 29
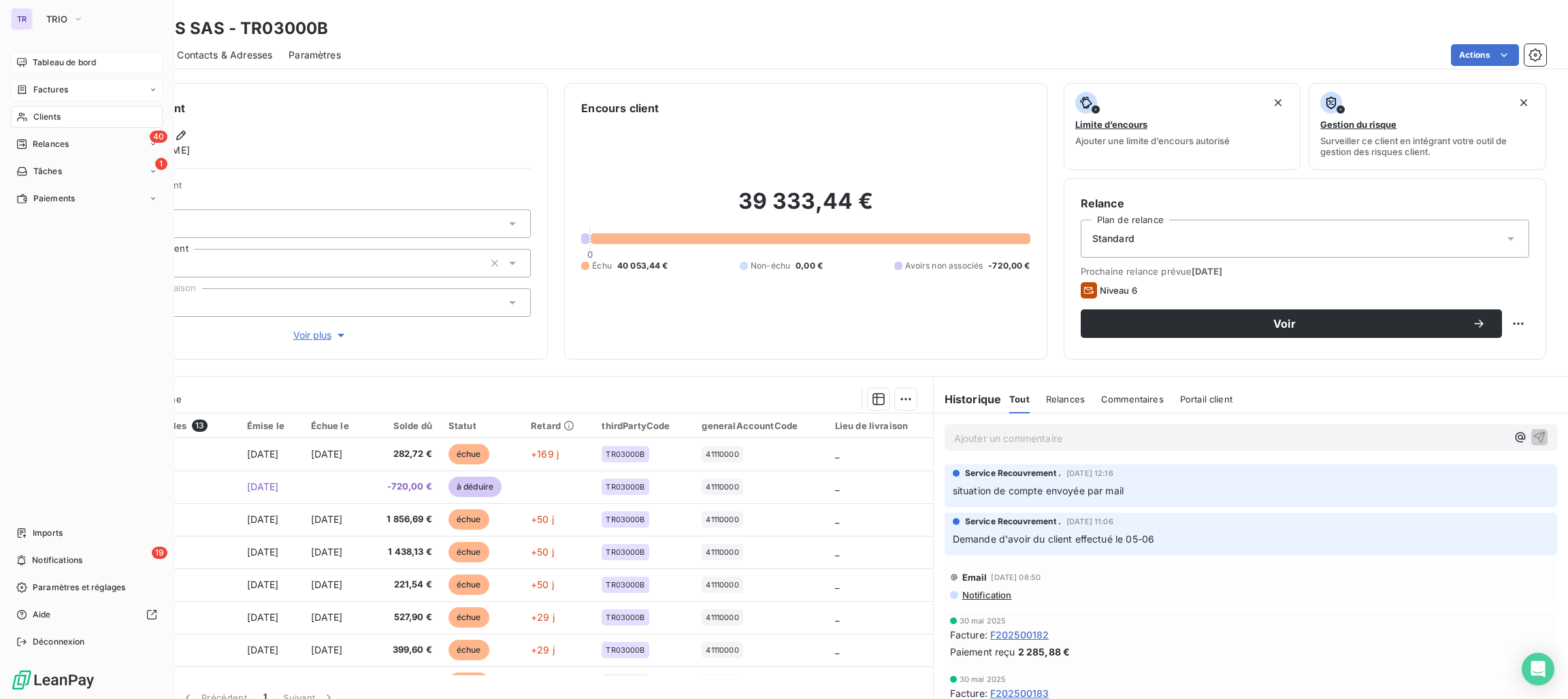
click at [56, 52] on div "Tableau de bord" at bounding box center [86, 62] width 151 height 22
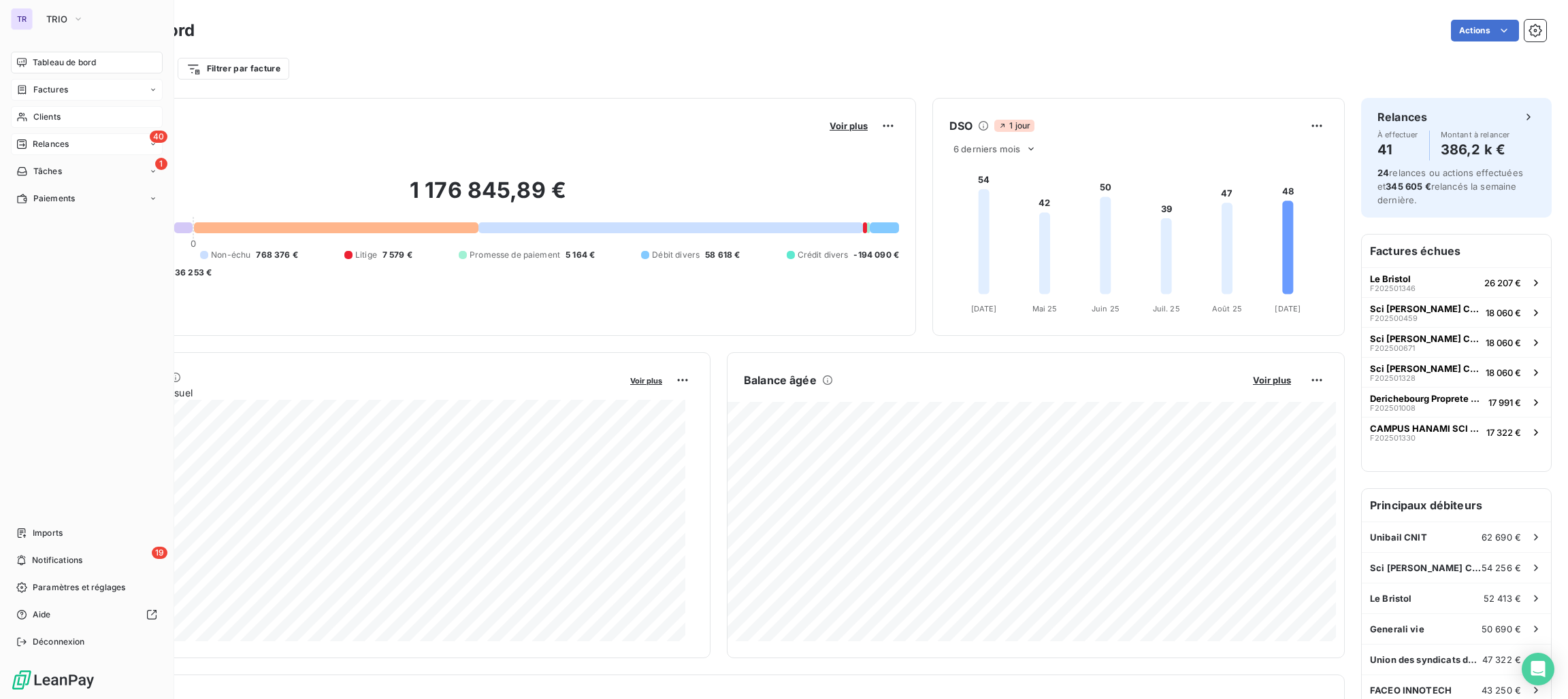
click at [59, 144] on span "Relances" at bounding box center [50, 145] width 36 height 12
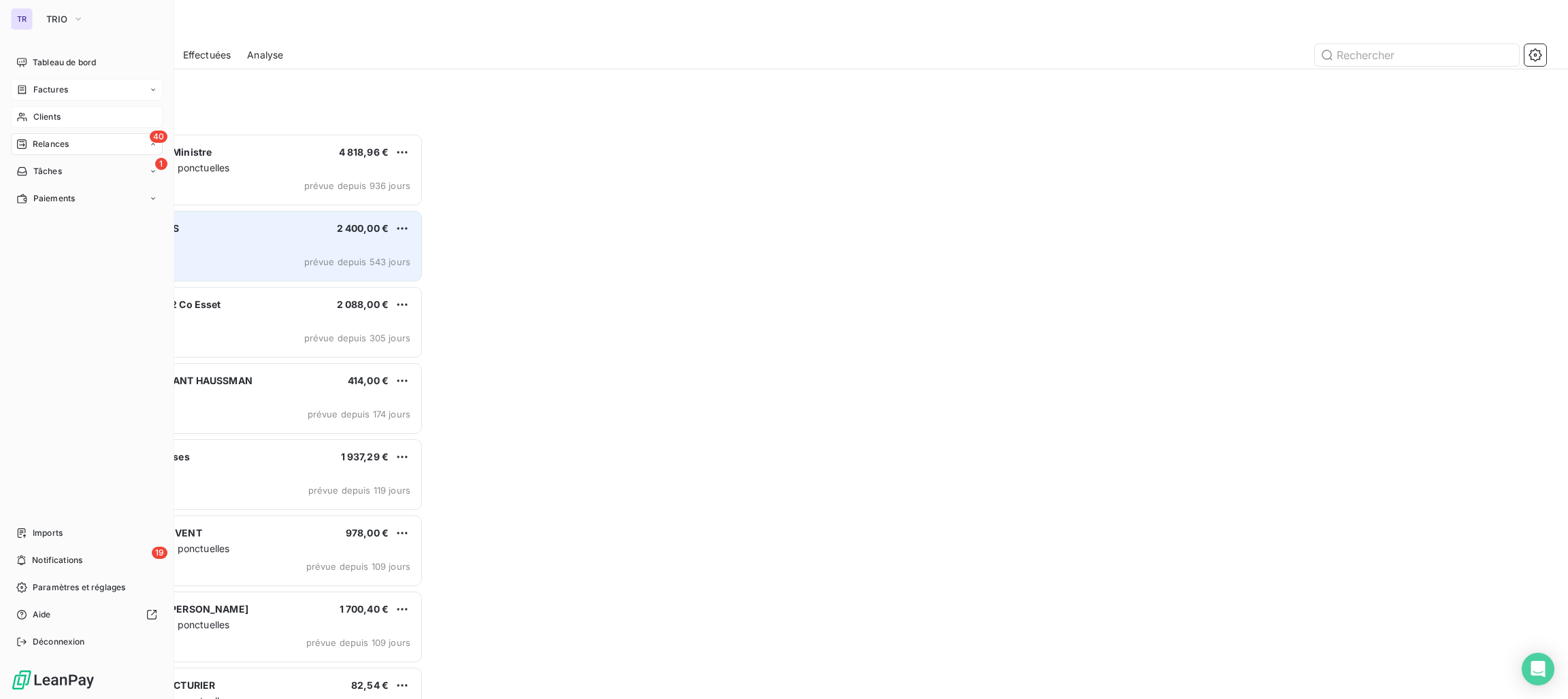
scroll to position [550, 342]
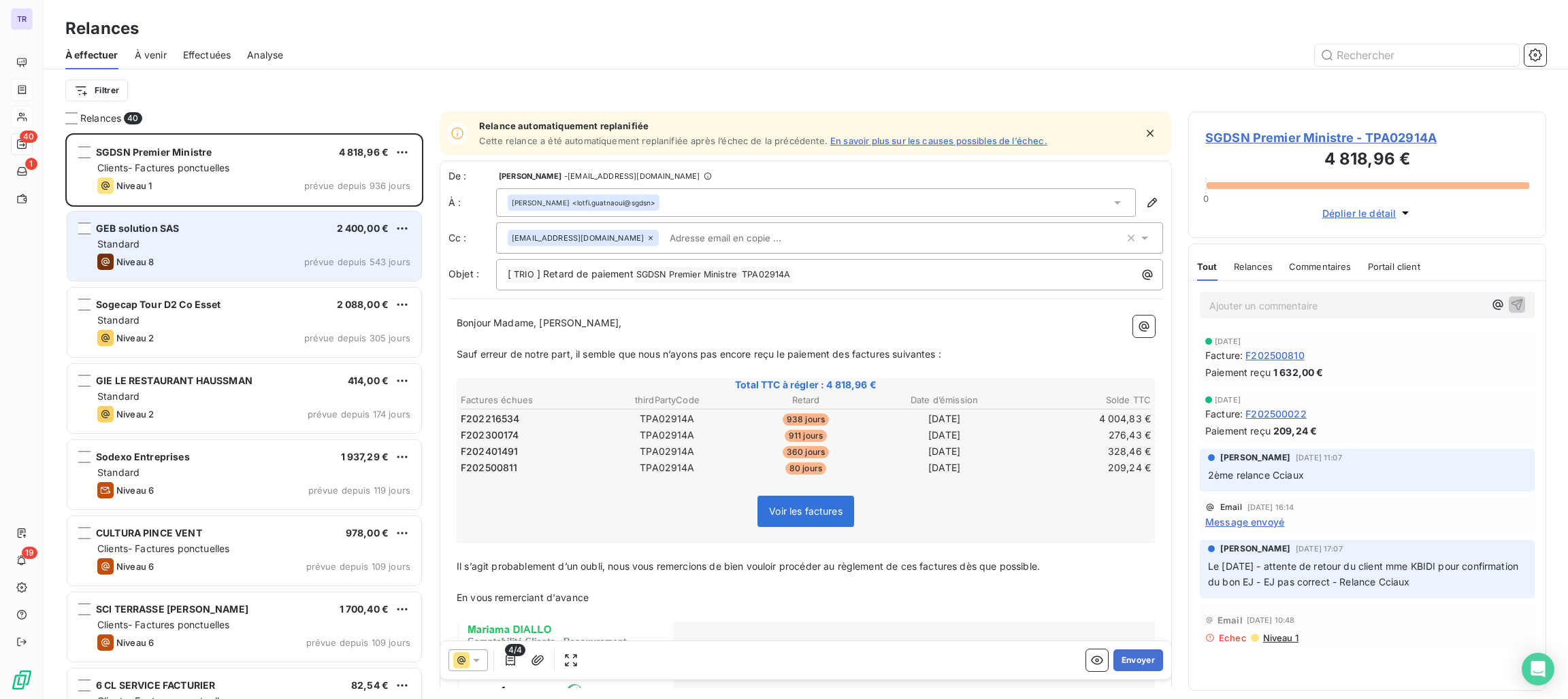
click at [307, 259] on span "prévue depuis 543 jours" at bounding box center [358, 262] width 107 height 11
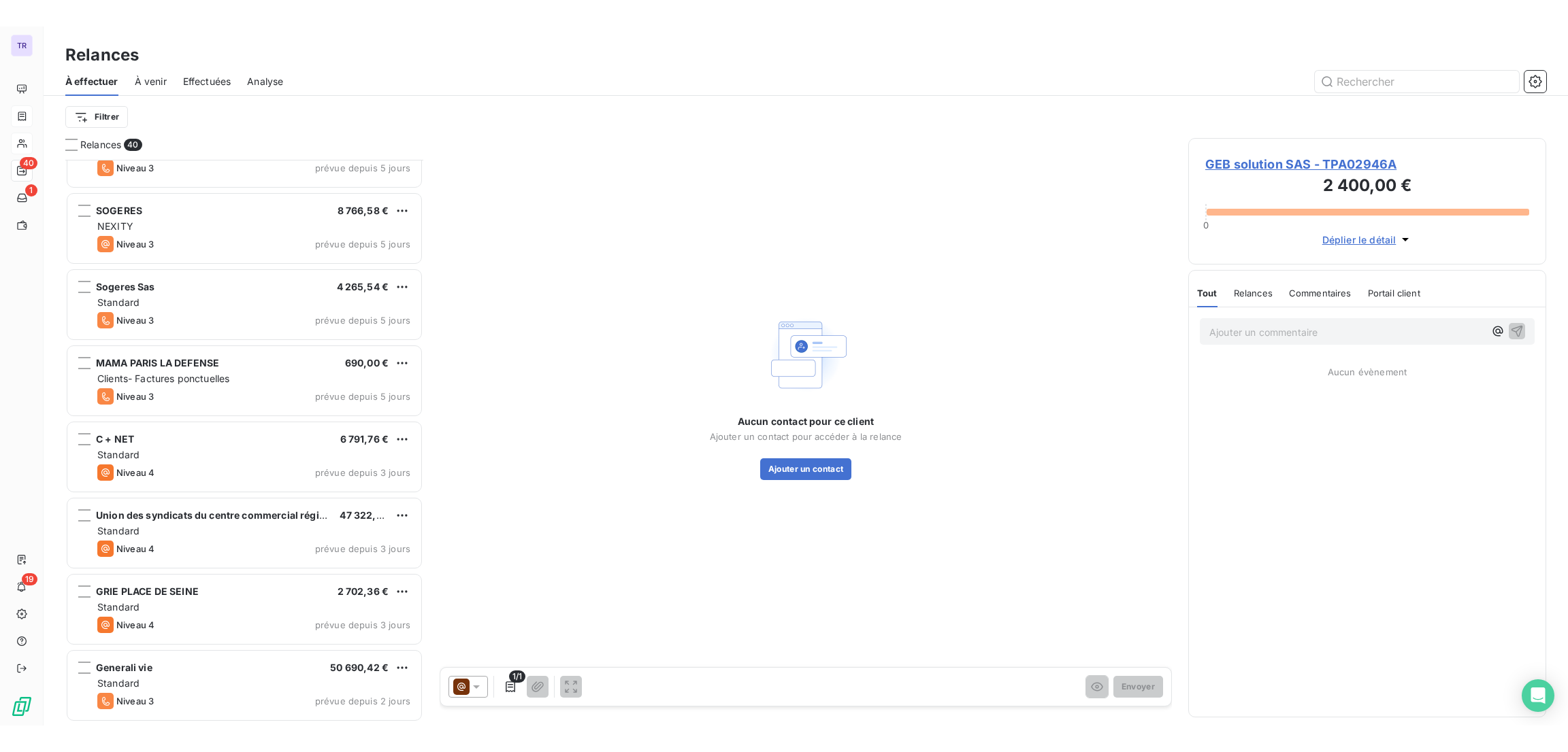
scroll to position [2482, 0]
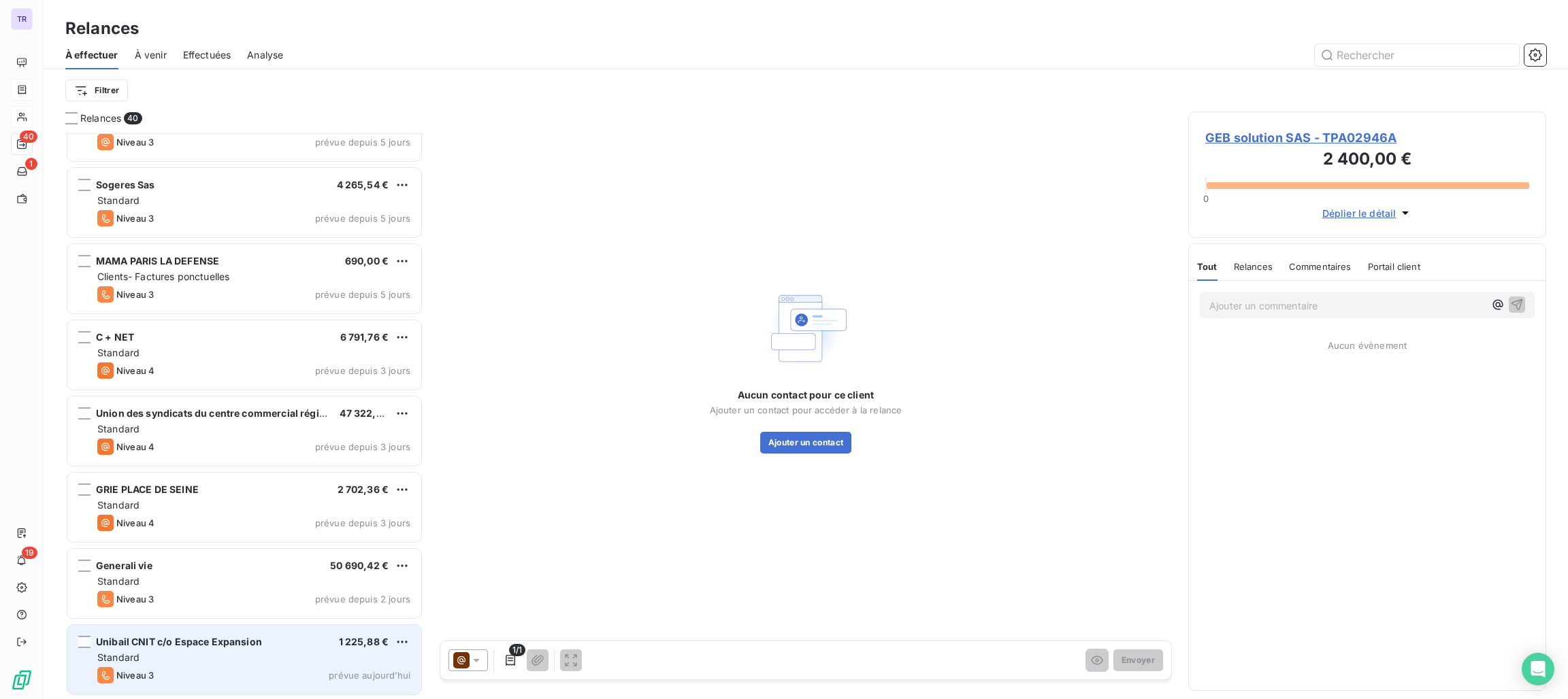
click at [174, 647] on div "Unibail CNIT c/o Espace Expansion" at bounding box center [179, 642] width 166 height 14
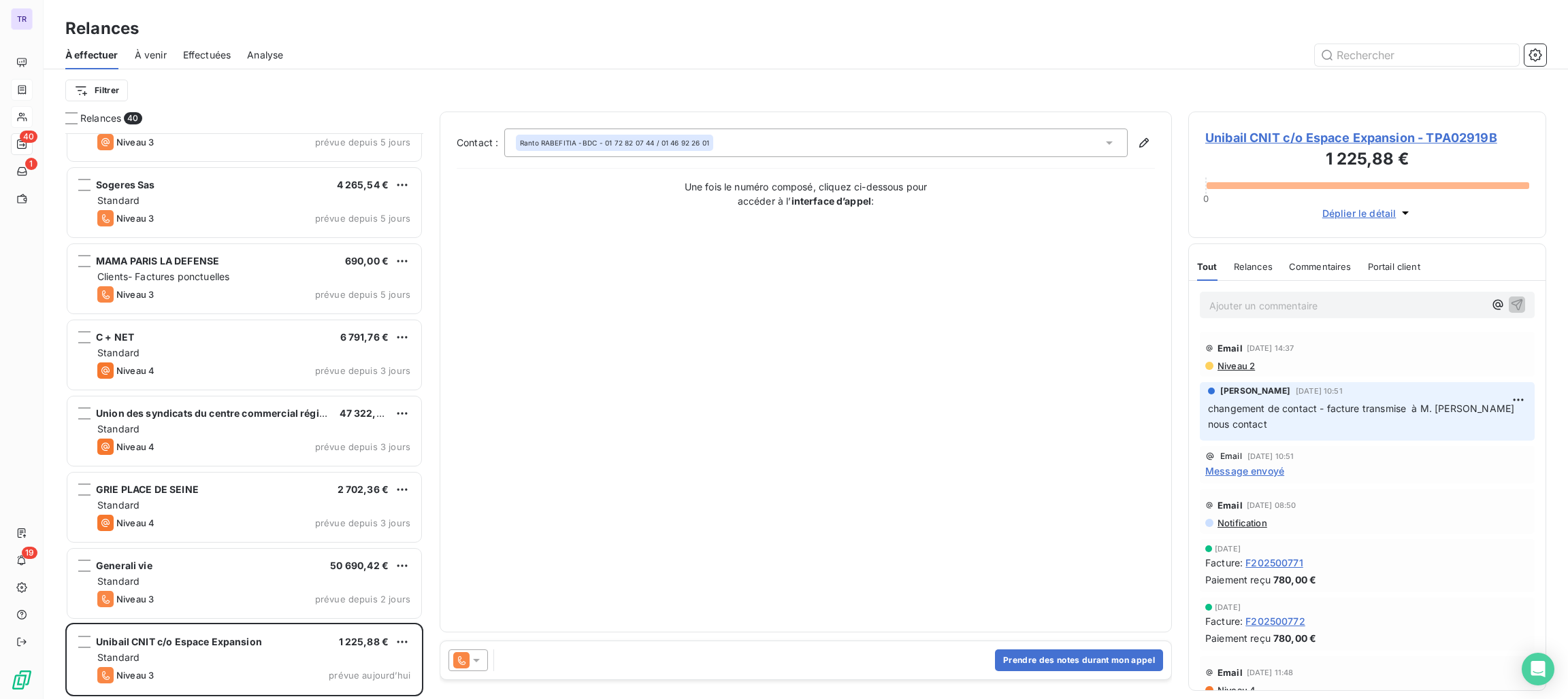
click at [467, 658] on icon at bounding box center [461, 660] width 16 height 16
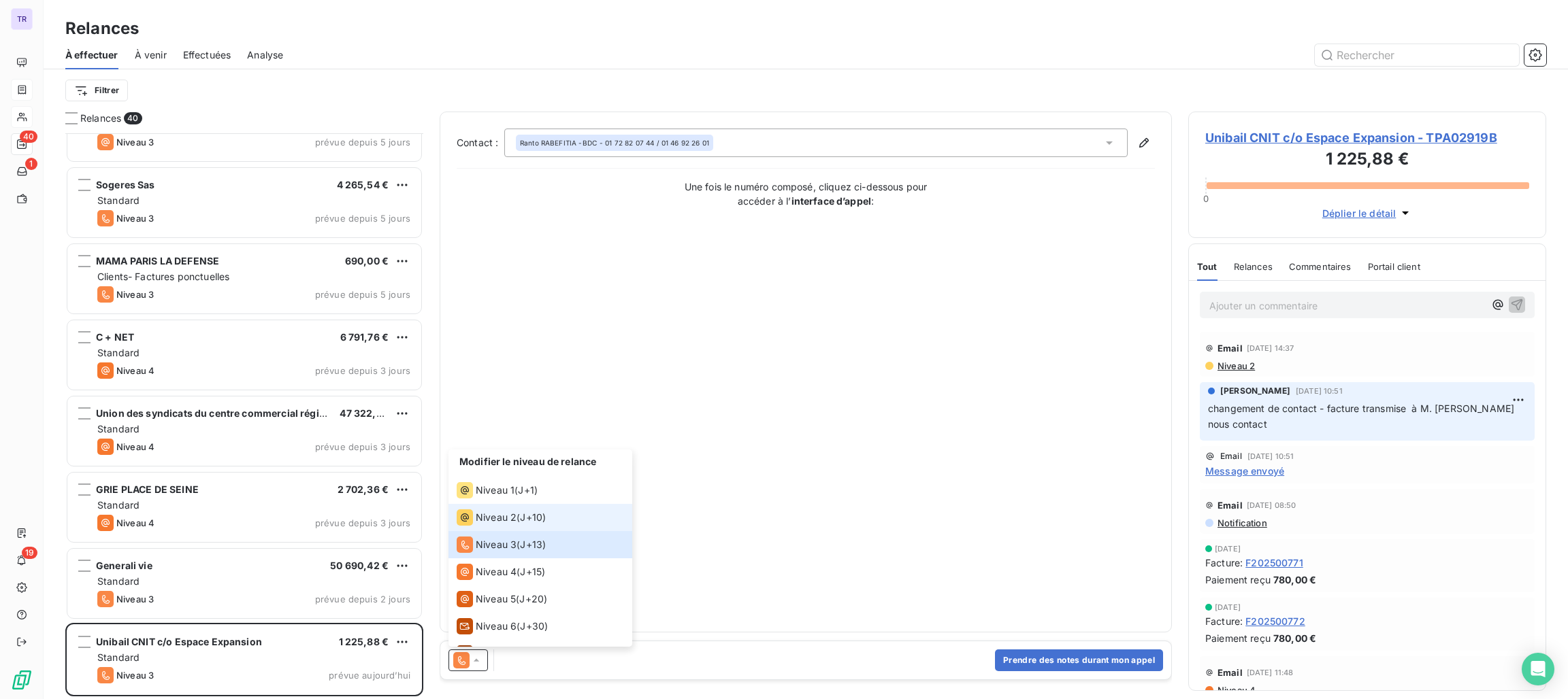
click at [501, 520] on span "Niveau 2" at bounding box center [496, 518] width 41 height 14
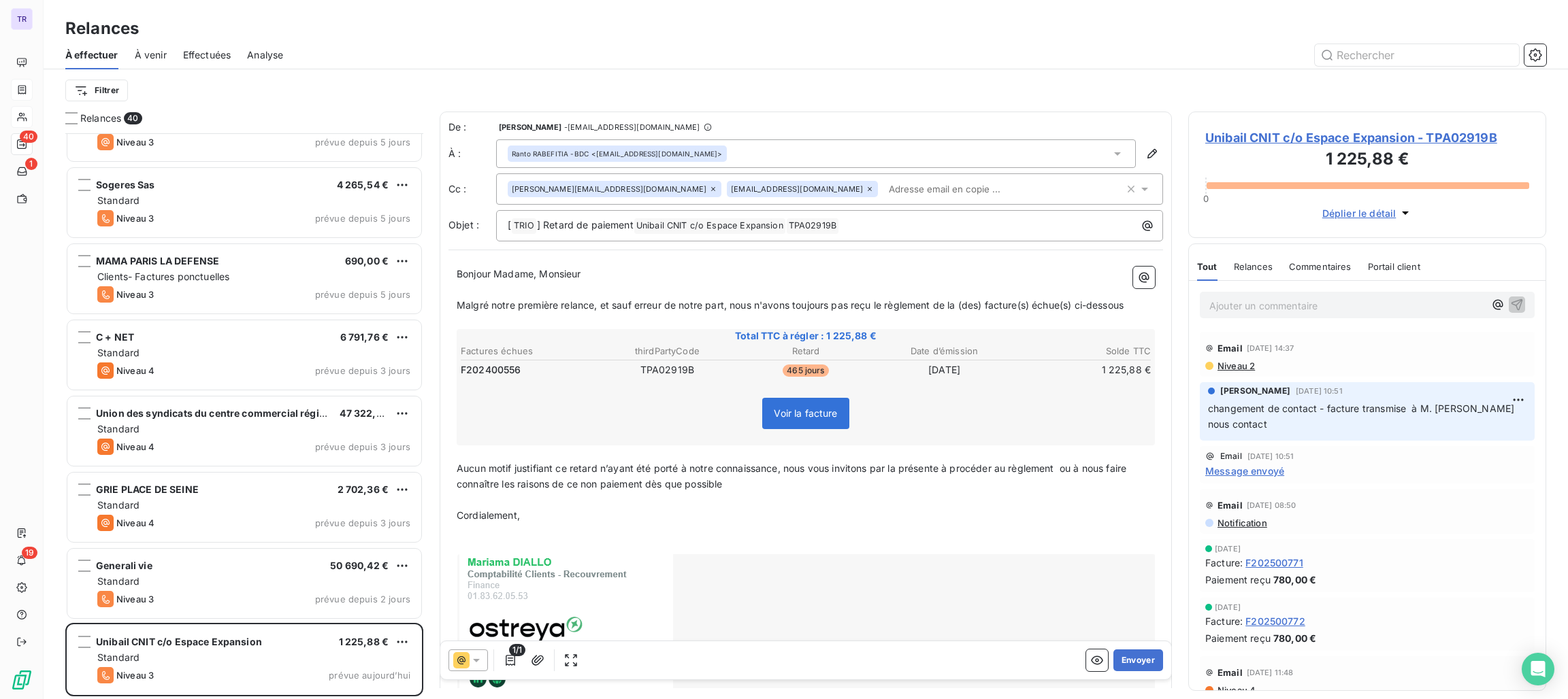
click at [1227, 368] on span "Niveau 2" at bounding box center [1235, 366] width 39 height 11
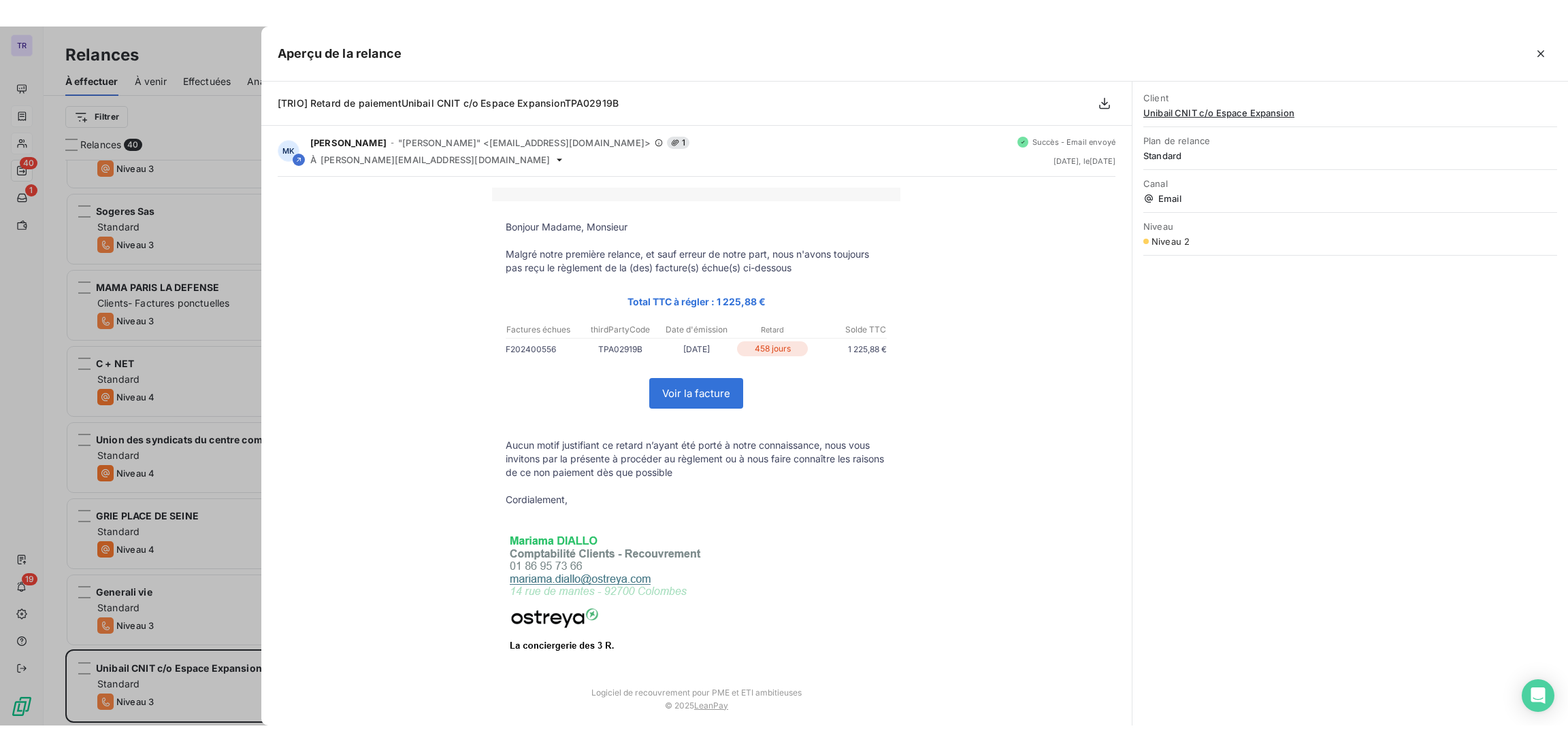
scroll to position [2429, 0]
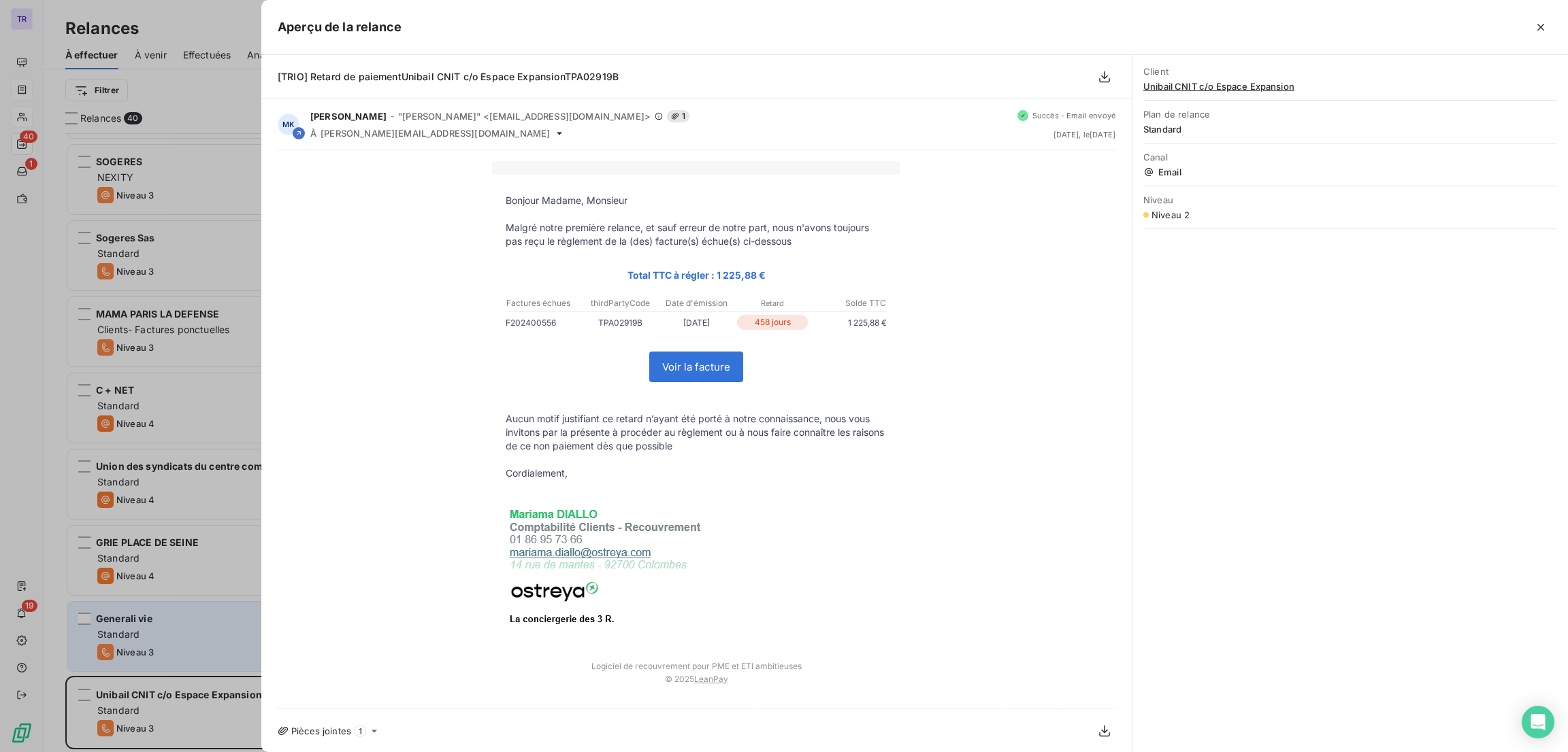
click at [223, 648] on div at bounding box center [784, 376] width 1568 height 752
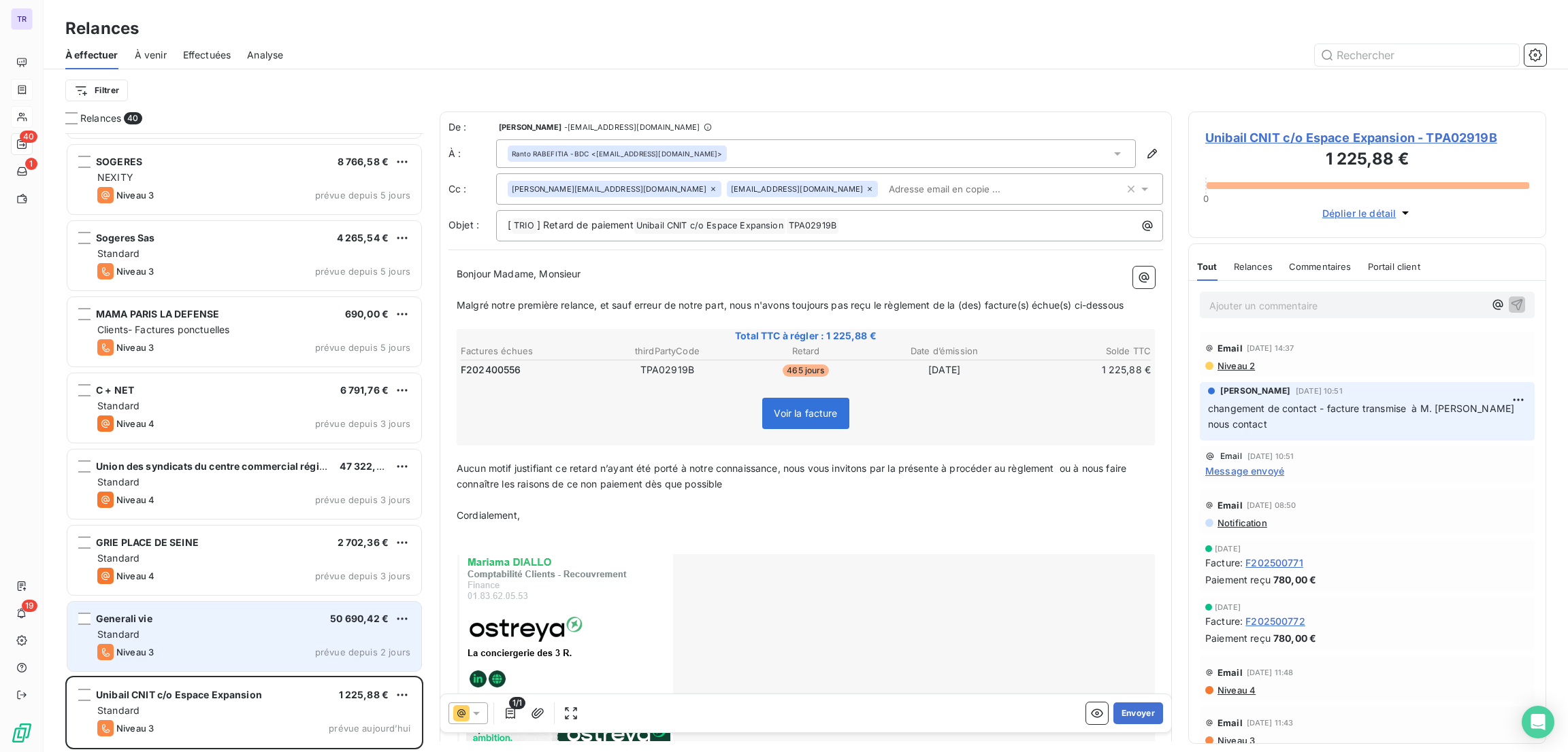
click at [223, 648] on div "Niveau 3 prévue depuis 2 jours" at bounding box center [253, 652] width 313 height 16
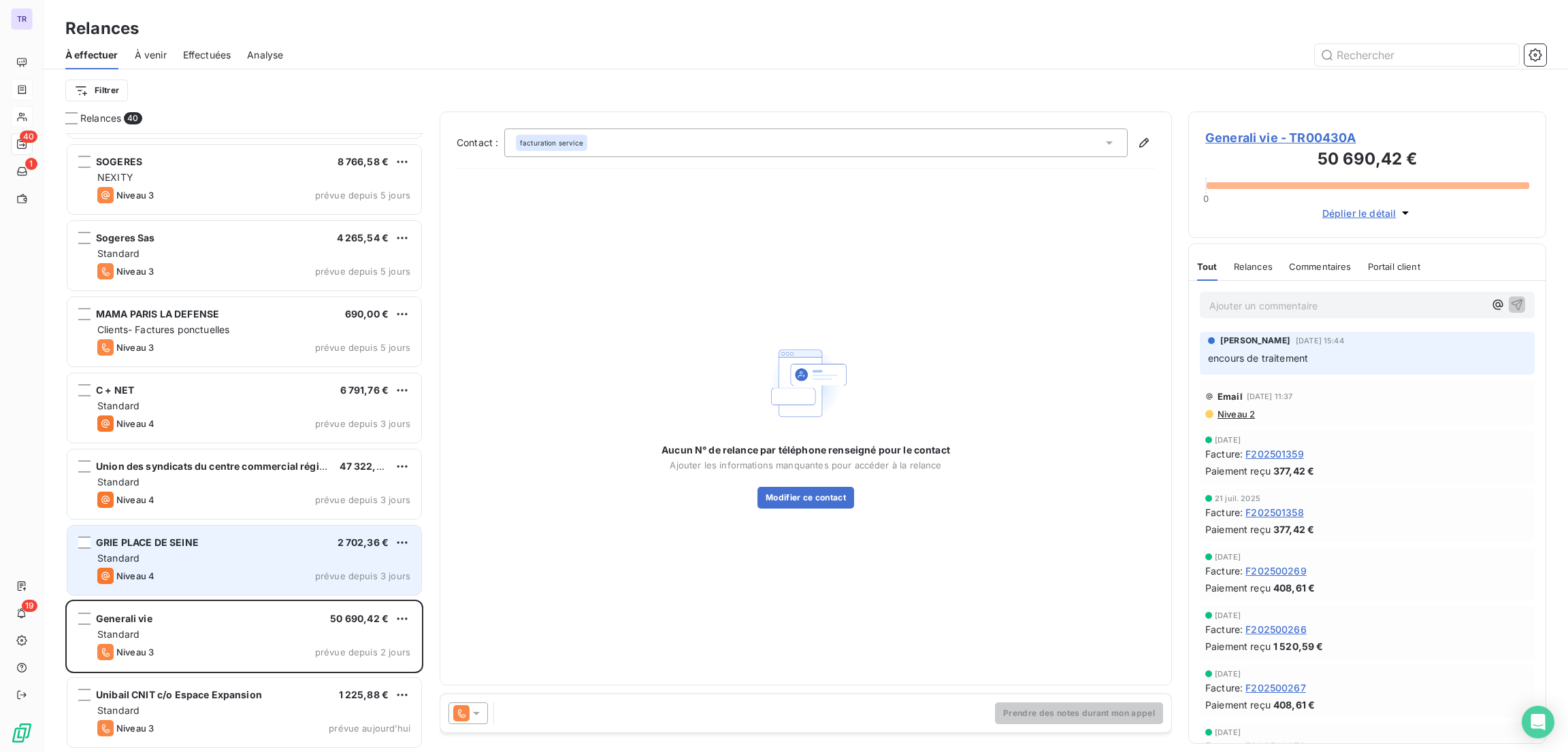
click at [246, 565] on div "GRIE PLACE DE SEINE 2 702,36 € Standard Niveau 4 prévue depuis 3 jours" at bounding box center [244, 560] width 354 height 69
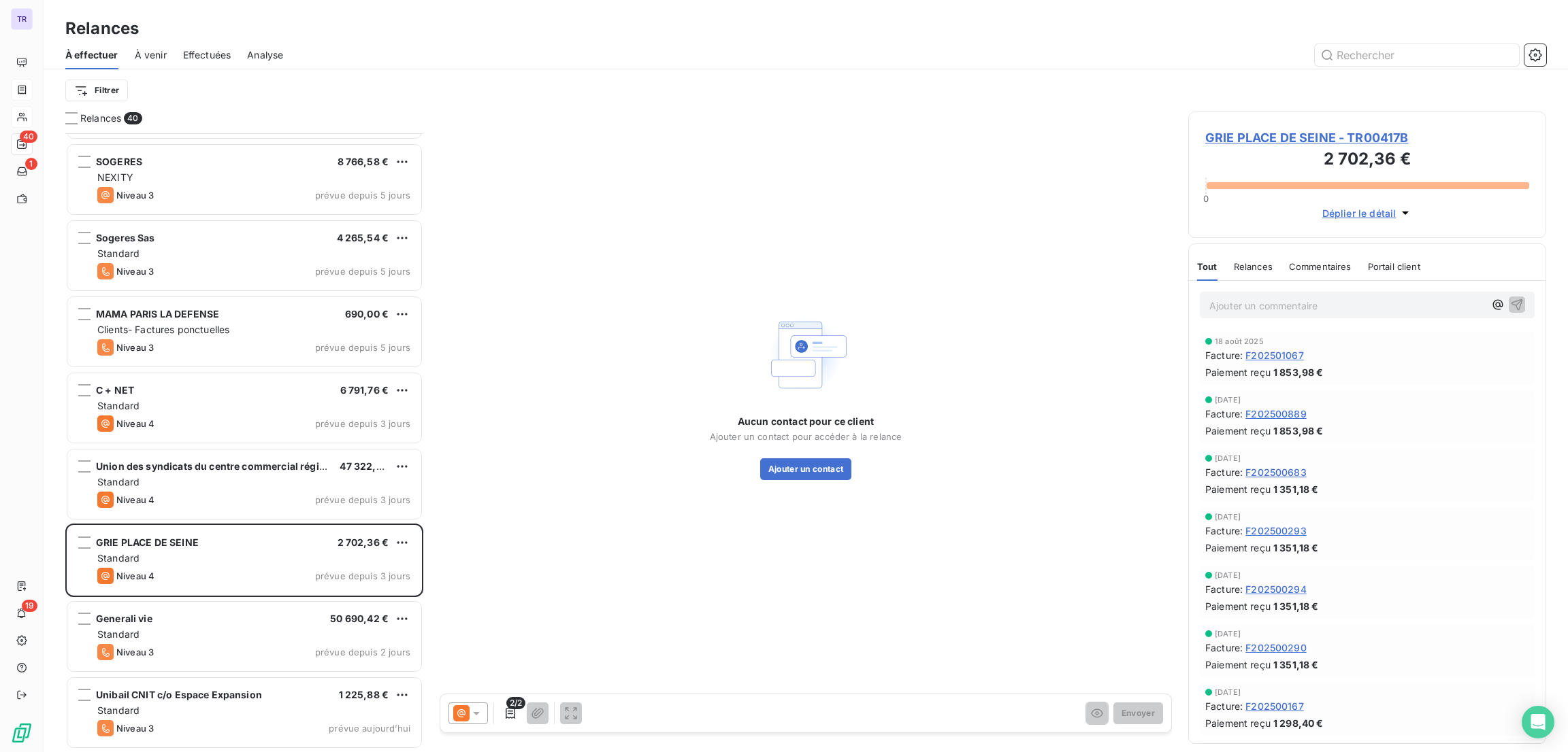
click at [1284, 138] on span "GRIE PLACE DE SEINE - TR00417B" at bounding box center [1367, 138] width 324 height 18
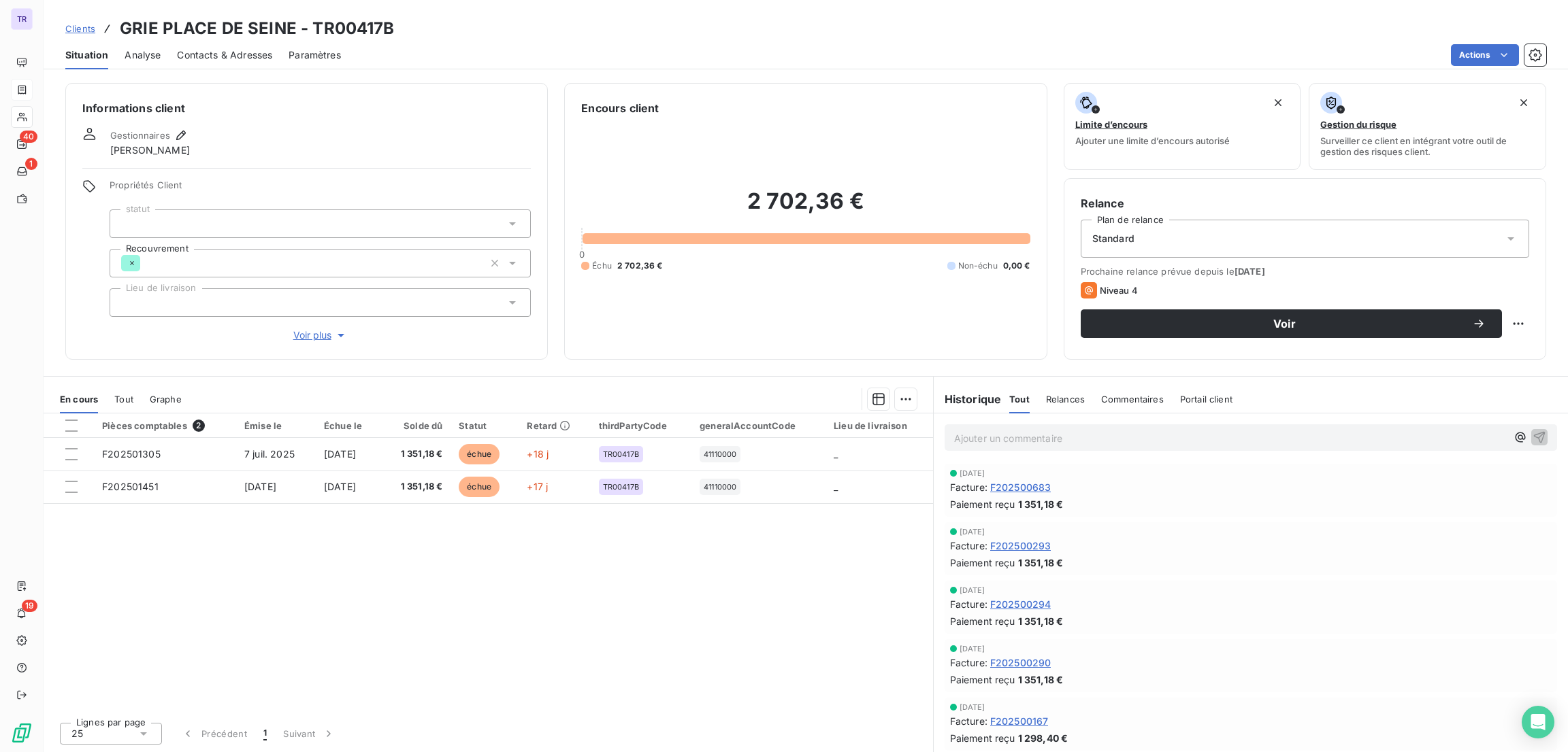
scroll to position [235, 0]
click at [256, 55] on span "Contacts & Adresses" at bounding box center [224, 56] width 95 height 14
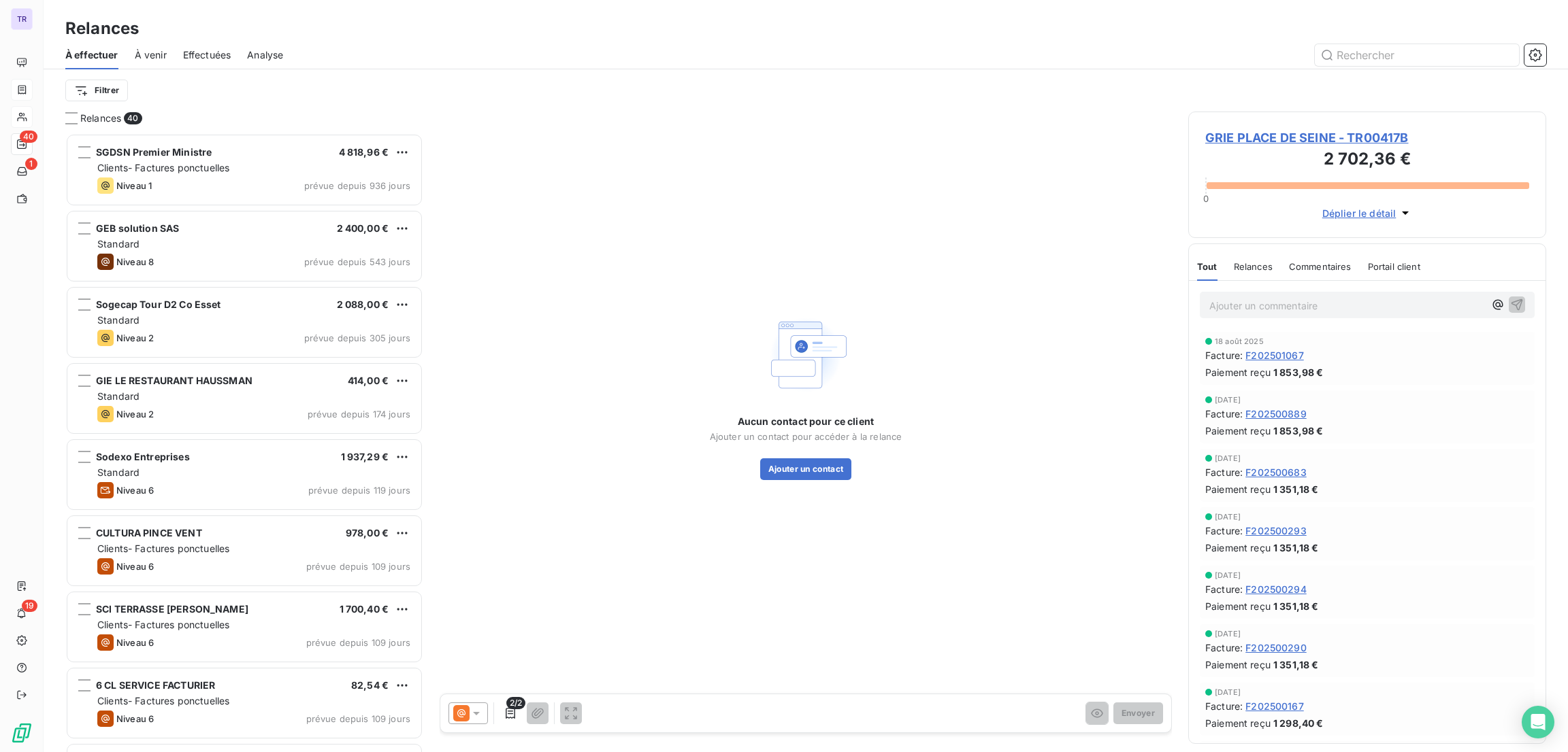
scroll to position [602, 342]
